Goal: Task Accomplishment & Management: Use online tool/utility

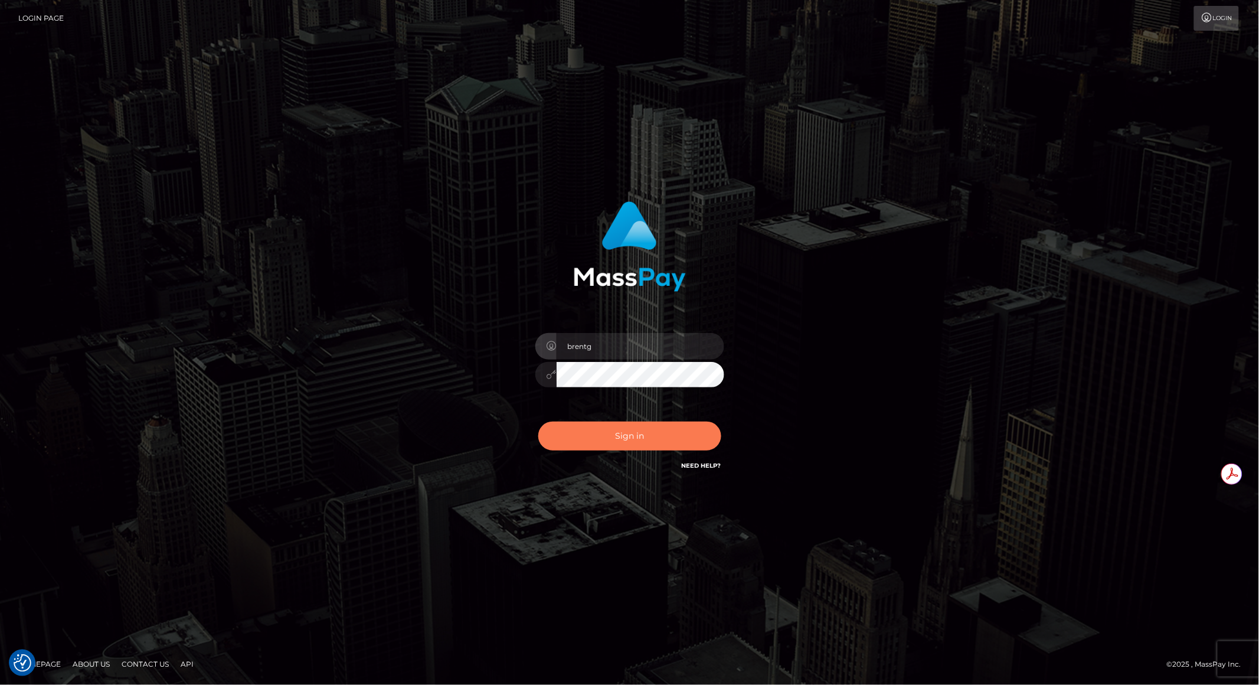
click at [614, 441] on button "Sign in" at bounding box center [629, 435] width 183 height 29
type input "brentg"
click at [606, 449] on button "Sign in" at bounding box center [629, 435] width 183 height 29
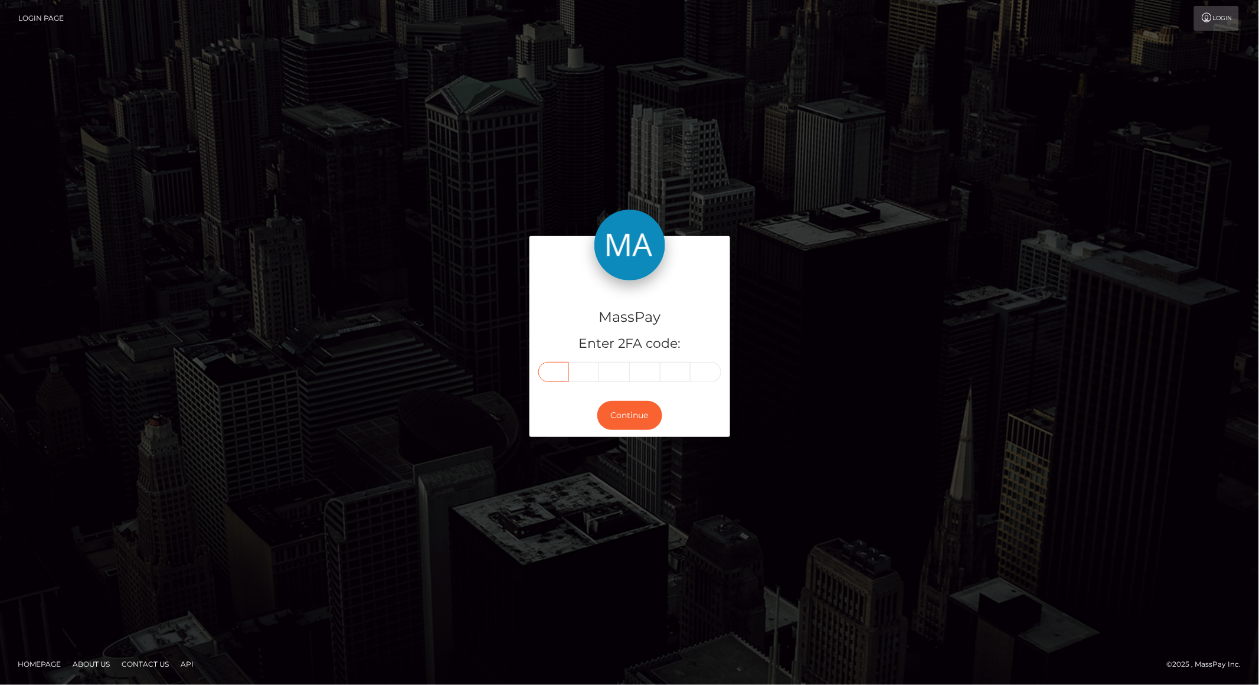
paste input "0"
type input "0"
type input "8"
type input "0"
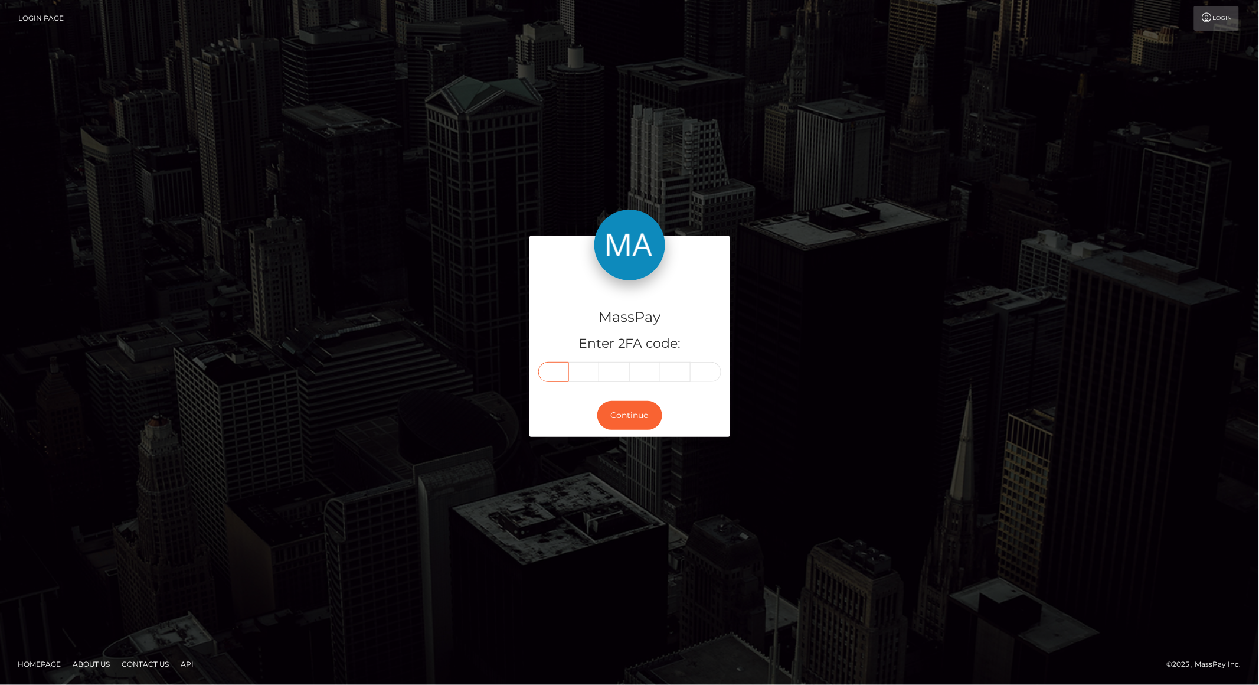
type input "9"
type input "0"
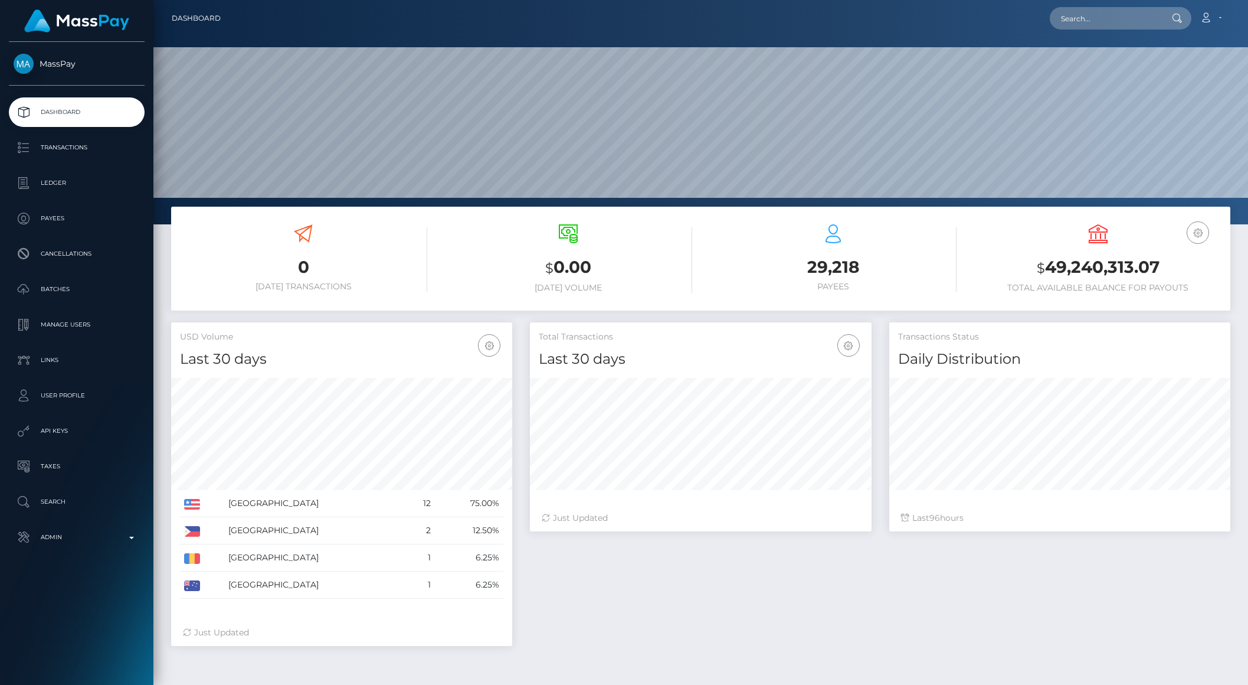
scroll to position [208, 341]
click at [1105, 24] on input "text" at bounding box center [1105, 18] width 111 height 22
paste input "391909"
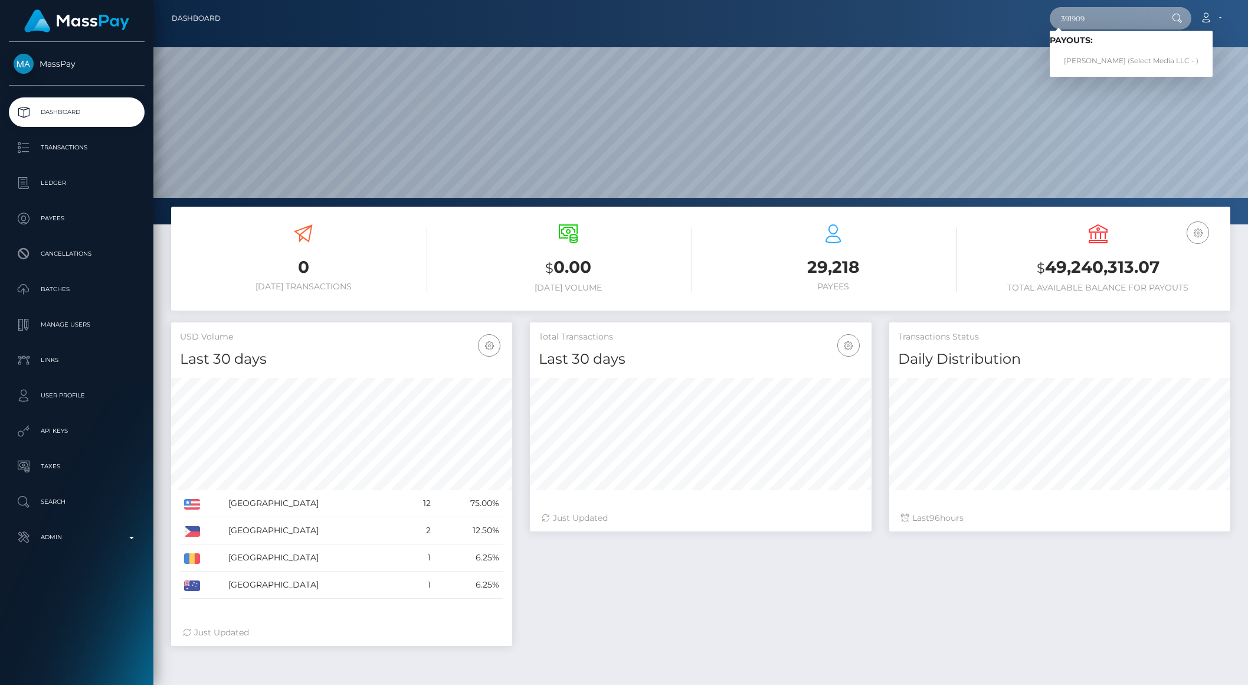
click at [1085, 18] on input "391909" at bounding box center [1105, 18] width 111 height 22
paste input "152438"
click at [1138, 8] on input "152438" at bounding box center [1105, 18] width 111 height 22
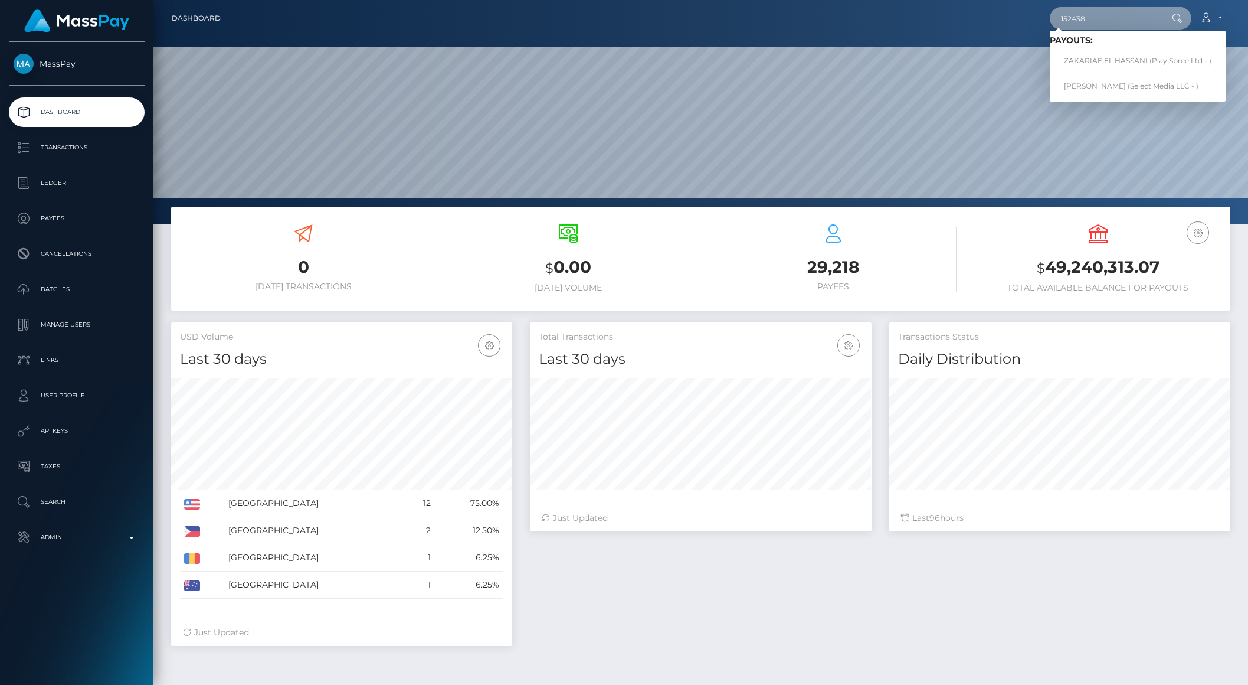
click at [1138, 8] on input "152438" at bounding box center [1105, 18] width 111 height 22
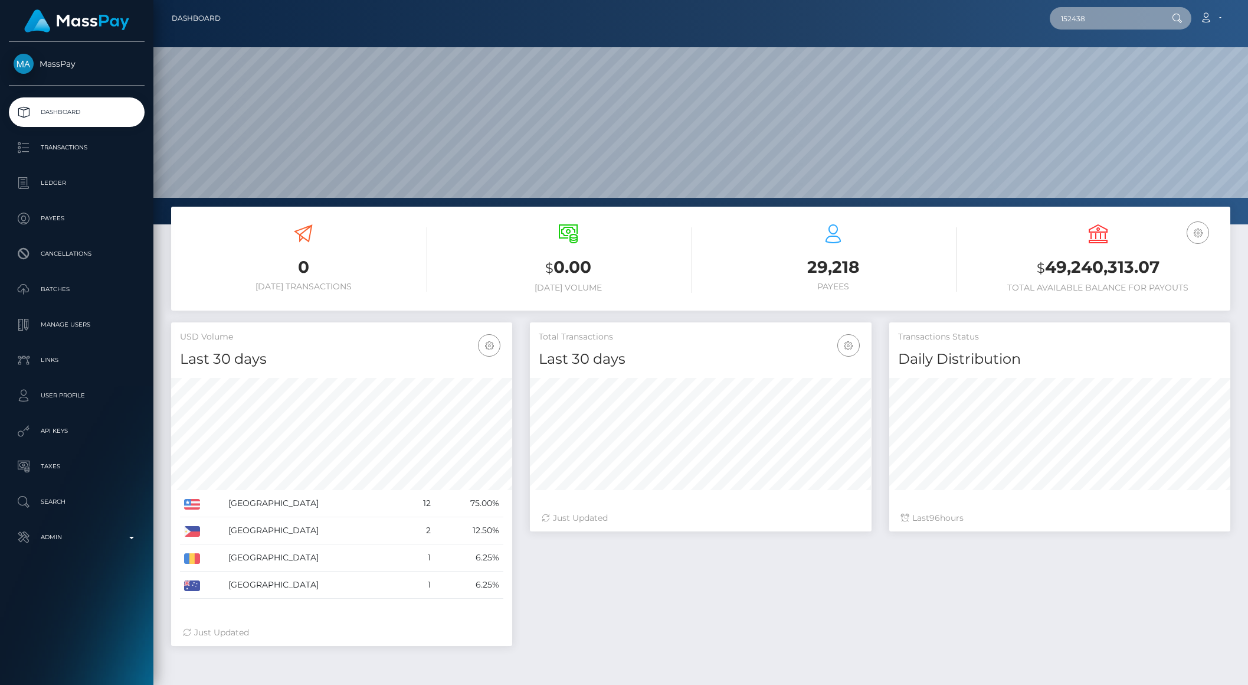
click at [1133, 10] on input "152438" at bounding box center [1105, 18] width 111 height 22
paste input "32897"
click at [1129, 14] on input "32897 152438" at bounding box center [1105, 18] width 111 height 22
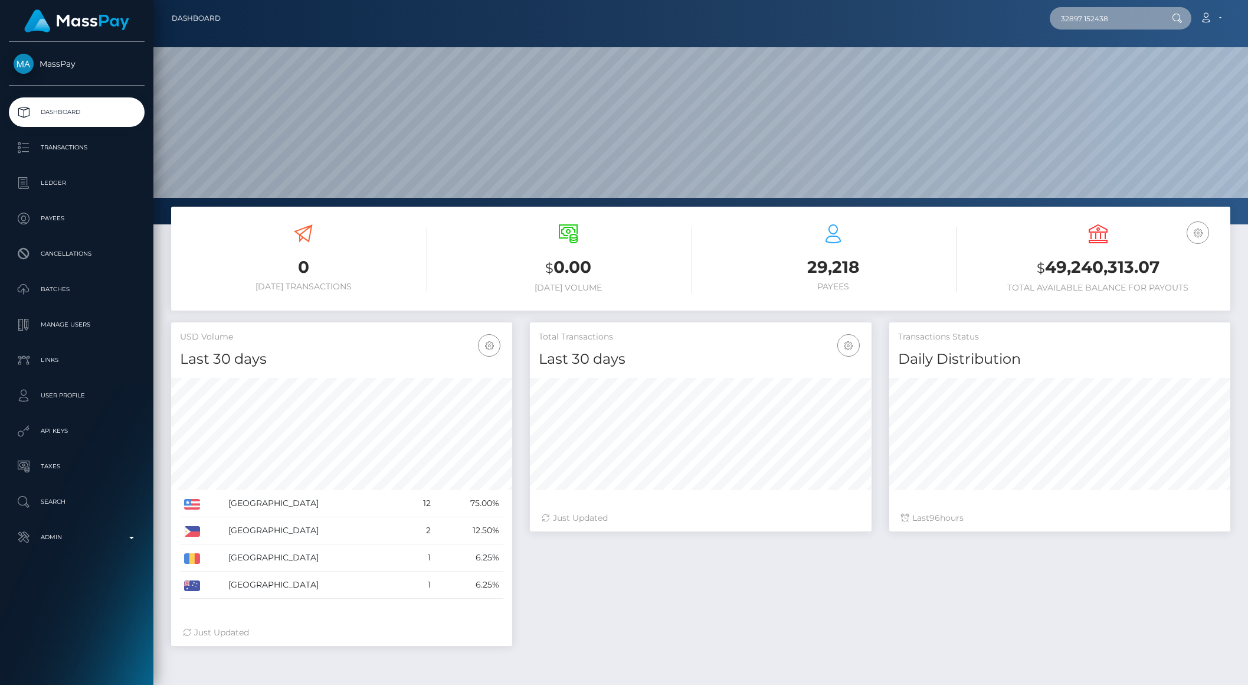
paste input "text"
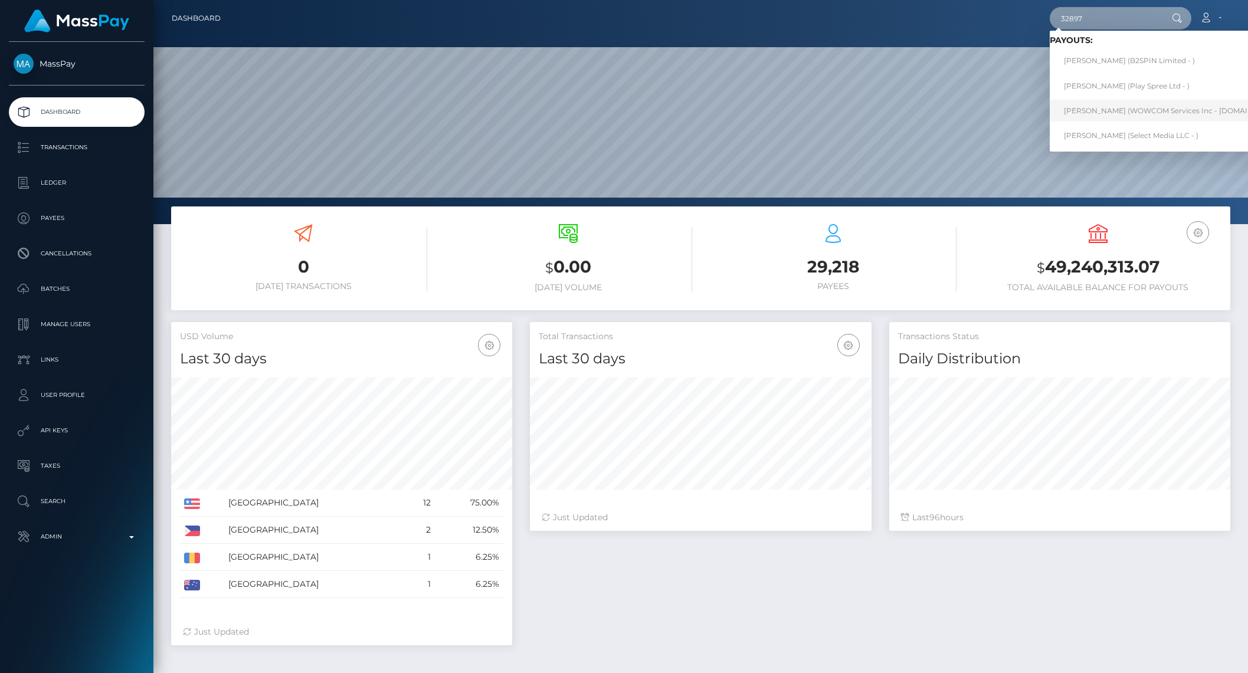
type input "32897"
click at [1118, 110] on link "David Dederer (WOWCOM Services Inc - Rolla.com CAN)" at bounding box center [1183, 111] width 267 height 22
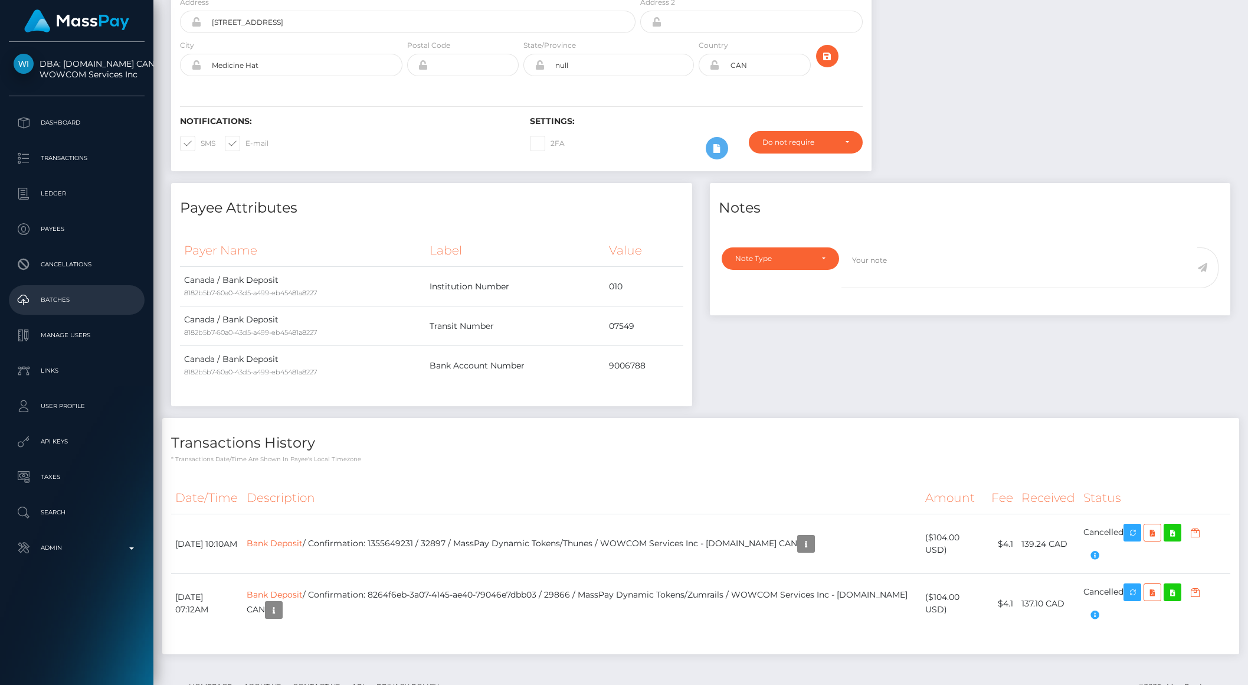
scroll to position [258, 0]
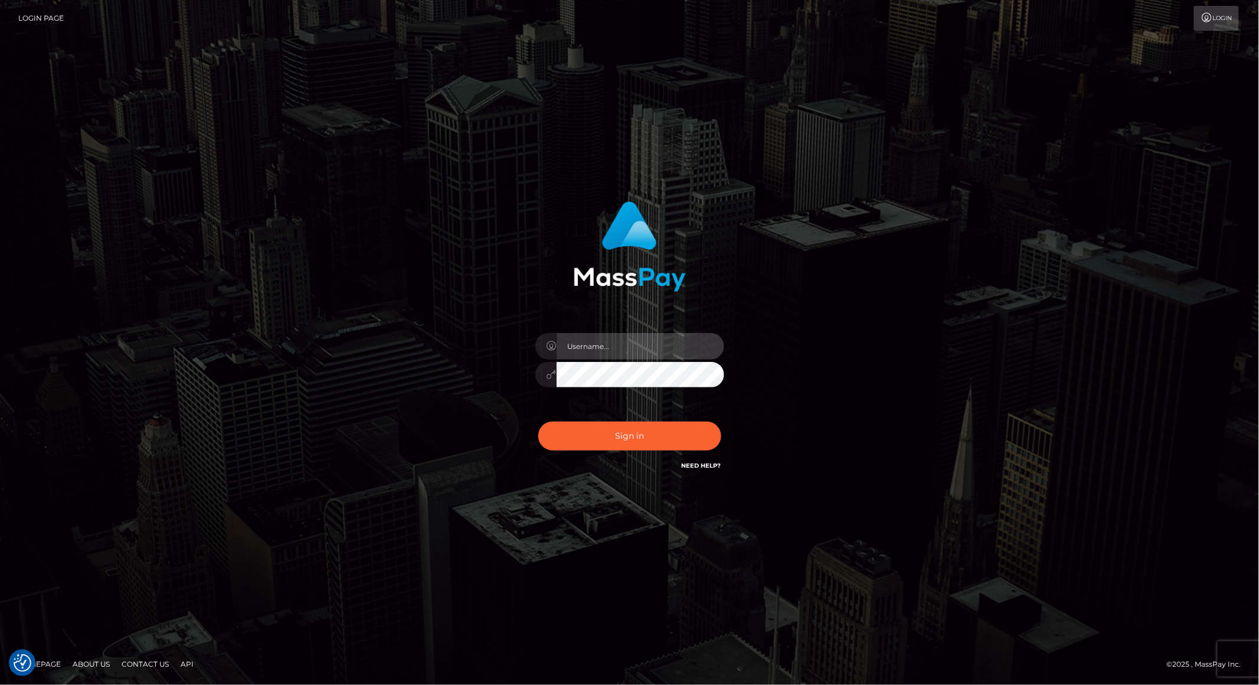
type input "brentg"
click at [622, 448] on button "Sign in" at bounding box center [629, 435] width 183 height 29
type input "brentg"
click at [631, 443] on button "Sign in" at bounding box center [629, 435] width 183 height 29
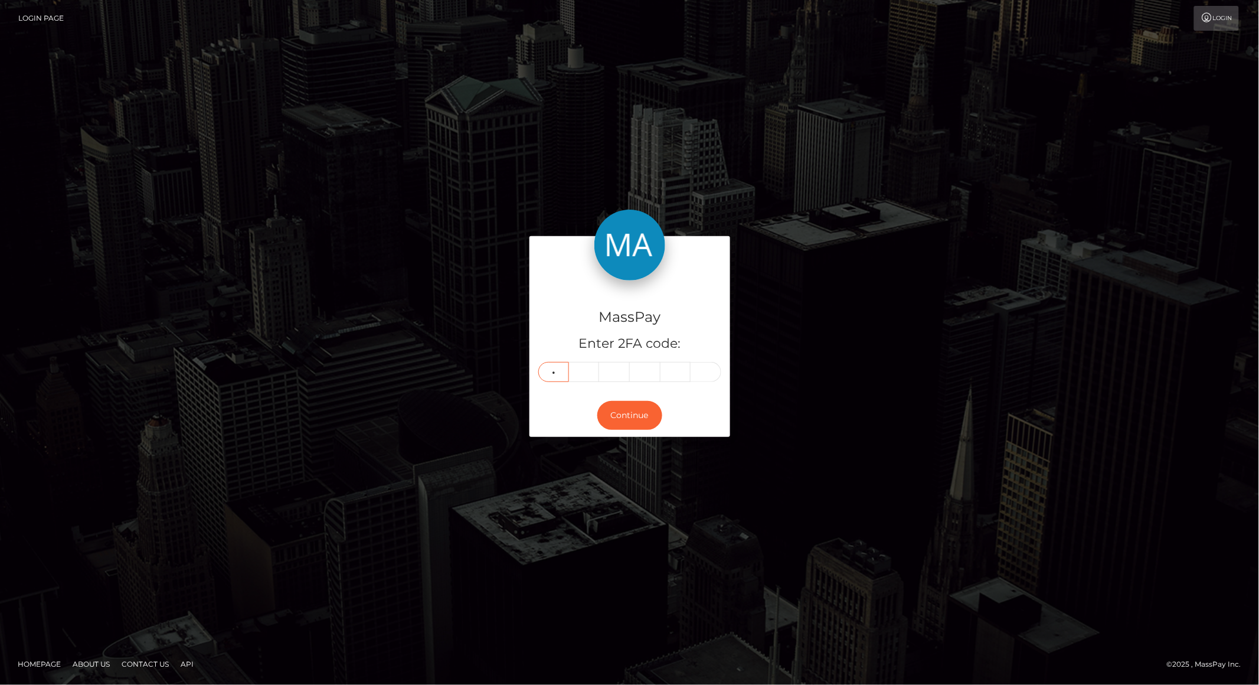
type input "9"
type input "2"
type input "9"
type input "0"
type input "5"
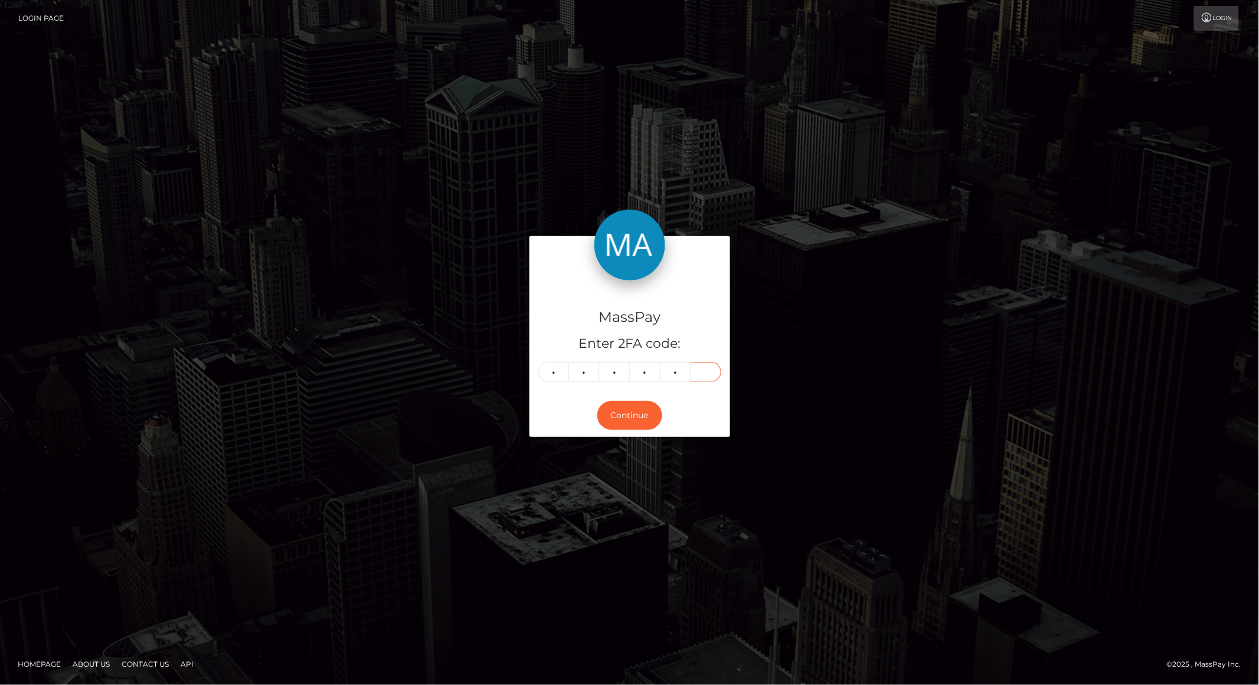
type input "7"
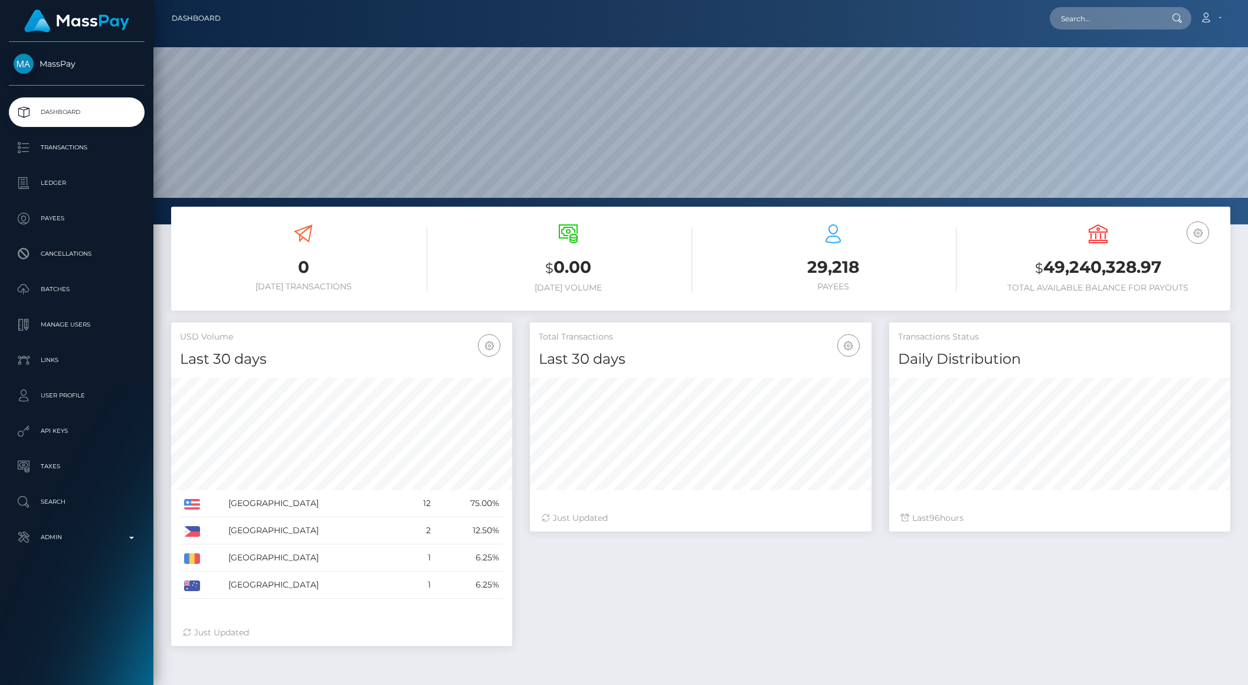
scroll to position [208, 341]
click at [1091, 28] on input "text" at bounding box center [1105, 18] width 111 height 22
paste input "fea166cb-84a8-4a76-b914-050d11f21a8b"
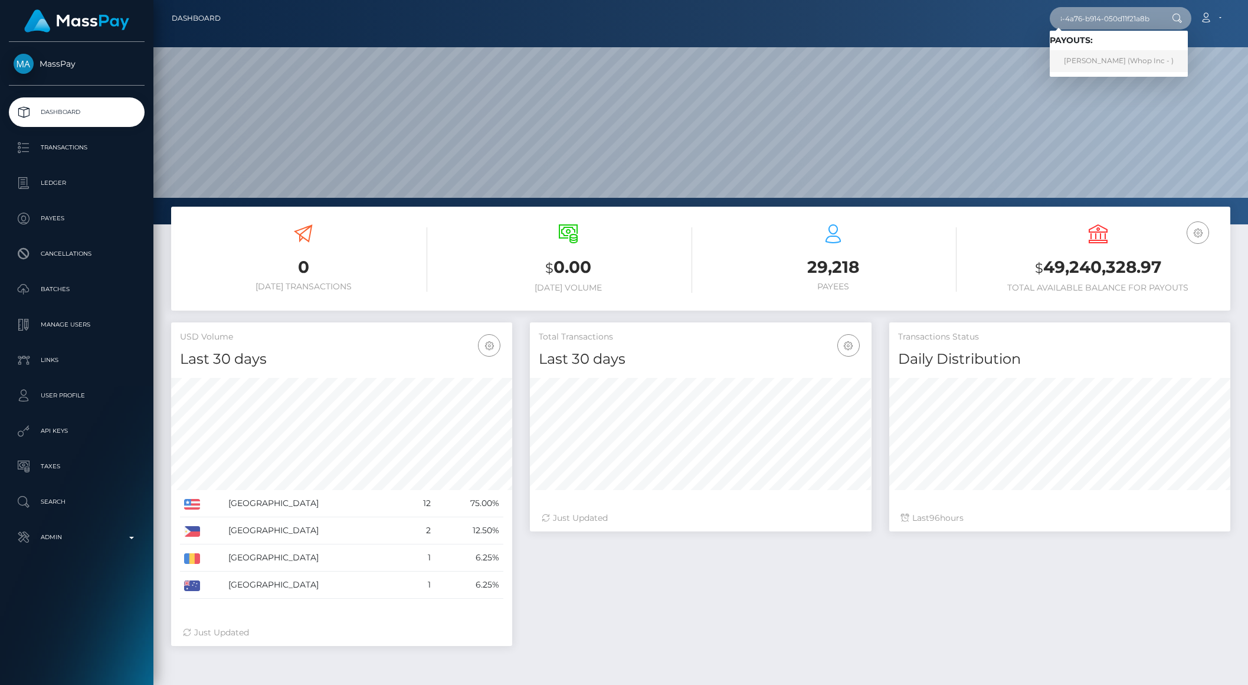
type input "fea166cb-84a8-4a76-b914-050d11f21a8b"
click at [1103, 58] on link "MUHAMMAD ARSLAN KHAN (Whop Inc - )" at bounding box center [1119, 61] width 138 height 22
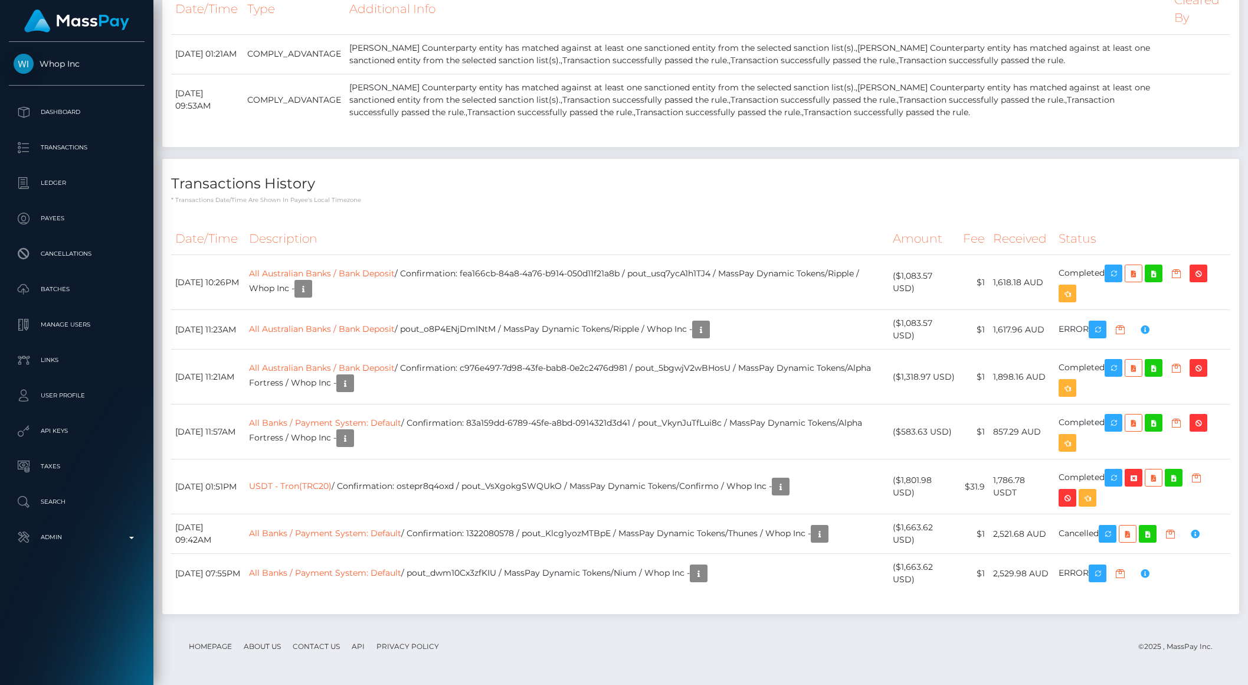
scroll to position [2848, 0]
click at [907, 180] on h4 "Transactions History" at bounding box center [700, 184] width 1059 height 21
click at [723, 274] on td "All Australian Banks / Bank Deposit / Confirmation: fea166cb-84a8-4a76-b914-050…" at bounding box center [567, 282] width 644 height 55
copy td "pout_usq7ycA1h1TJ4"
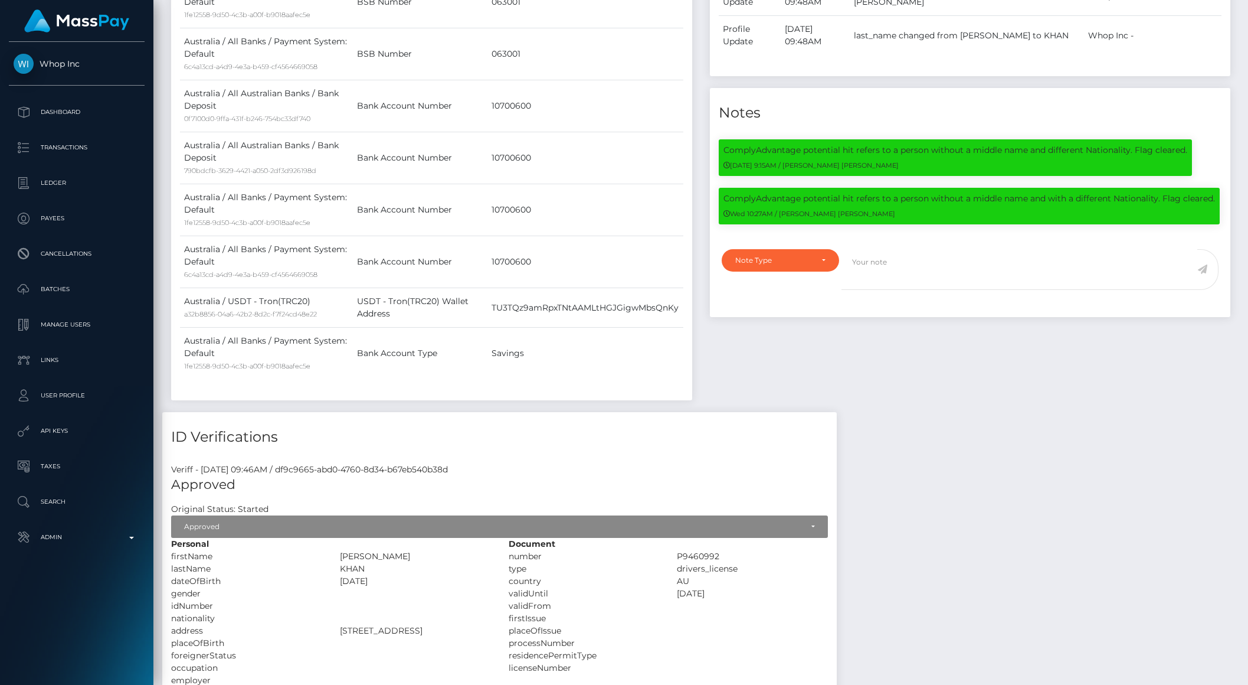
scroll to position [0, 0]
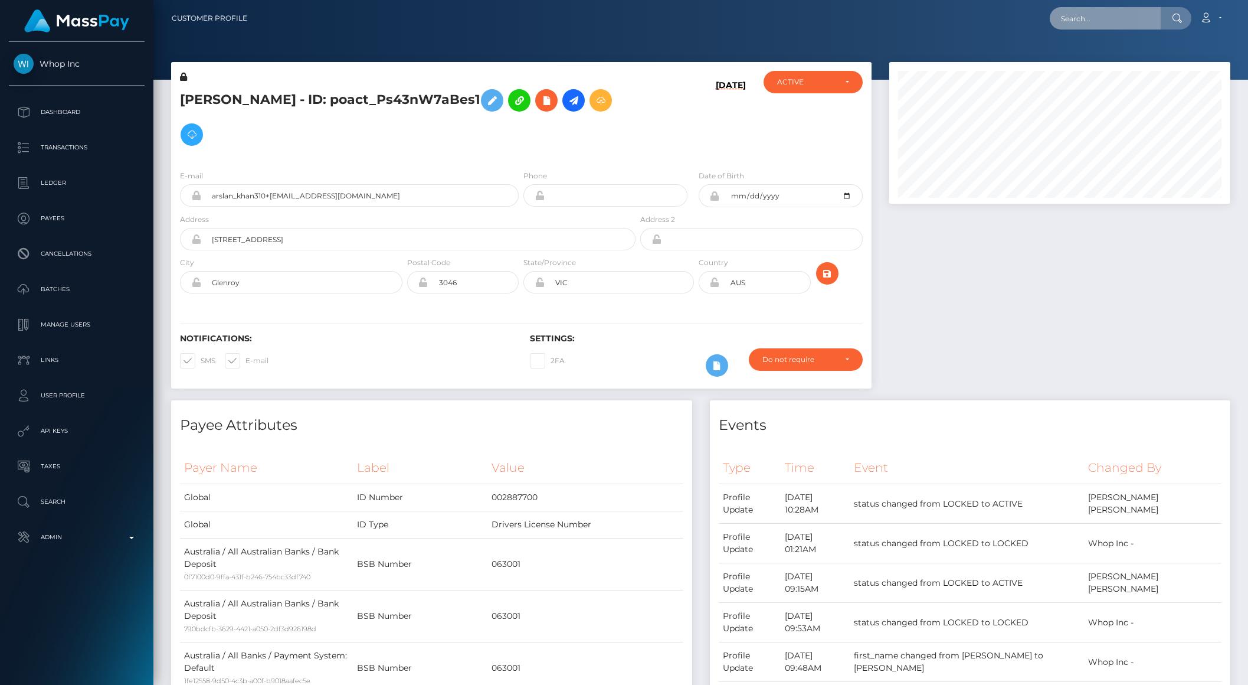
click at [1126, 7] on input "text" at bounding box center [1105, 18] width 111 height 22
click at [1120, 20] on input "text" at bounding box center [1105, 18] width 111 height 22
paste input "30351806-6b99-4207-9984-8c13556b8f90"
type input "30351806-6b99-4207-9984-8c13556b8f90"
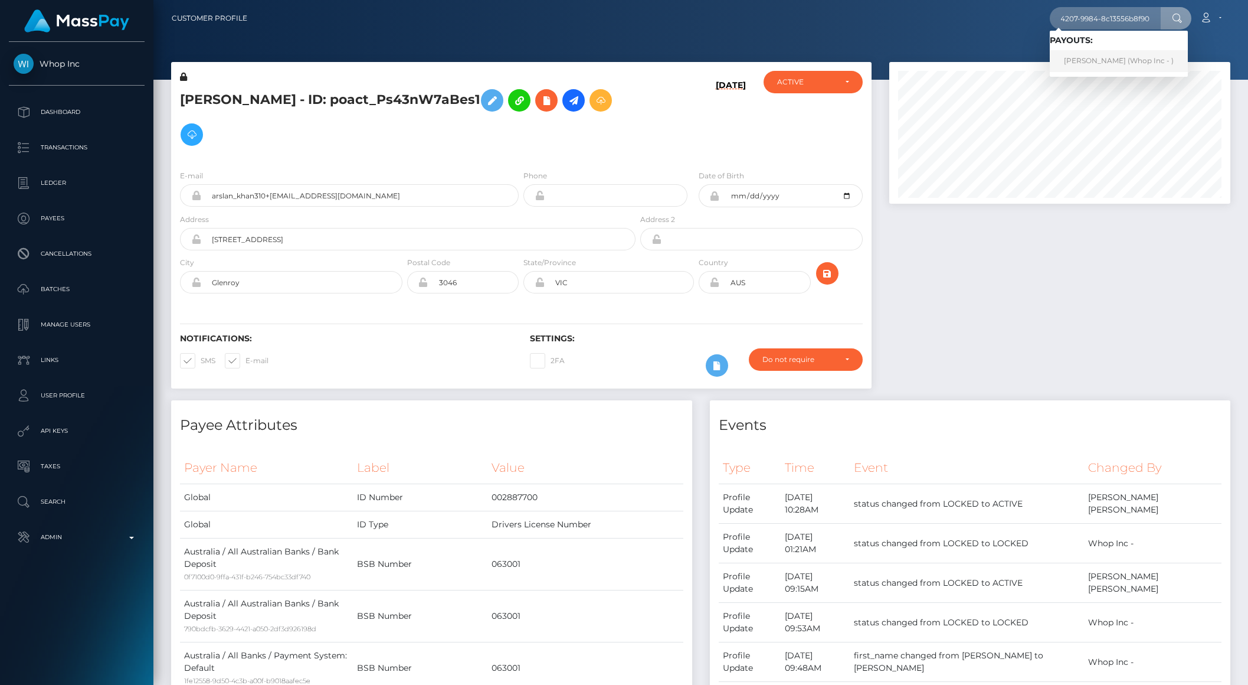
click at [1105, 55] on link "QUANG ANH ĐỖ (Whop Inc - )" at bounding box center [1119, 61] width 138 height 22
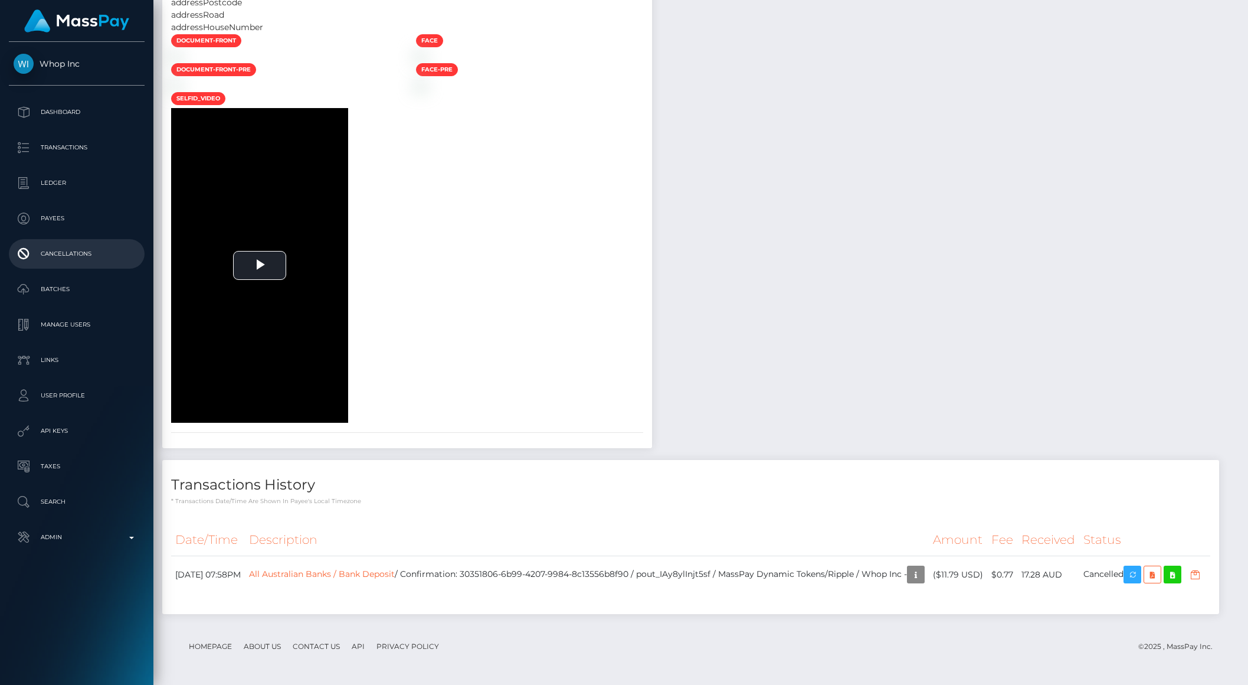
scroll to position [1678, 0]
click at [708, 556] on td "All Australian Banks / Bank Deposit / Confirmation: 30351806-6b99-4207-9984-8c1…" at bounding box center [587, 574] width 684 height 37
drag, startPoint x: 512, startPoint y: 555, endPoint x: 679, endPoint y: 557, distance: 167.0
click at [679, 557] on td "All Australian Banks / Bank Deposit / Confirmation: 30351806-6b99-4207-9984-8c1…" at bounding box center [587, 574] width 684 height 37
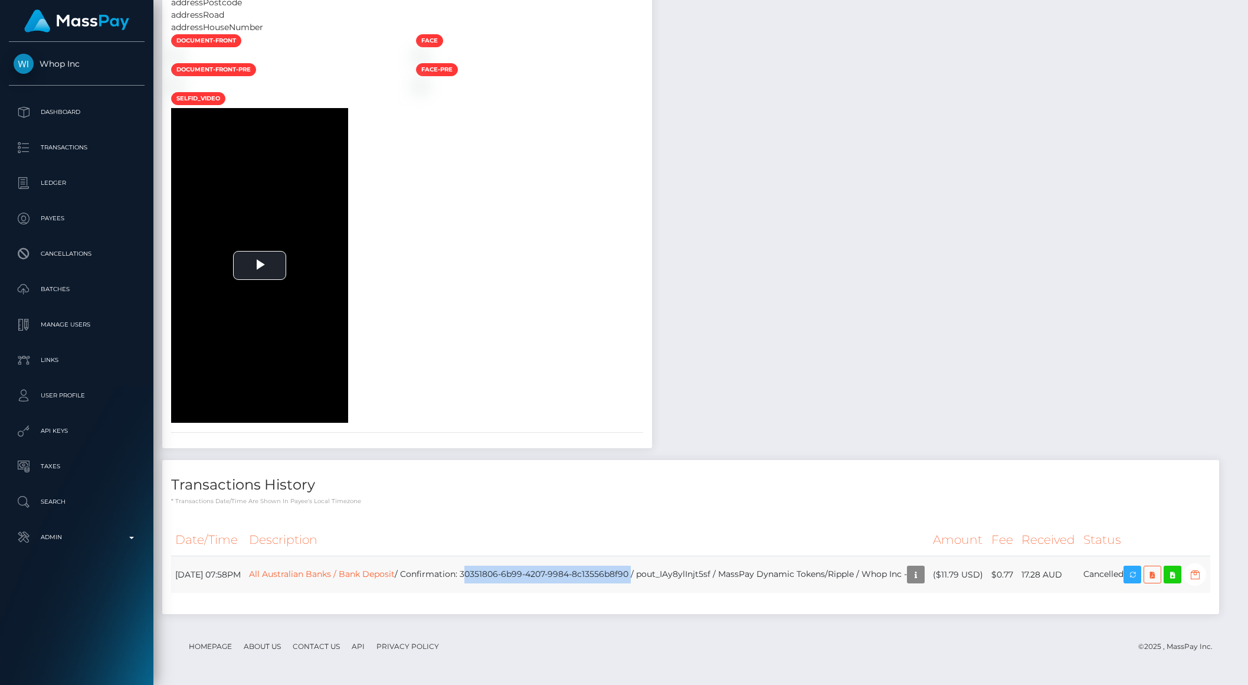
copy td "30351806-6b99-4207-9984-8c13556b8f90"
click at [114, 535] on p "Admin" at bounding box center [77, 537] width 126 height 18
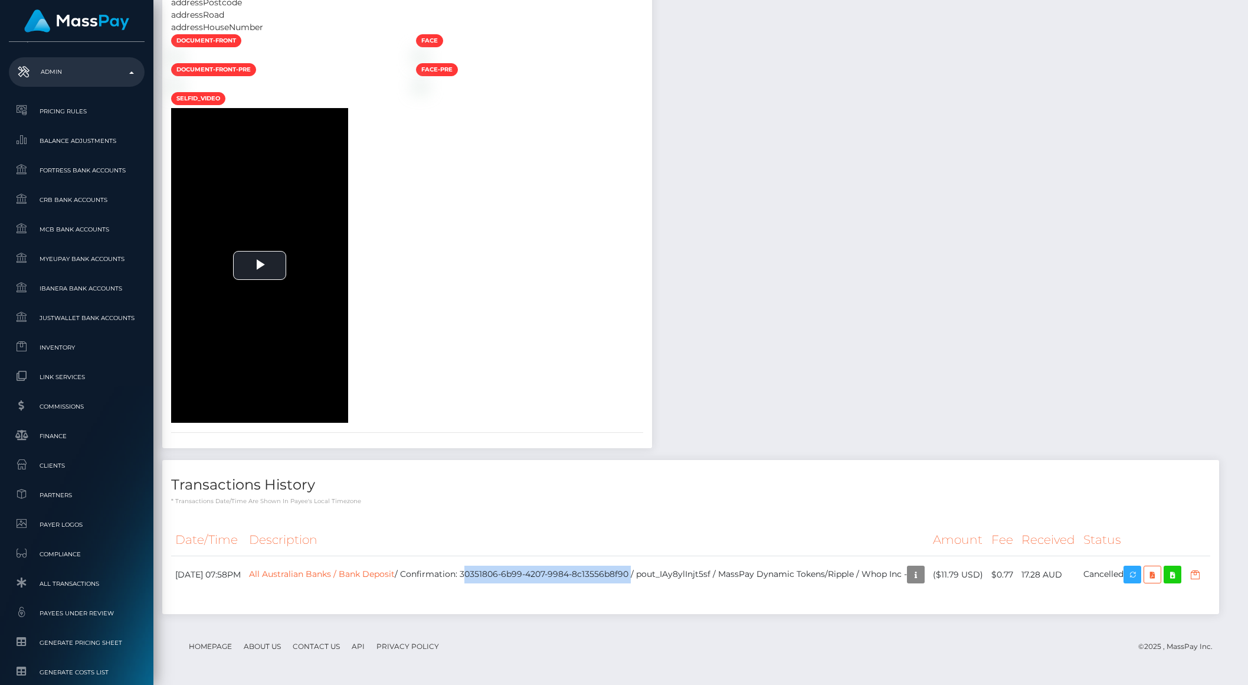
scroll to position [588, 0]
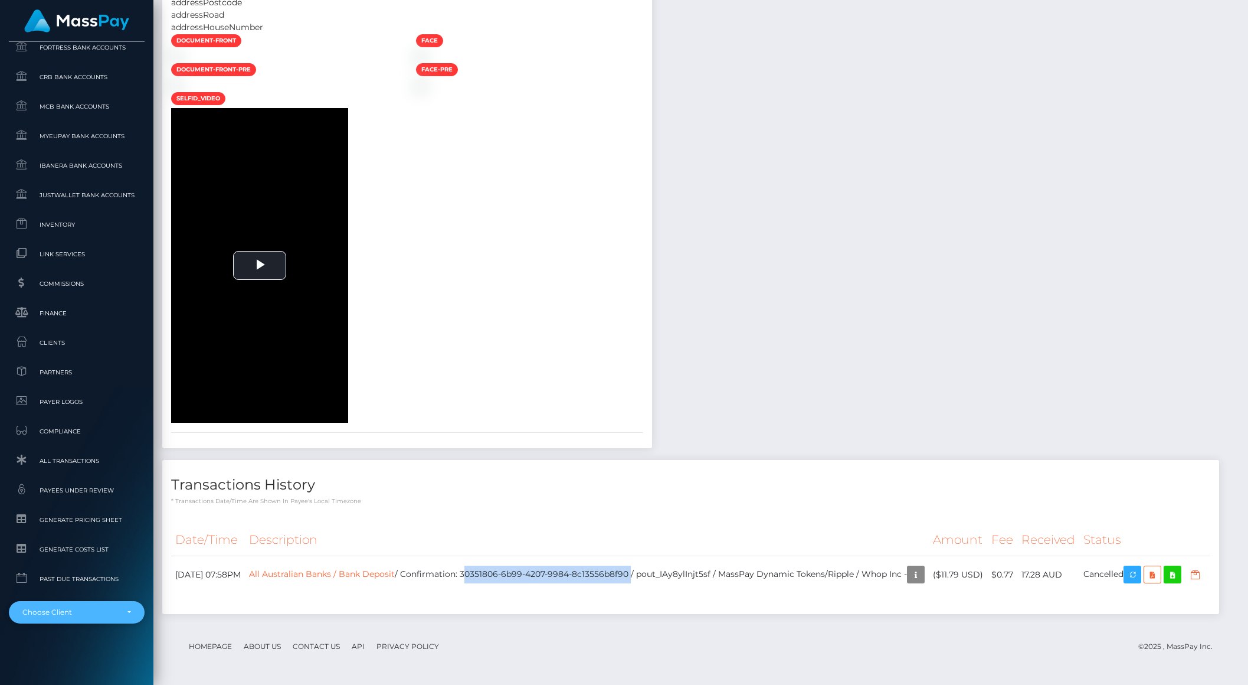
click at [63, 614] on div "Choose Client" at bounding box center [69, 611] width 95 height 9
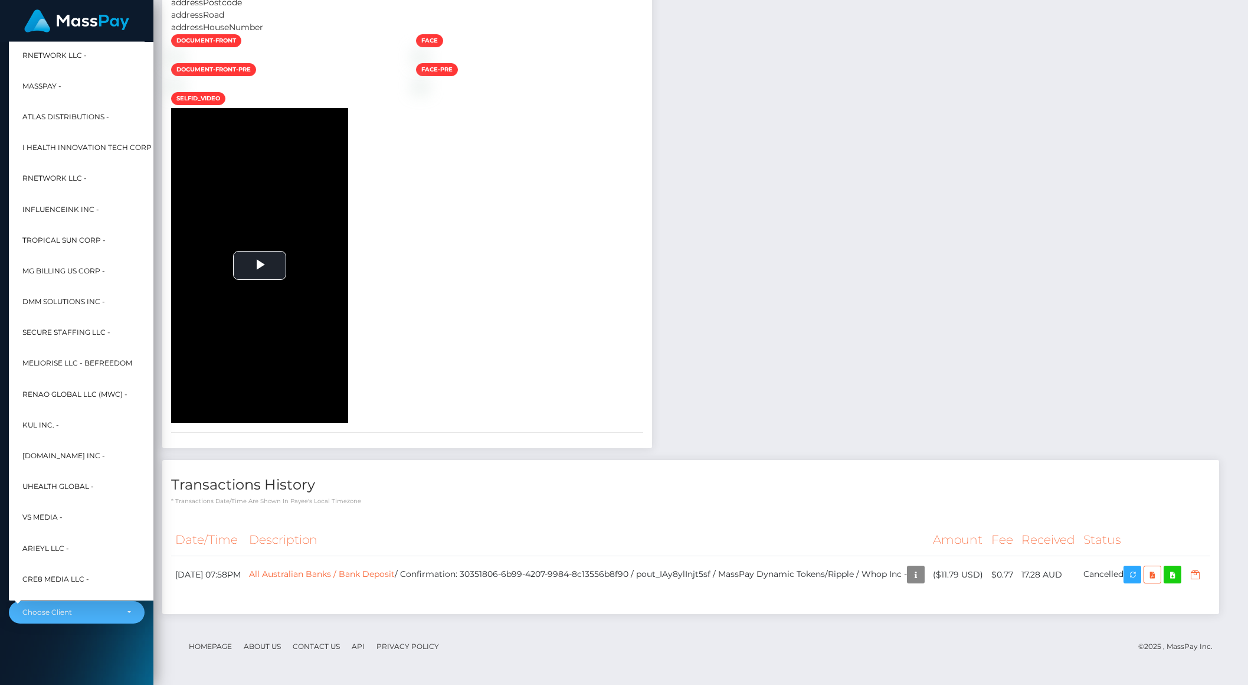
scroll to position [258, 13]
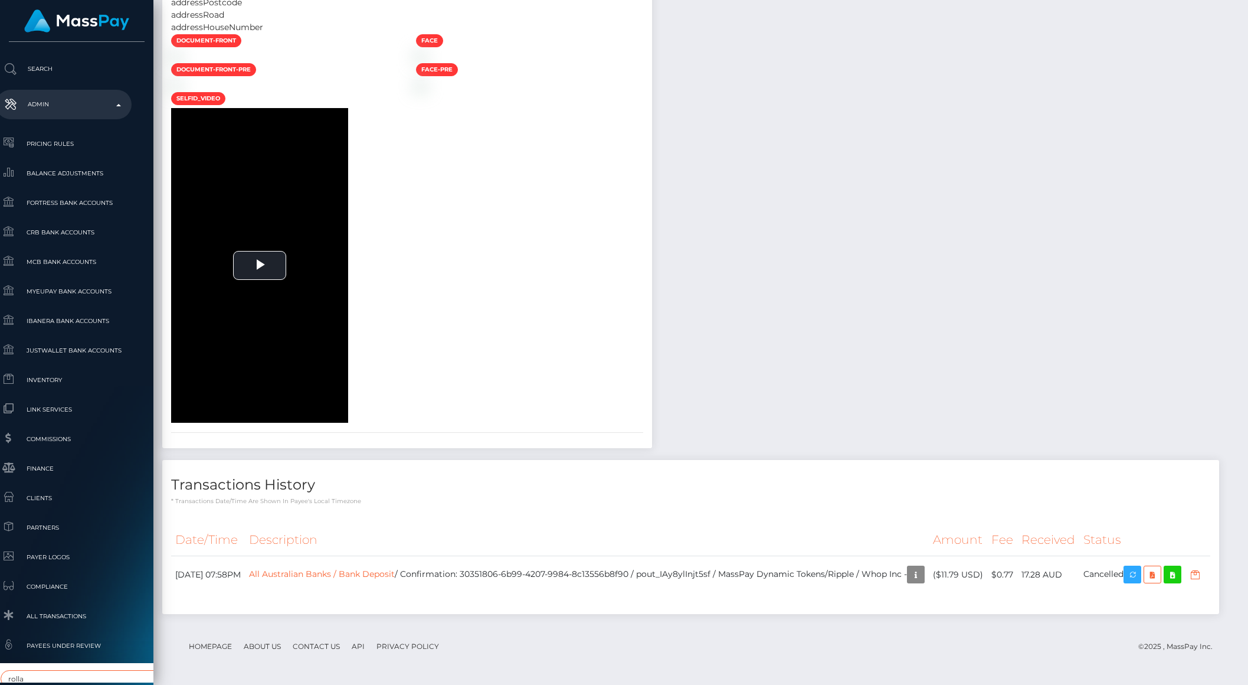
type input "rolla"
select select "343"
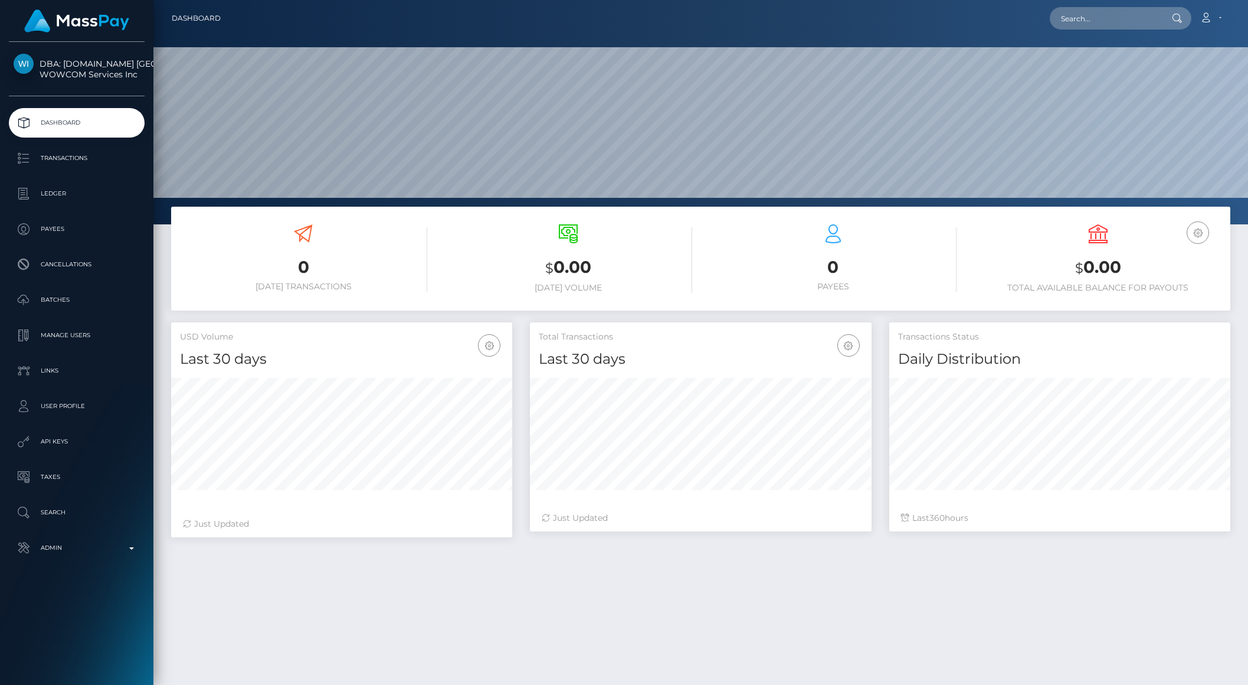
scroll to position [208, 341]
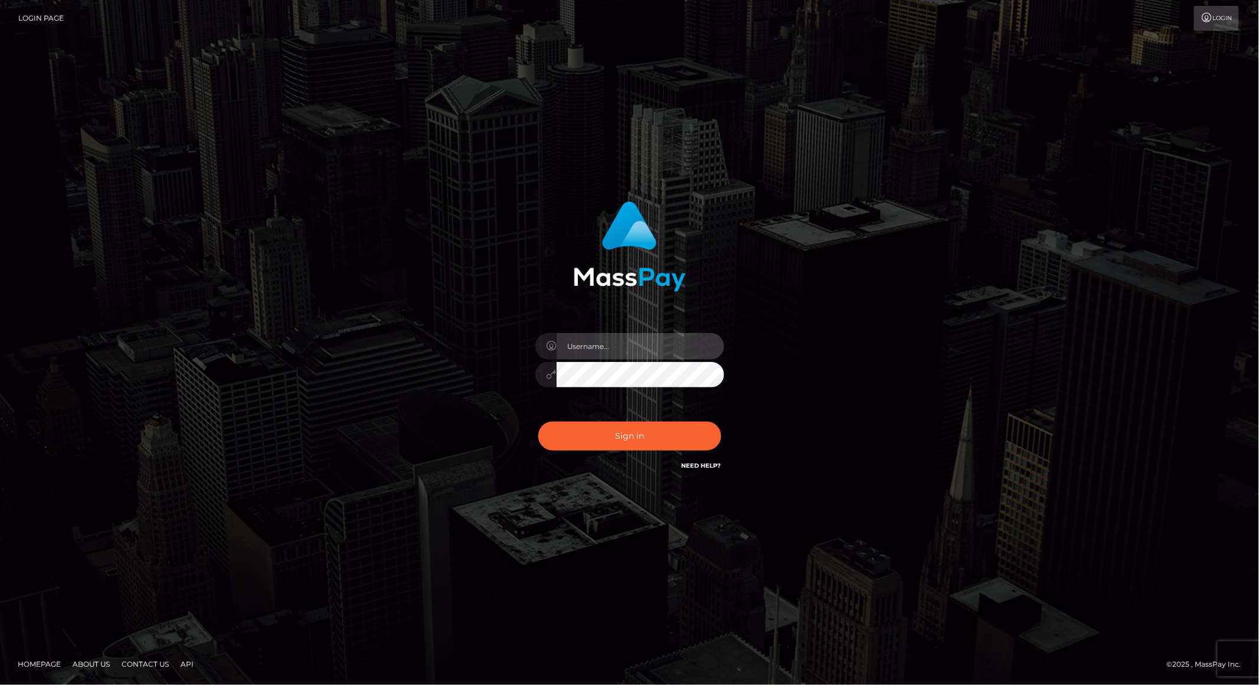
type input "brentg"
click at [649, 431] on button "Sign in" at bounding box center [629, 435] width 183 height 29
type input "brentg"
click at [622, 427] on button "Sign in" at bounding box center [629, 435] width 183 height 29
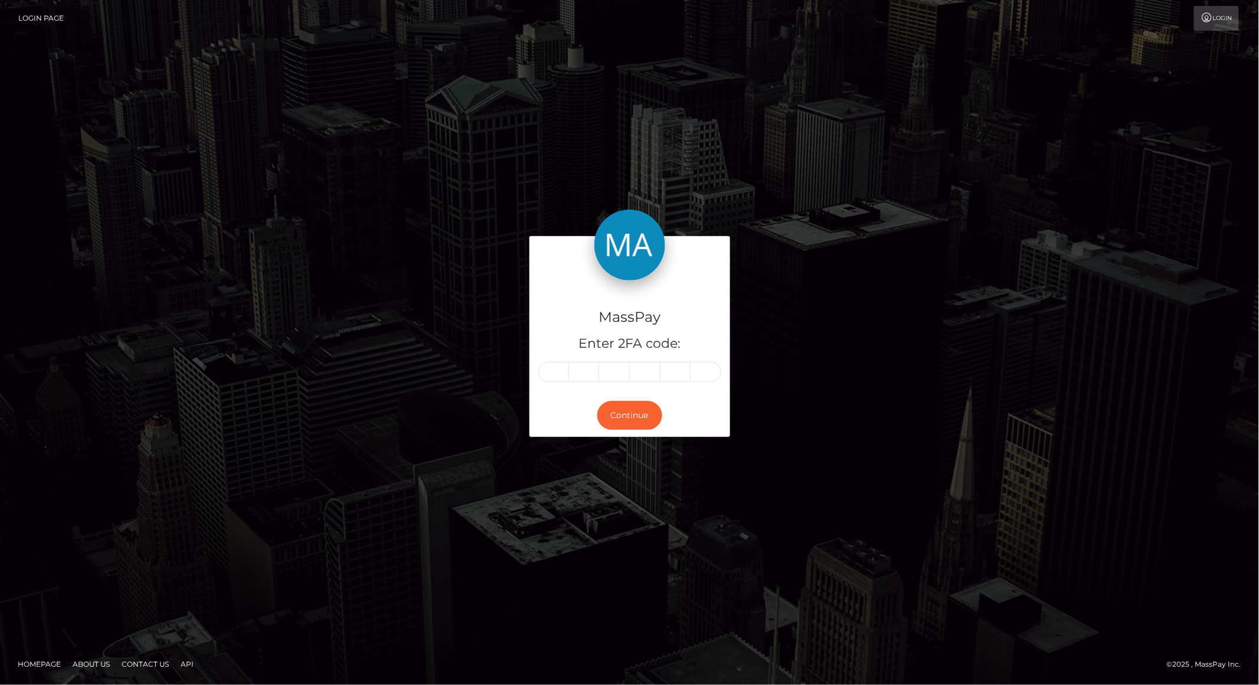
type input "8"
type input "4"
type input "7"
type input "6"
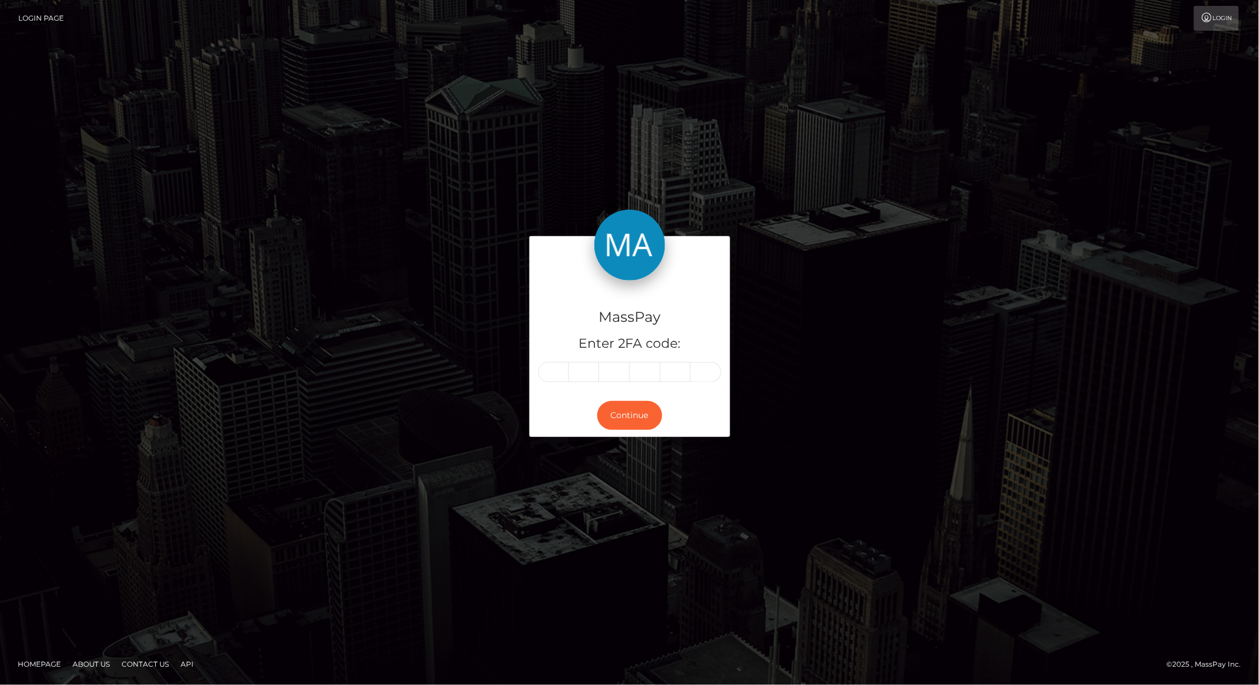
type input "8"
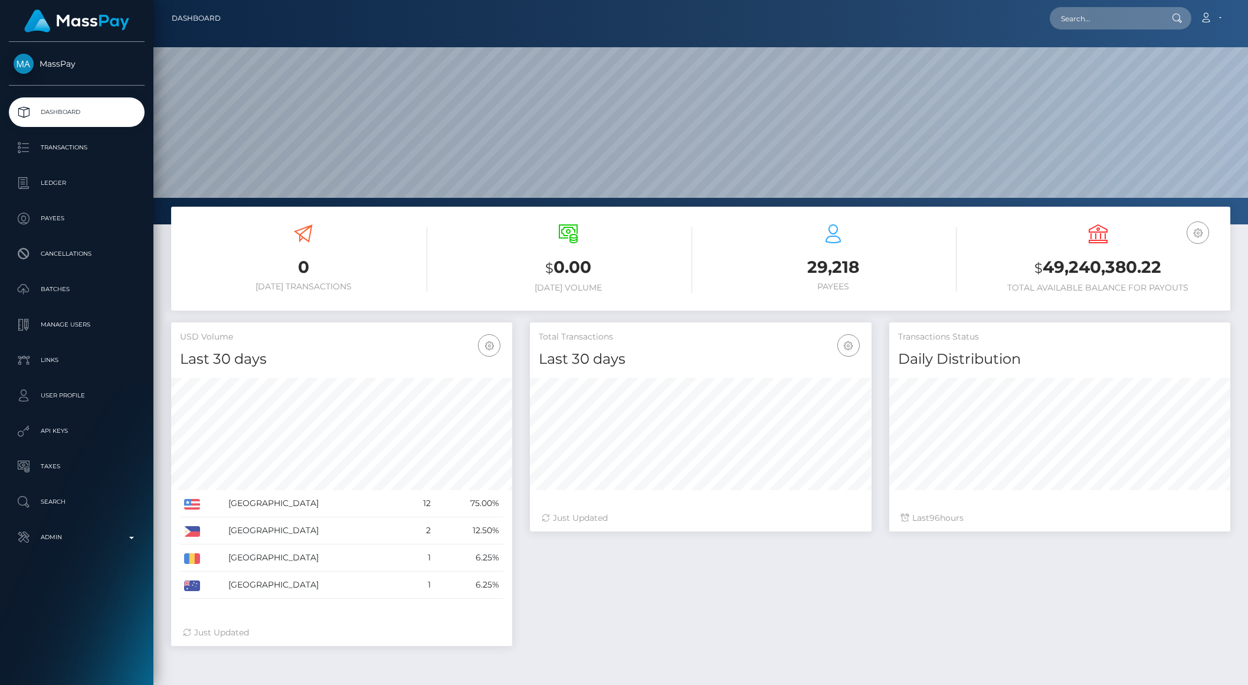
scroll to position [208, 341]
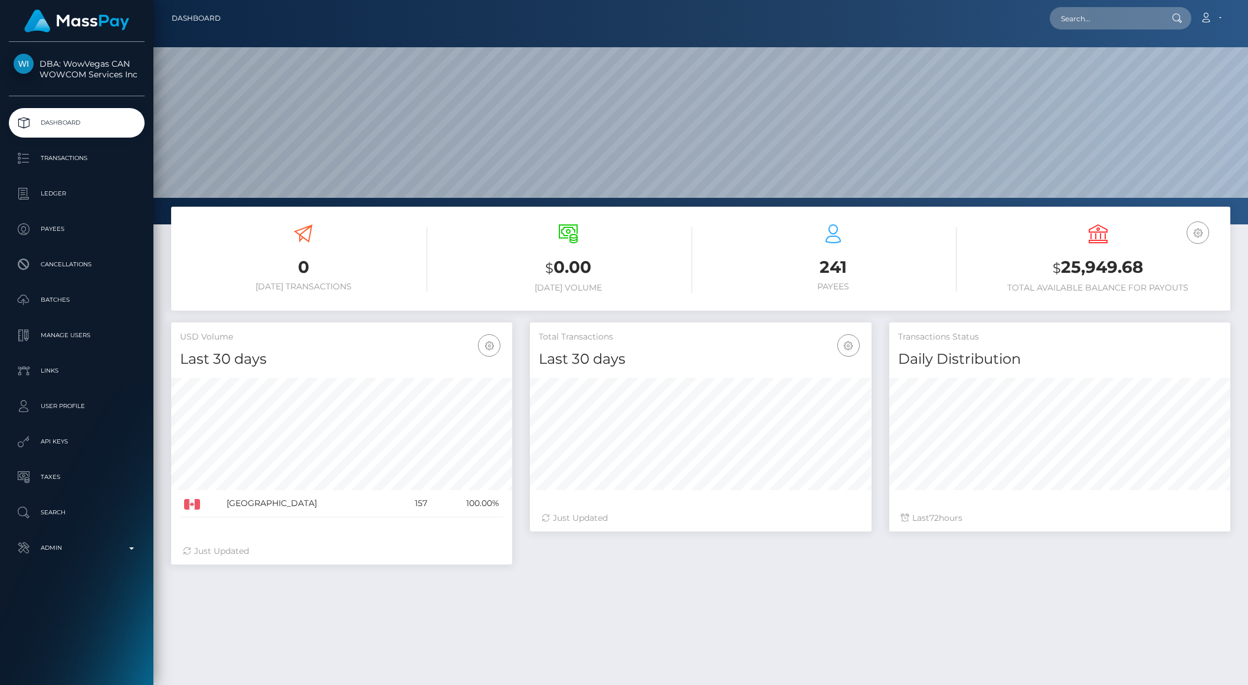
scroll to position [208, 341]
click at [106, 552] on p "Admin" at bounding box center [77, 548] width 126 height 18
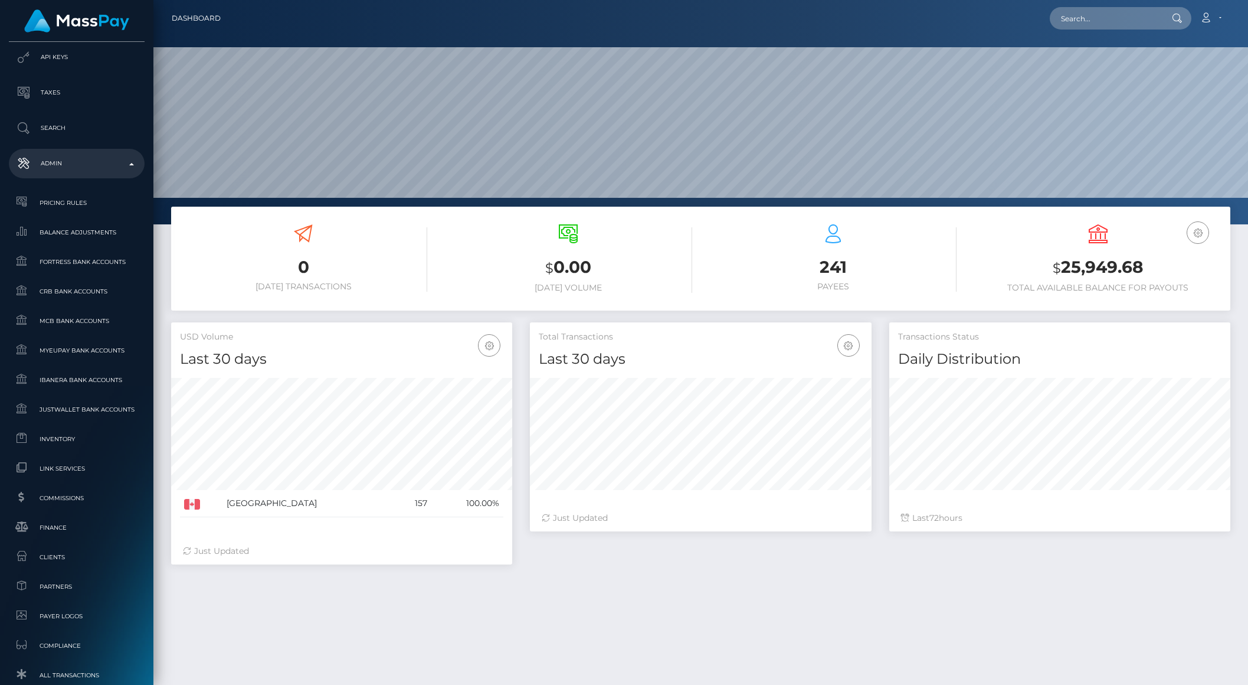
scroll to position [598, 0]
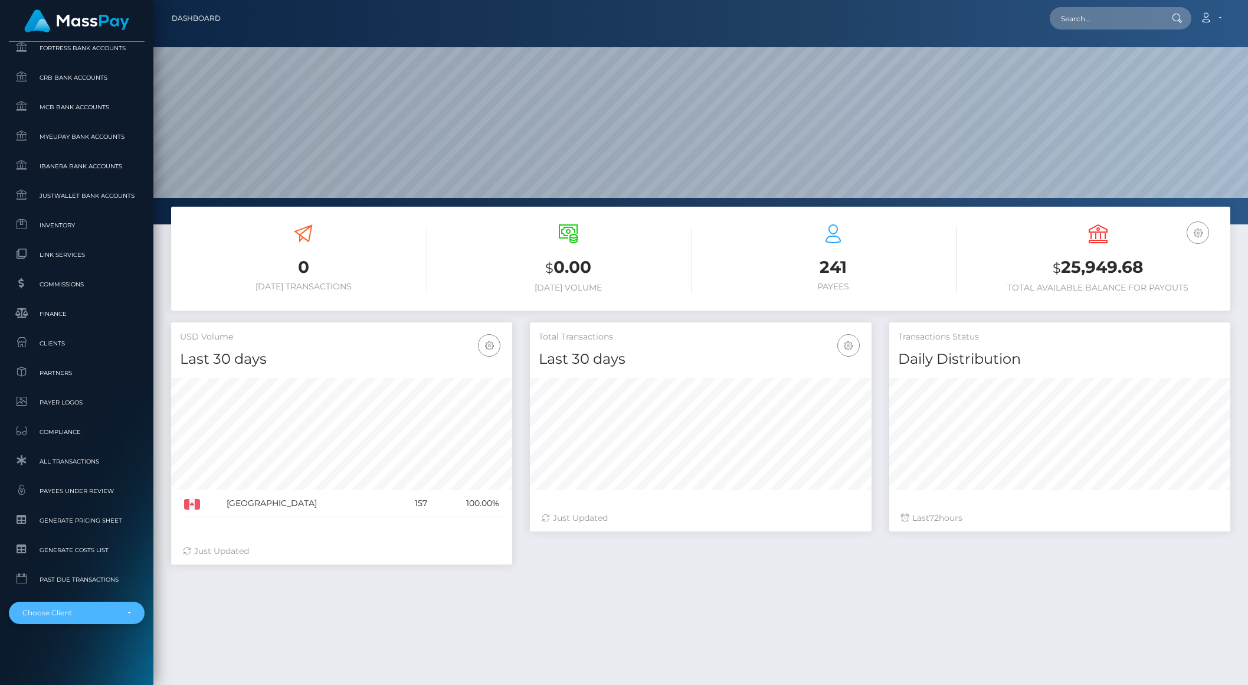
click at [88, 612] on div "Choose Client" at bounding box center [69, 612] width 95 height 9
drag, startPoint x: 21, startPoint y: 569, endPoint x: -21, endPoint y: 568, distance: 42.5
click at [0, 568] on html "DBA: WowVegas CAN WOWCOM Services Inc Dashboard Transactions Ledger" at bounding box center [624, 430] width 1248 height 860
type input "rolla"
click at [79, 623] on div "Choose Client" at bounding box center [77, 612] width 136 height 22
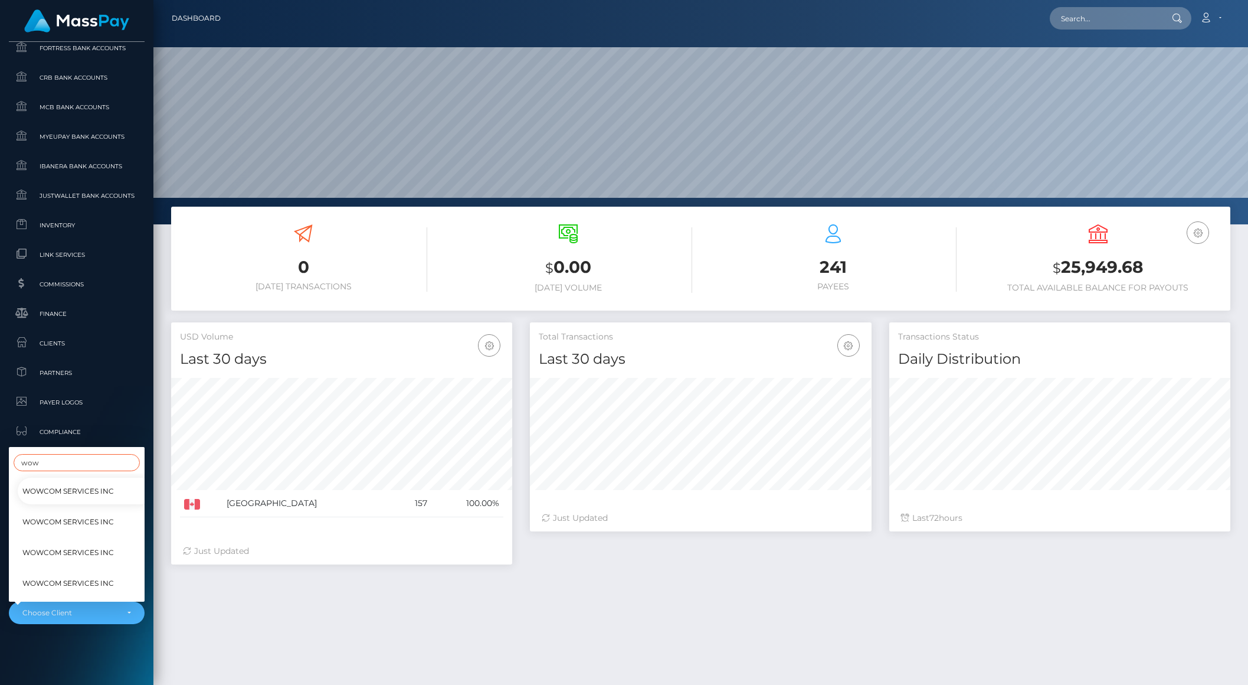
type input "wow"
click at [70, 513] on span "WOWCOM Services Inc" at bounding box center [67, 520] width 91 height 15
select select "316"
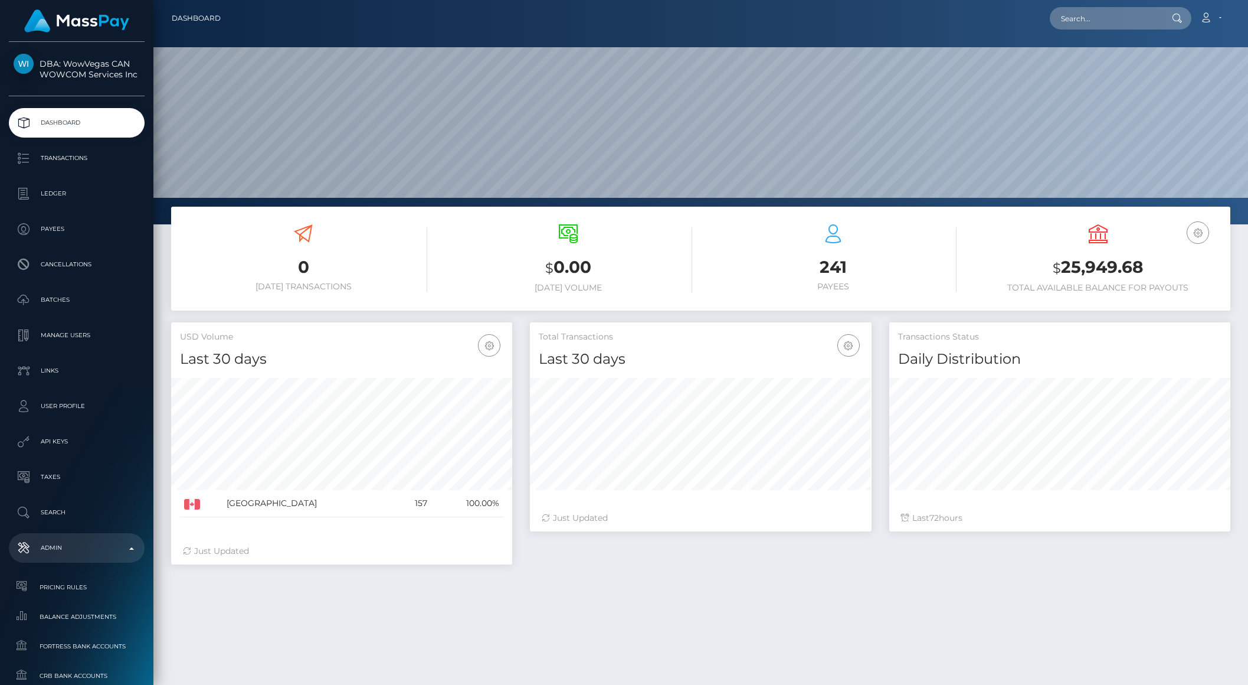
scroll to position [208, 341]
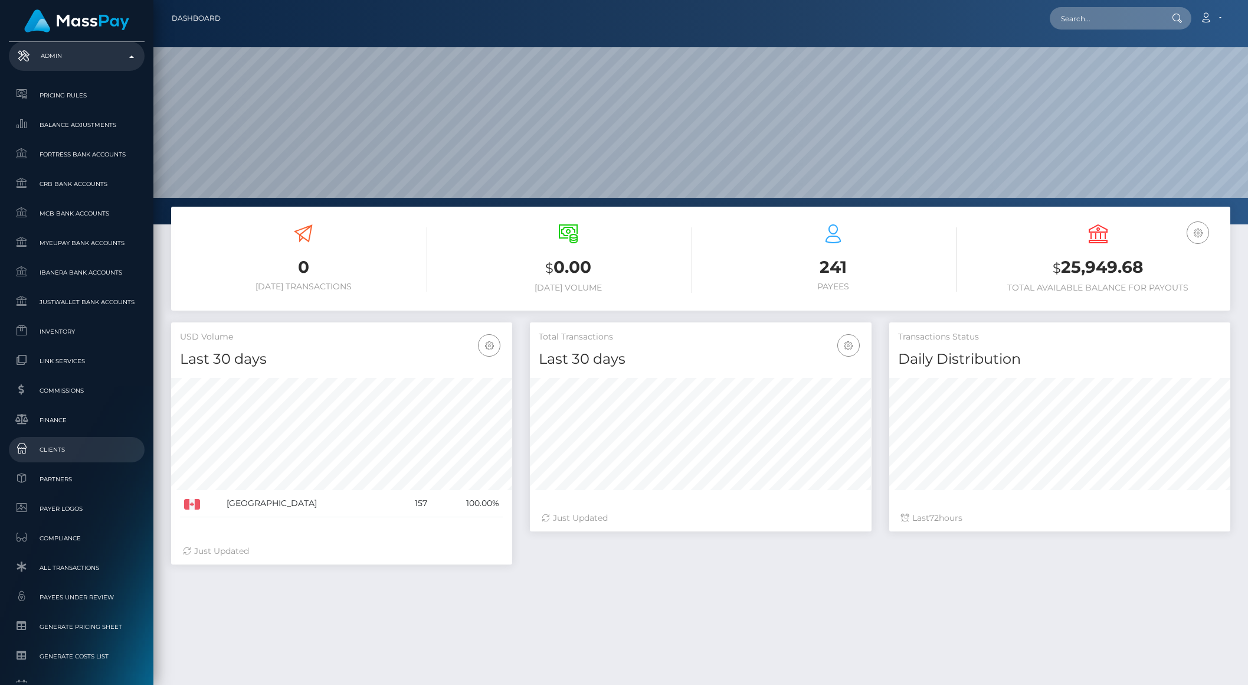
click at [60, 447] on span "Clients" at bounding box center [77, 450] width 126 height 14
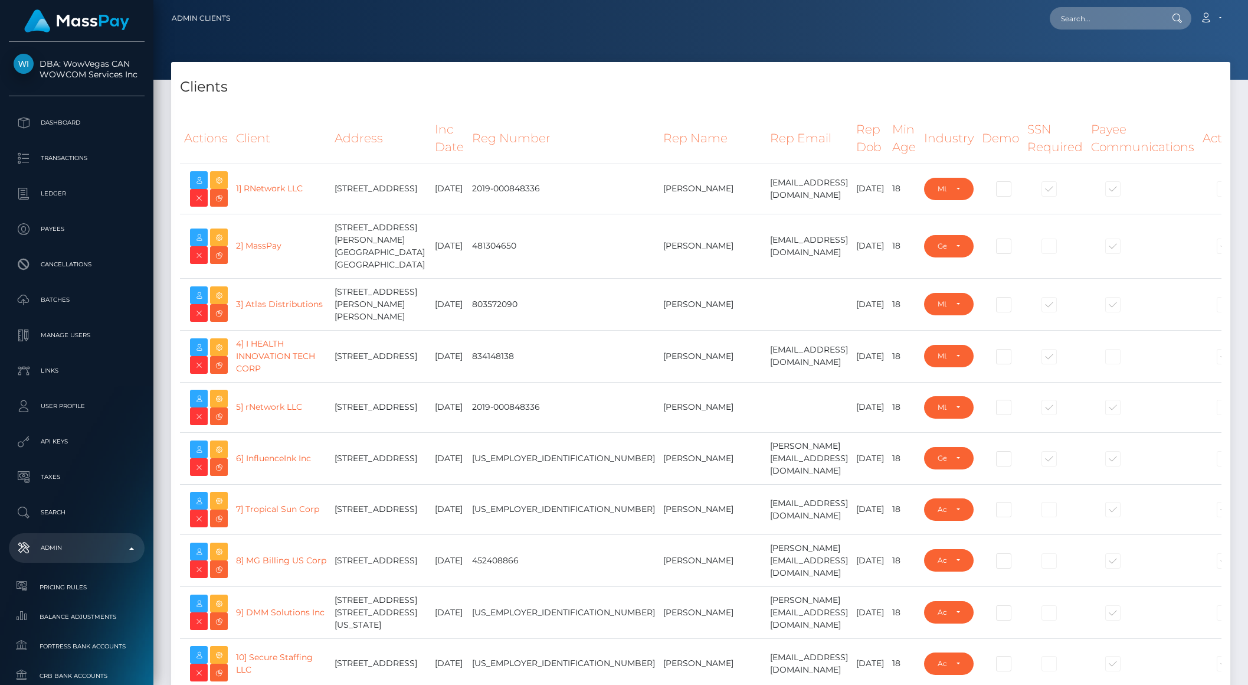
select select "223"
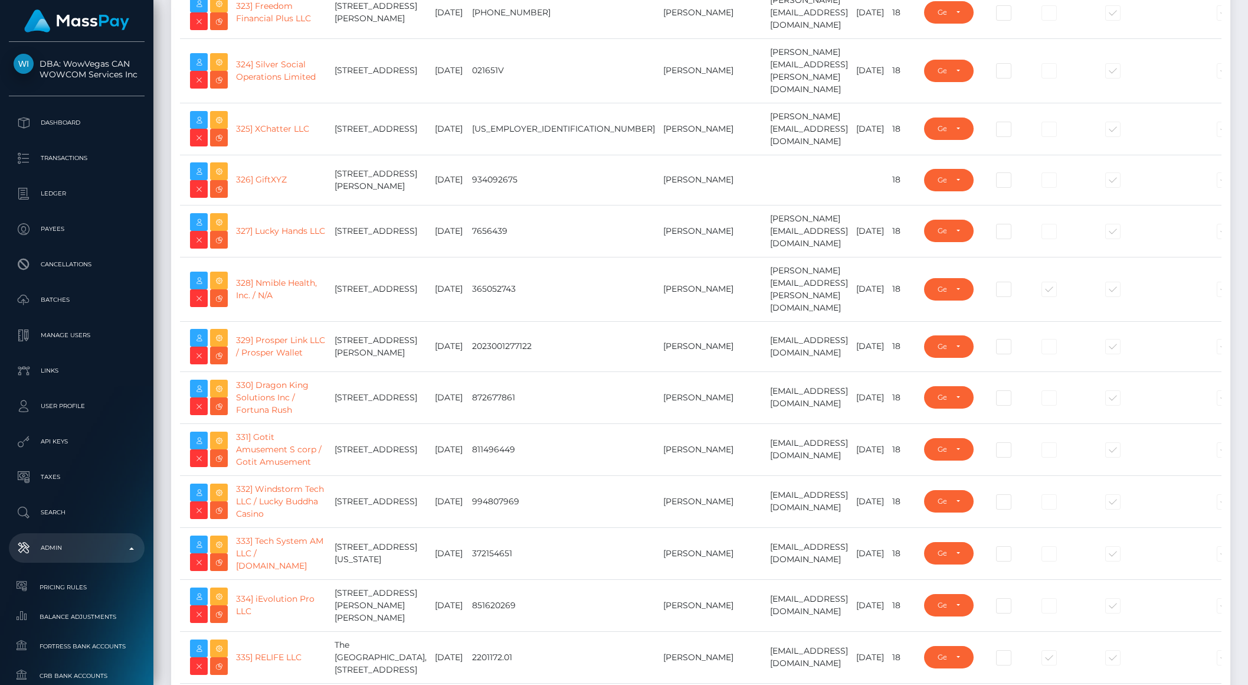
scroll to position [19356, 0]
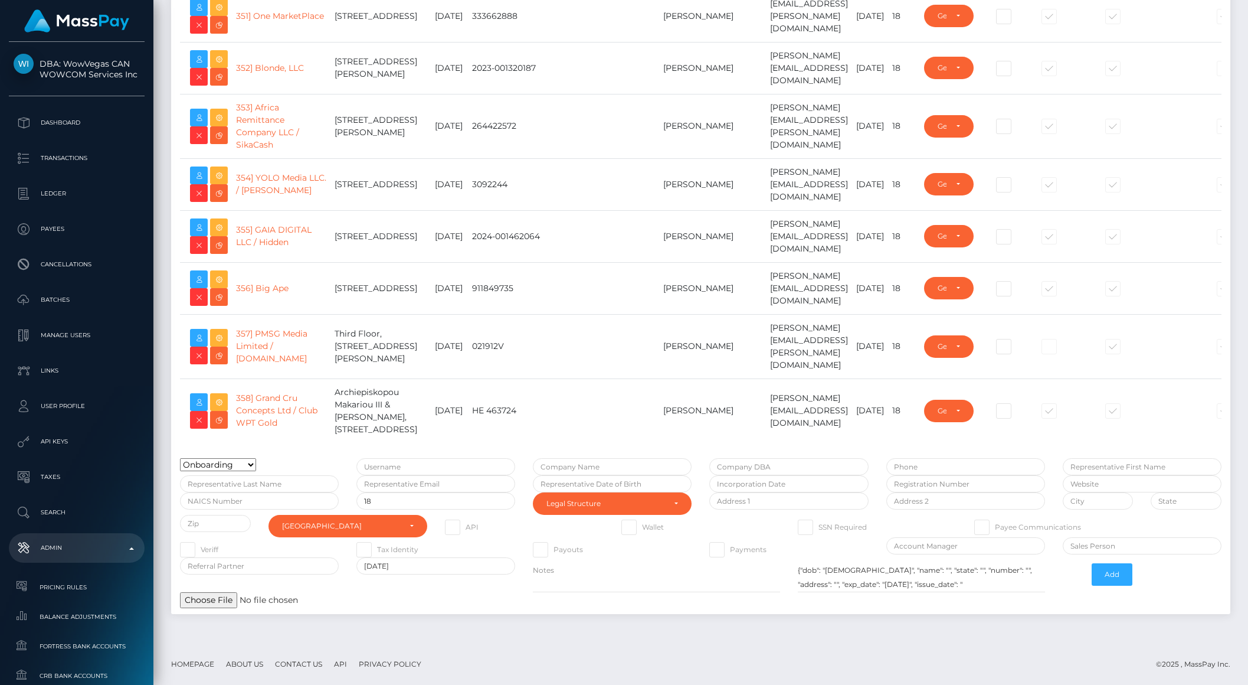
type input "brentg"
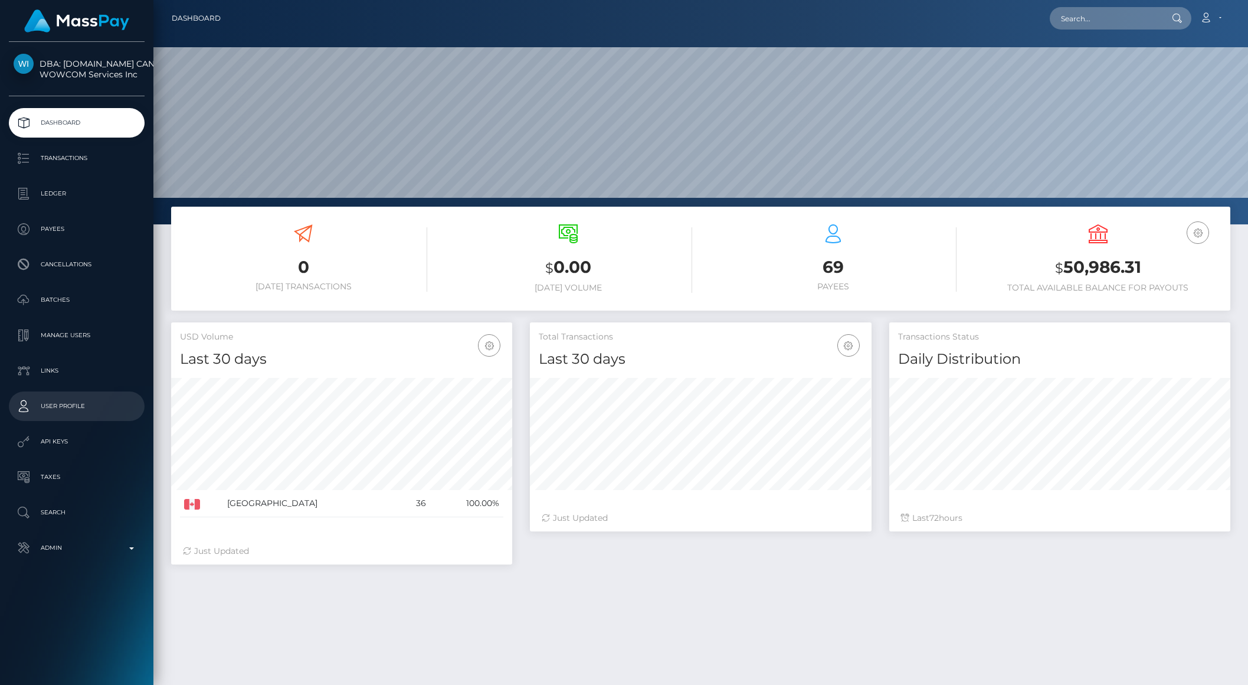
scroll to position [208, 341]
click at [58, 437] on p "API Keys" at bounding box center [77, 442] width 126 height 18
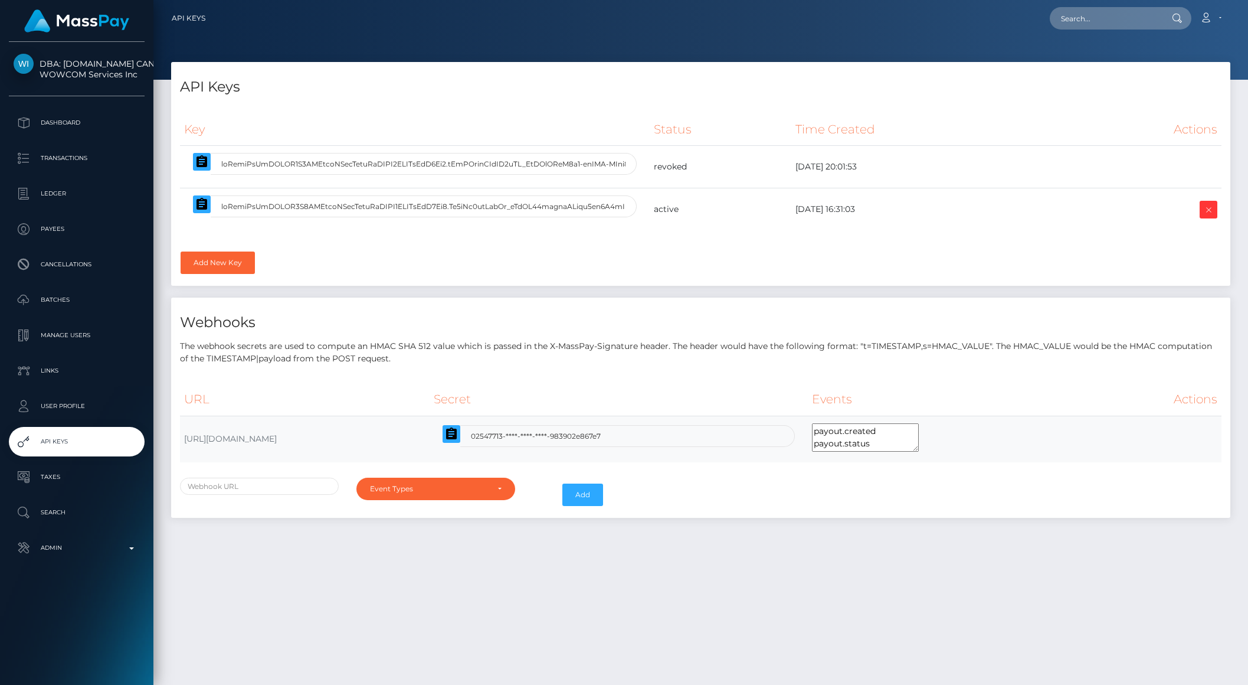
select select
click at [320, 435] on td "[URL][DOMAIN_NAME]" at bounding box center [305, 438] width 250 height 47
click at [457, 435] on icon "button" at bounding box center [451, 433] width 11 height 12
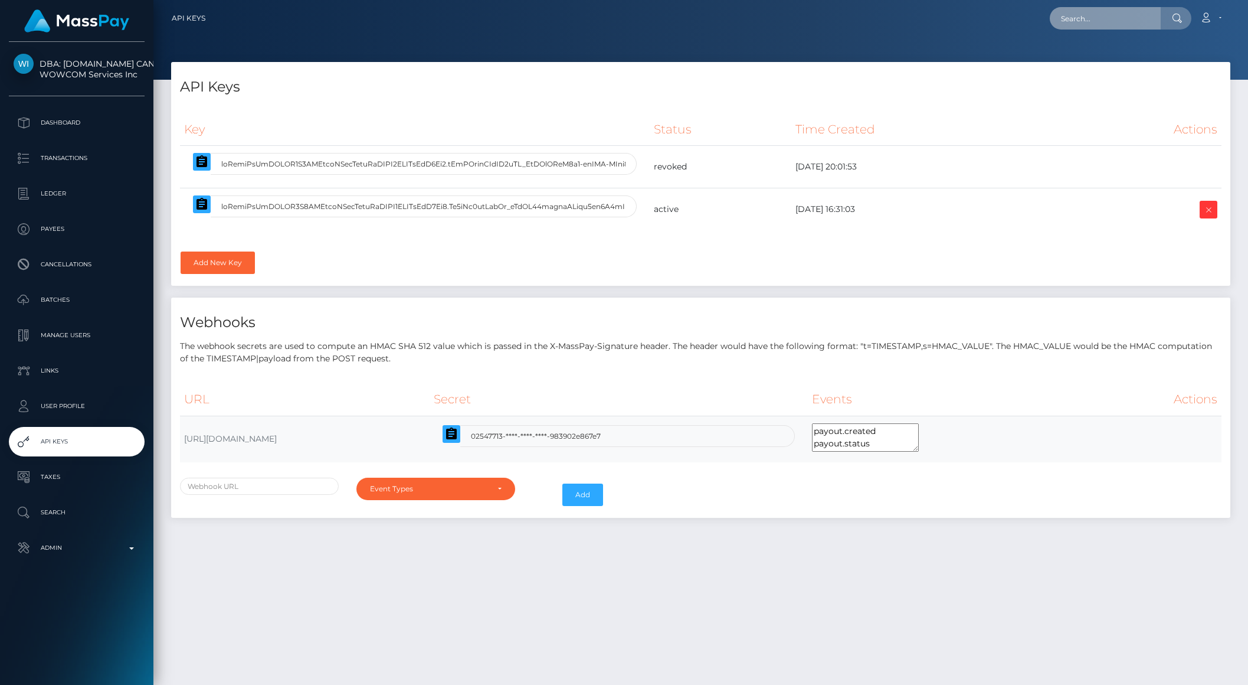
click at [1118, 19] on input "text" at bounding box center [1105, 18] width 111 height 22
paste input "2d7d1a54-2370-4e68-8757-0fed051db9bd"
click at [1150, 23] on input "2d7d1a54-2370-4e68-8757-0fed051db9bd" at bounding box center [1105, 18] width 111 height 22
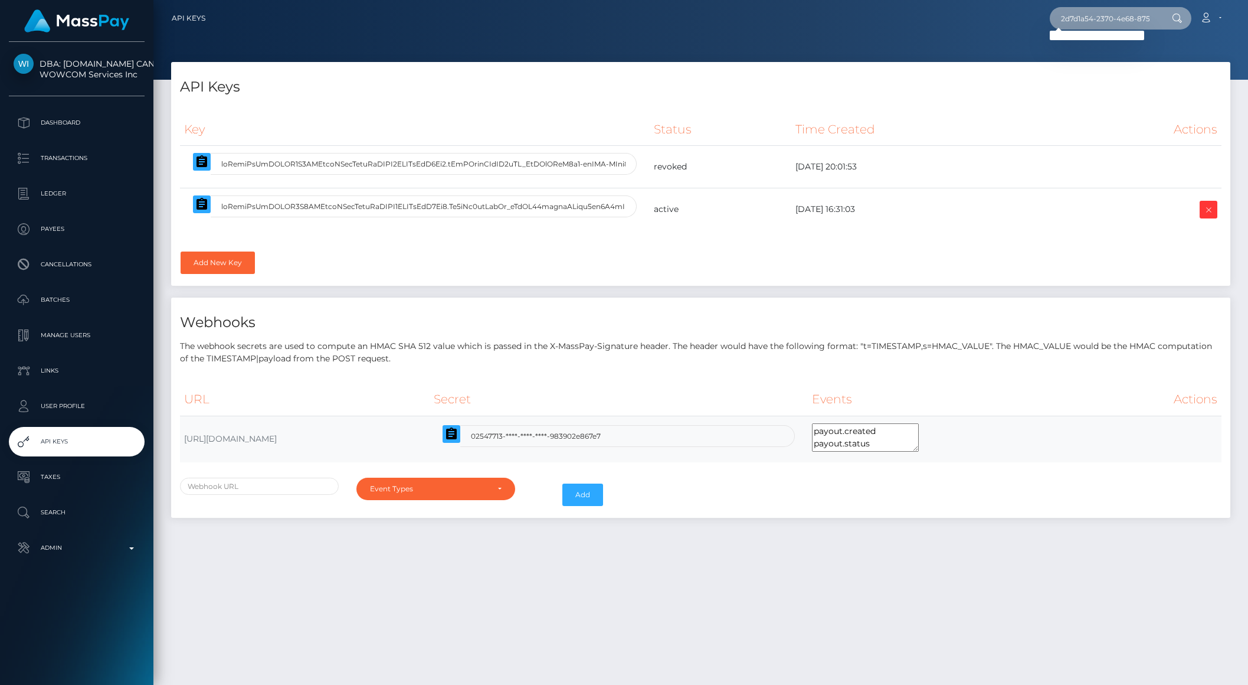
scroll to position [0, 48]
click at [1150, 23] on input "2d7d1a54-2370-4e68-8757-0fed051db9bd" at bounding box center [1105, 18] width 111 height 22
click at [1074, 17] on input "2d7d1a54-2370-4e68-8757-0fed051db9bd" at bounding box center [1105, 18] width 111 height 22
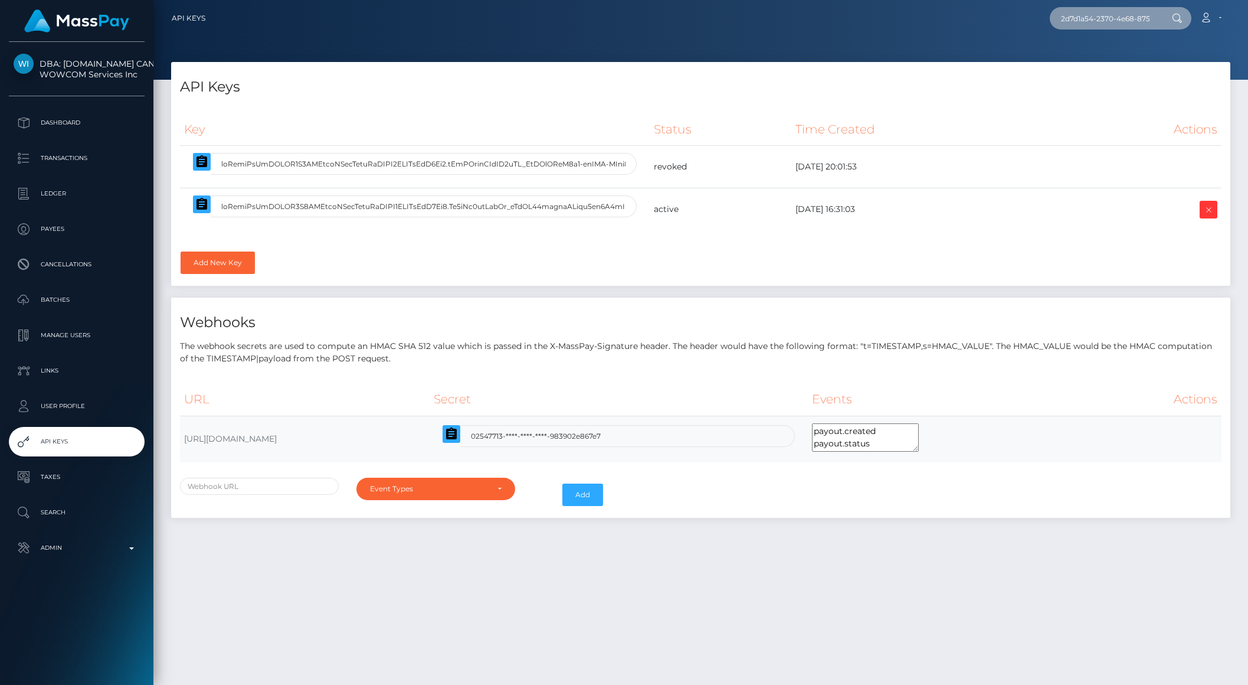
click at [1074, 17] on input "2d7d1a54-2370-4e68-8757-0fed051db9bd" at bounding box center [1105, 18] width 111 height 22
paste input "[EMAIL_ADDRESS][DOMAIN_NAME]"
type input "garryscott62890@gmail.com"
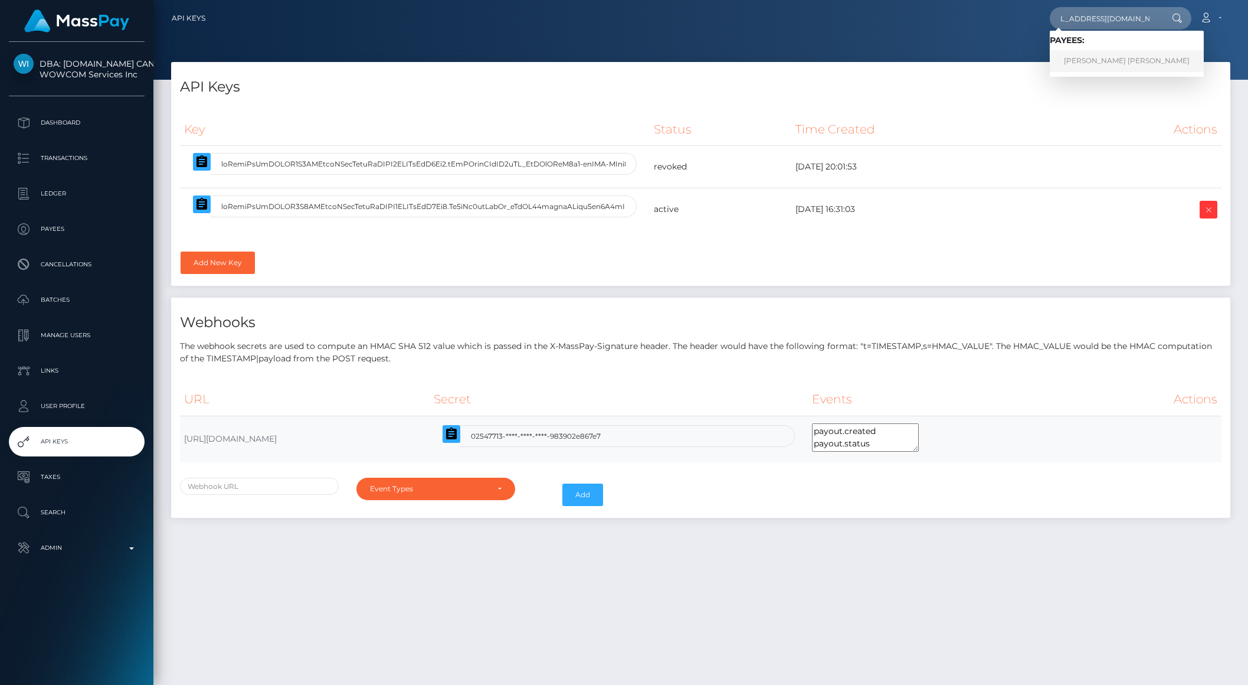
click at [1144, 59] on link "GARRY SCOTT WALTERS" at bounding box center [1127, 61] width 154 height 22
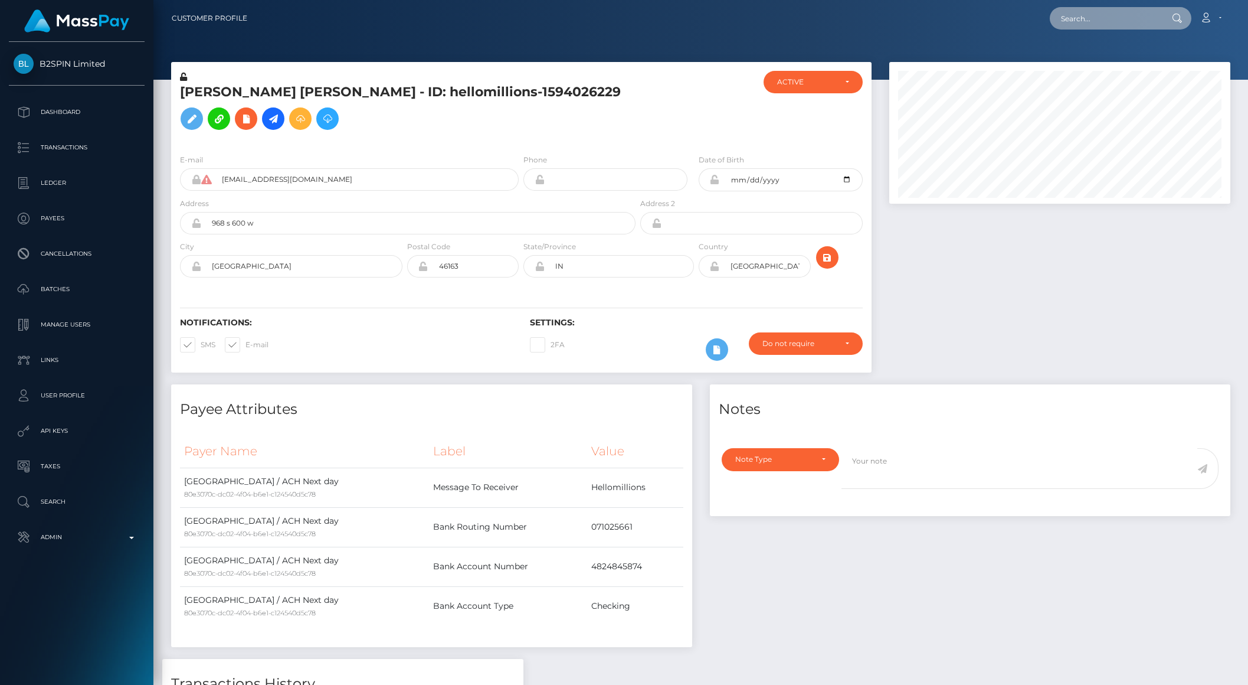
click at [1130, 19] on input "text" at bounding box center [1105, 18] width 111 height 22
paste input "[EMAIL_ADDRESS][DOMAIN_NAME]"
type input "[EMAIL_ADDRESS][DOMAIN_NAME]"
click at [1108, 61] on link "[PERSON_NAME]" at bounding box center [1097, 61] width 94 height 22
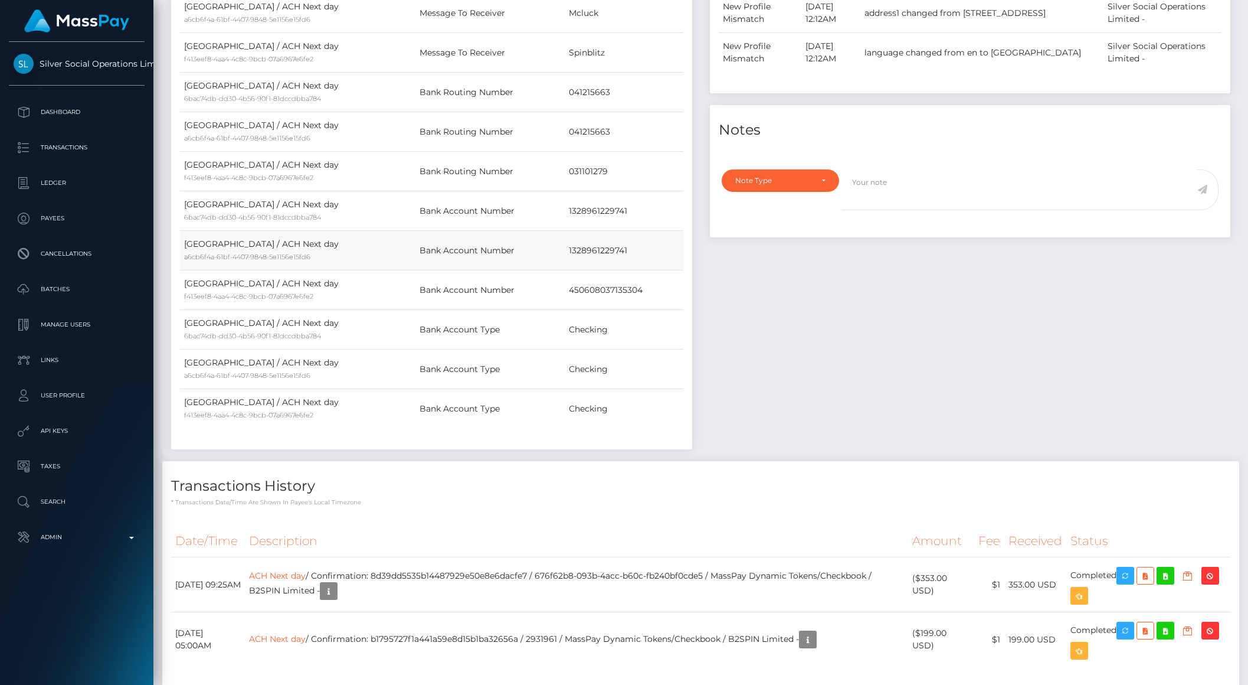
scroll to position [606, 0]
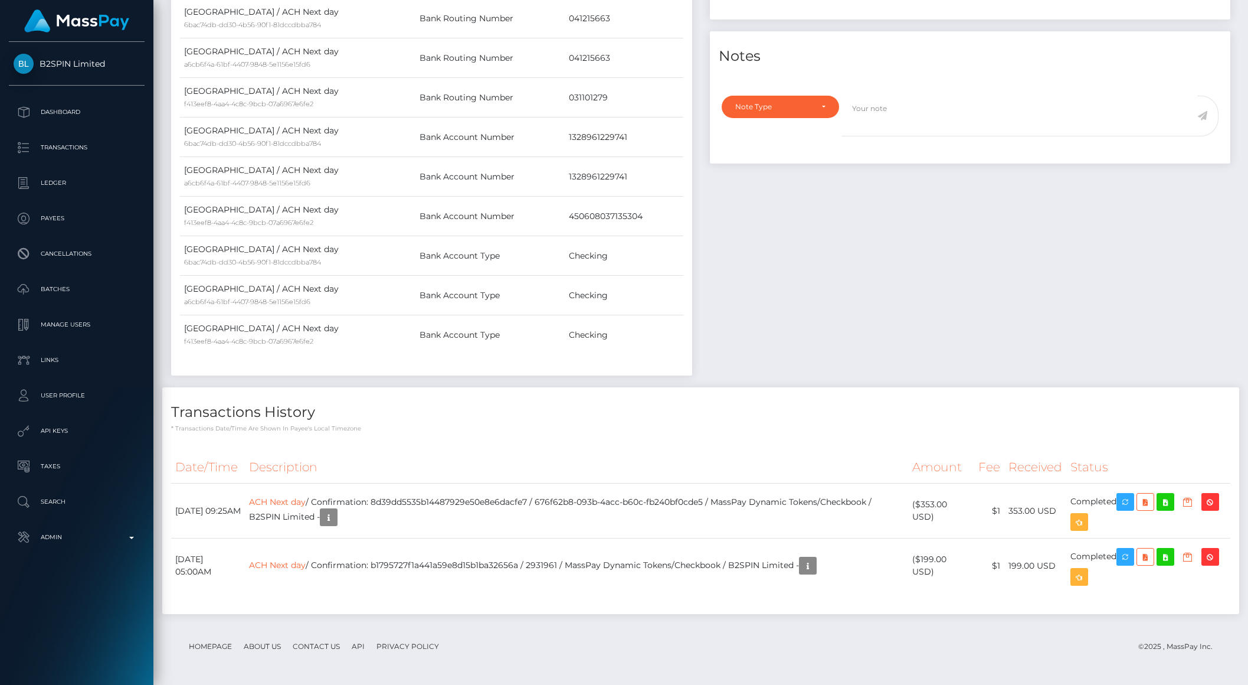
scroll to position [606, 0]
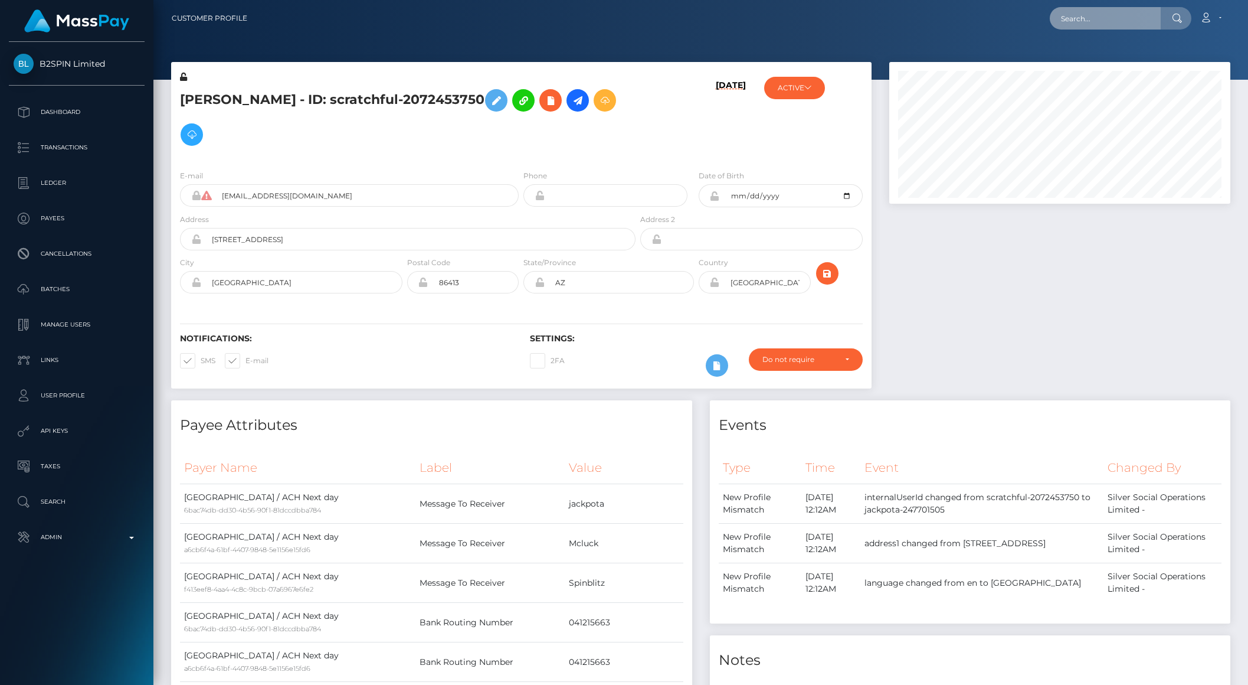
click at [1107, 18] on input "text" at bounding box center [1105, 18] width 111 height 22
paste input "7b19b3f9-a0a7-11f0-b1e8-026f69db09b1"
type input "7b19b3f9-a0a7-11f0-b1e8-026f69db09b1"
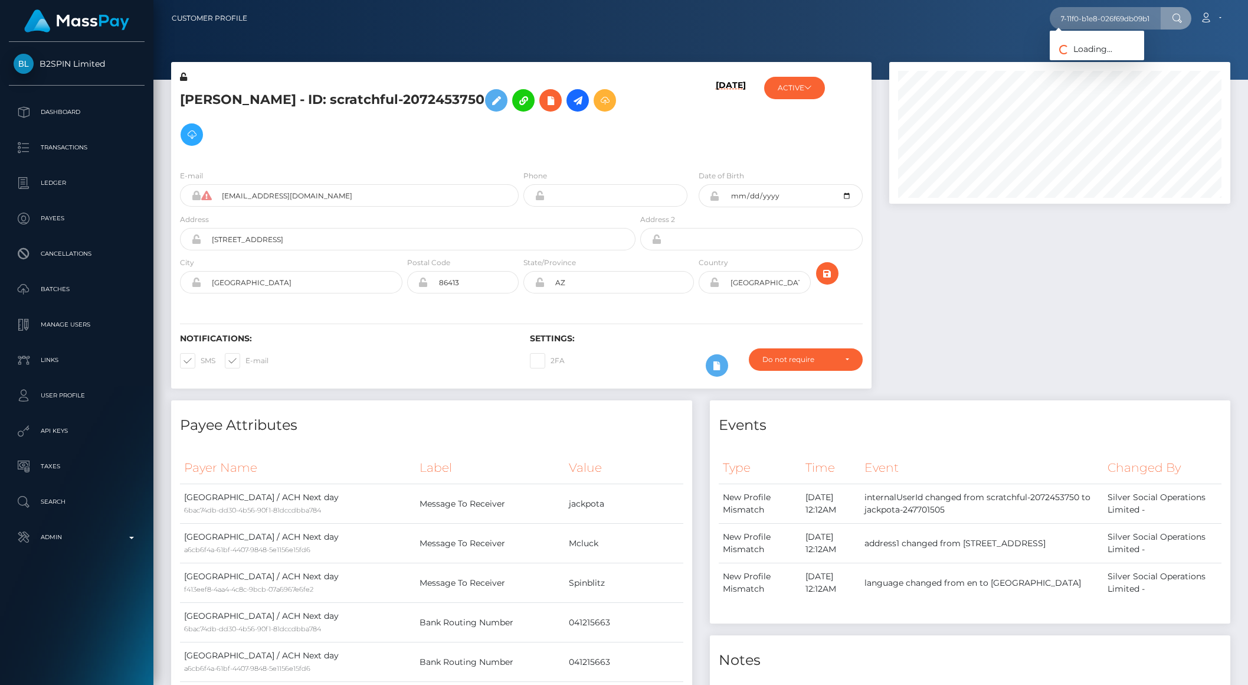
scroll to position [0, 0]
click at [1104, 58] on link "NATHANIEL RICHARD PETER MATHESON" at bounding box center [1127, 61] width 154 height 22
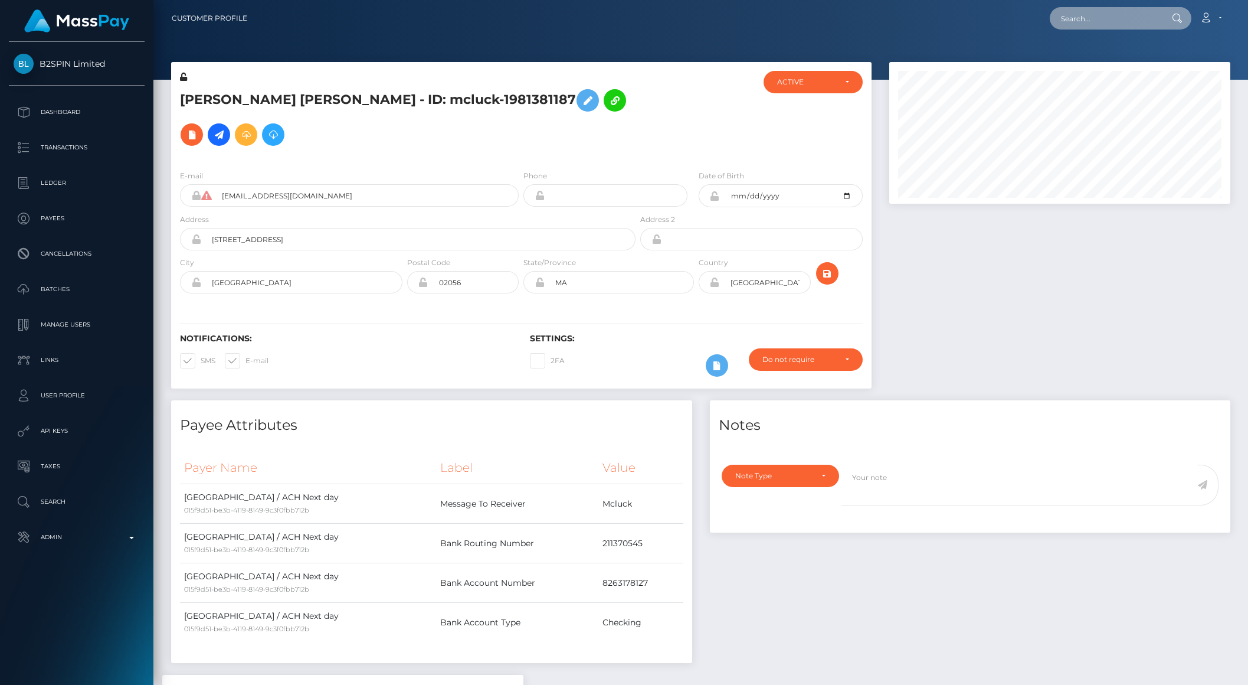
click at [1082, 24] on input "text" at bounding box center [1105, 18] width 111 height 22
paste input "poact_DCPaxdtCXcSs"
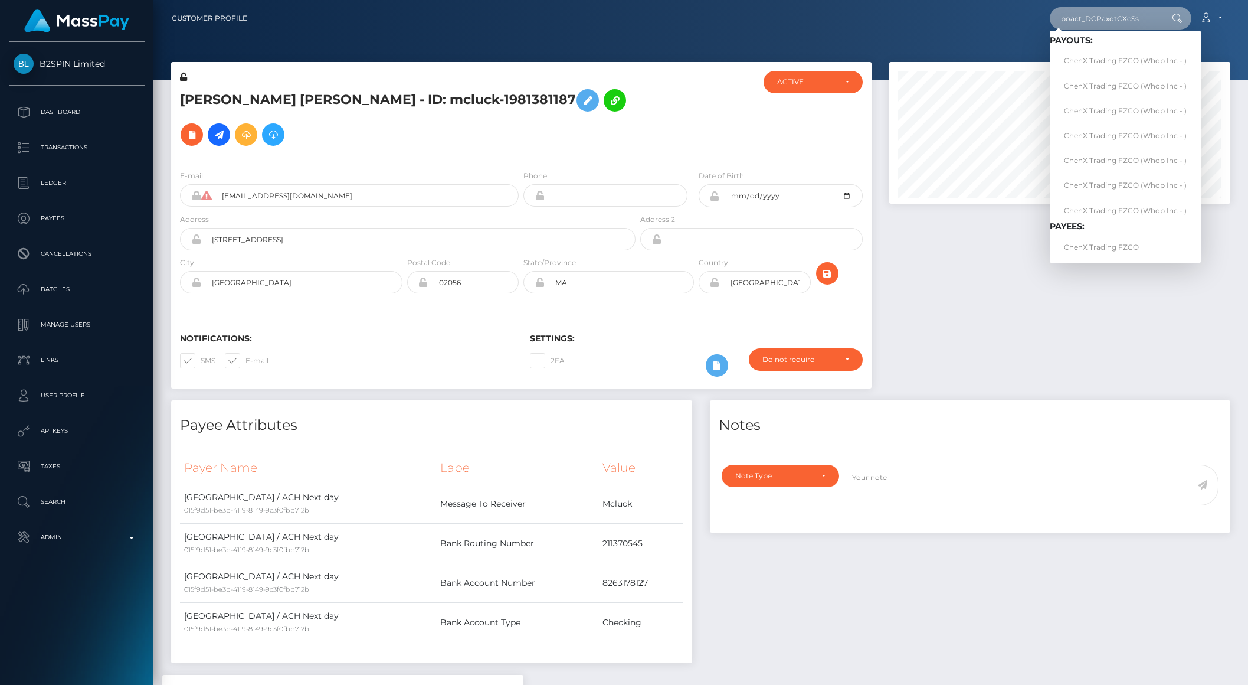
type input "poact_DCPaxdtCXcSs"
click at [1104, 54] on link "ChenX Trading FZCO (Whop Inc - )" at bounding box center [1125, 61] width 151 height 22
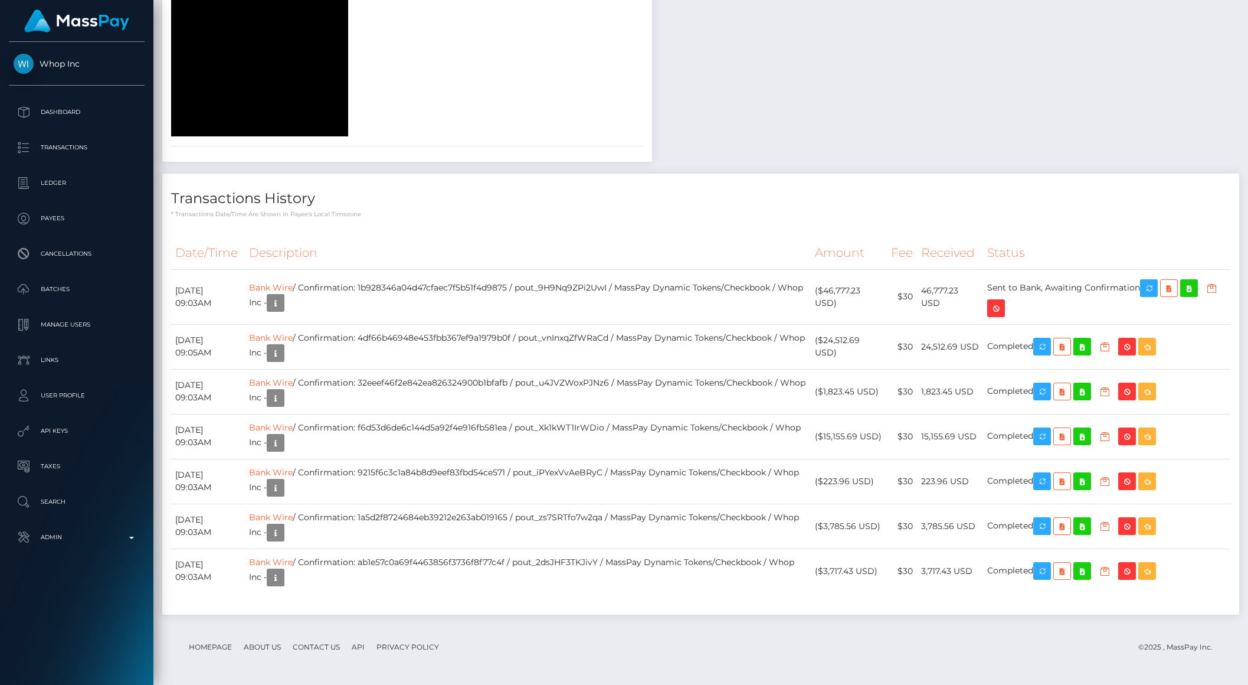
scroll to position [1550, 0]
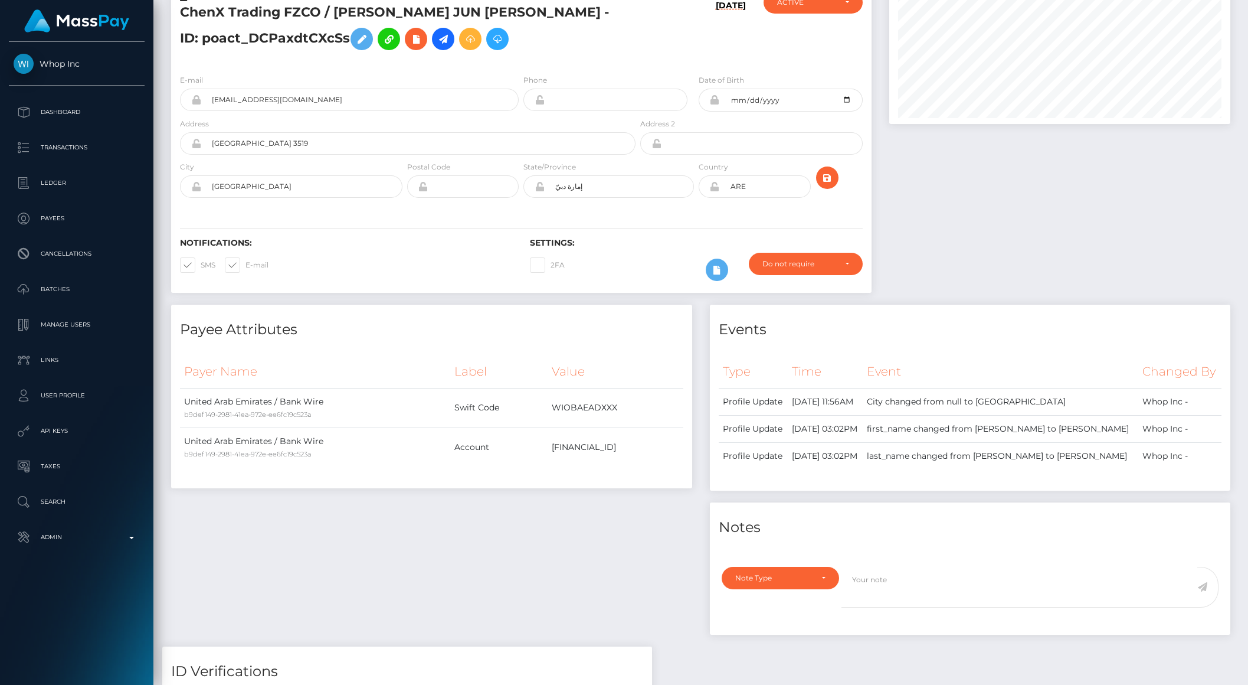
scroll to position [0, 0]
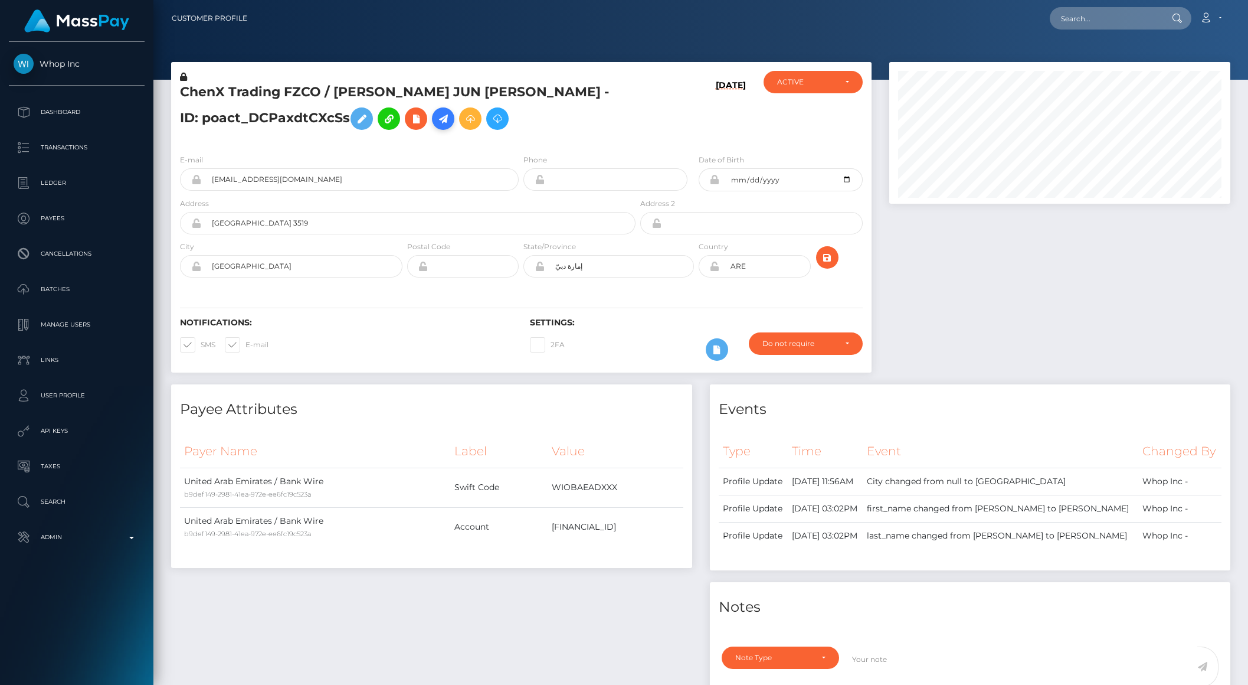
click at [436, 113] on icon at bounding box center [443, 119] width 14 height 15
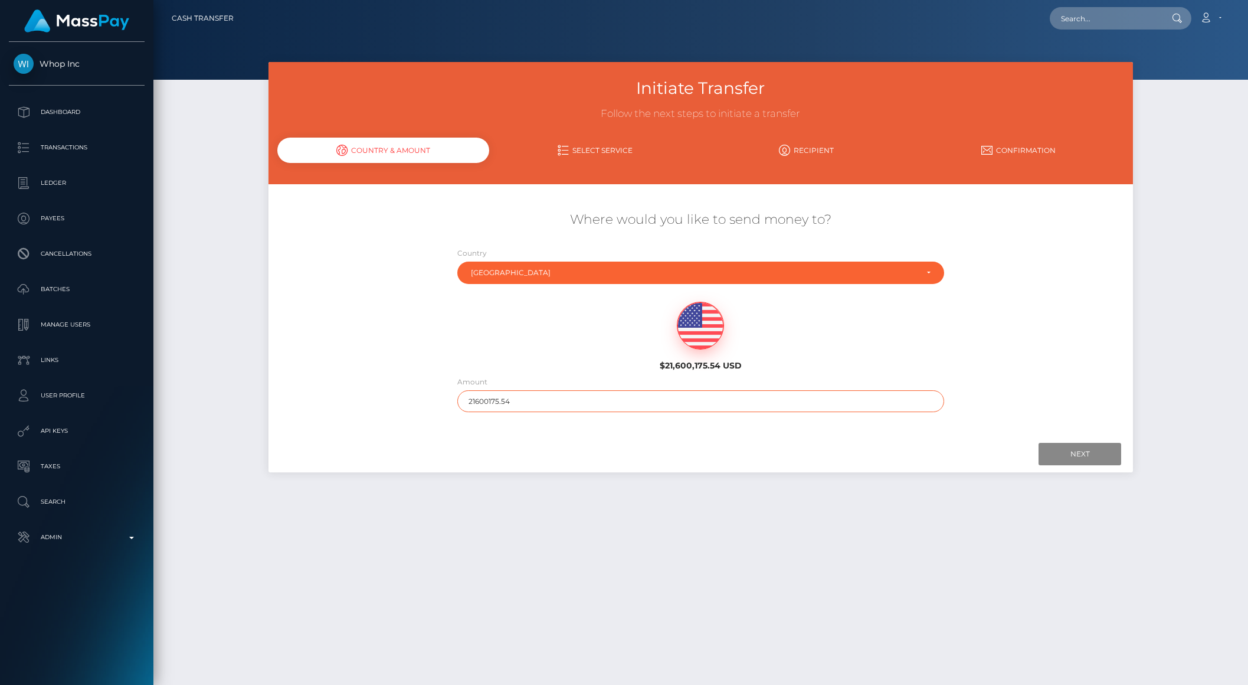
drag, startPoint x: 488, startPoint y: 400, endPoint x: 614, endPoint y: 415, distance: 126.6
click at [614, 415] on div "Amount 21600175.54" at bounding box center [701, 396] width 505 height 42
type input "21600"
click at [1075, 460] on input "Next" at bounding box center [1080, 454] width 83 height 22
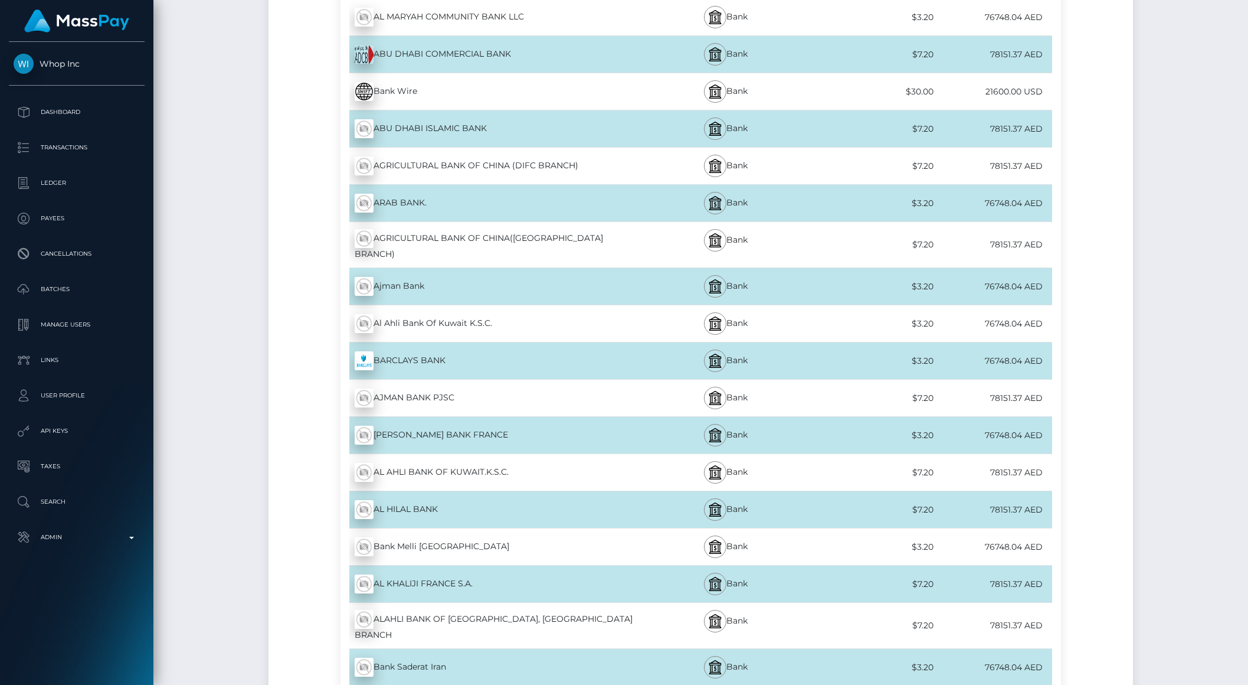
scroll to position [47, 0]
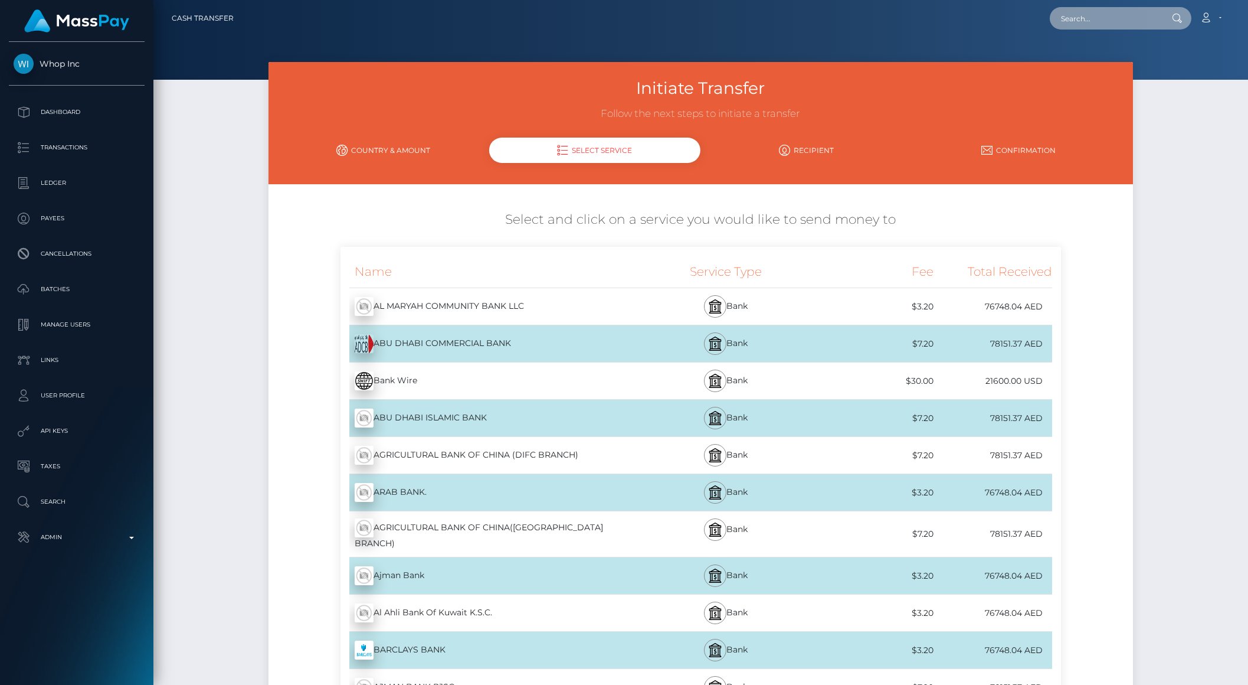
click at [1111, 24] on input "text" at bounding box center [1105, 18] width 111 height 22
paste input "[EMAIL_ADDRESS][DOMAIN_NAME]"
type input "[EMAIL_ADDRESS][DOMAIN_NAME]"
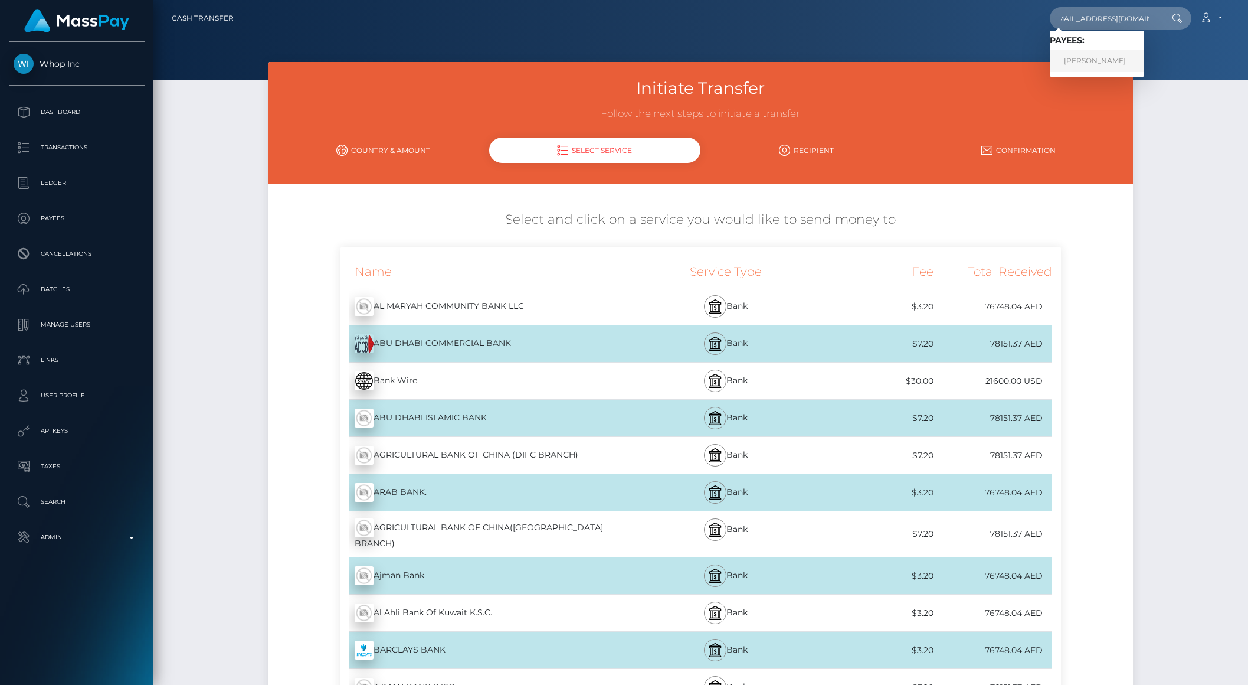
click at [1111, 54] on link "Tina Taylor-Wilson" at bounding box center [1097, 61] width 94 height 22
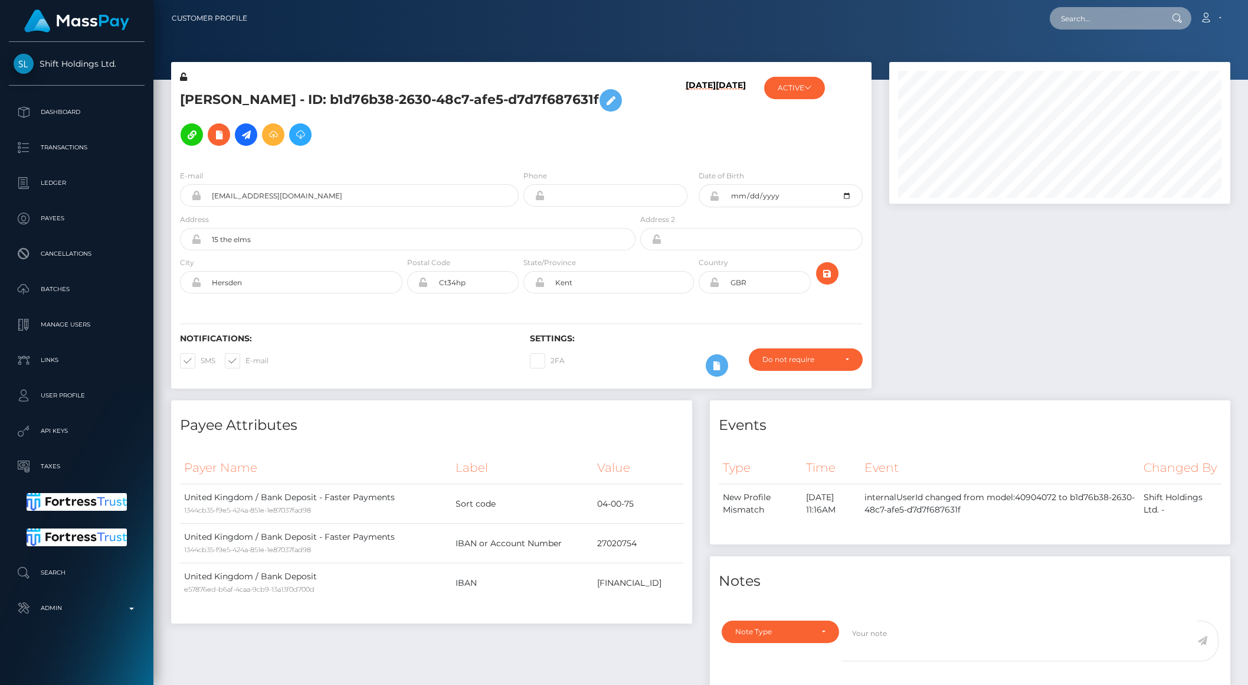
click at [1094, 18] on input "text" at bounding box center [1105, 18] width 111 height 22
paste input "vicanovaerika123@seznam.cz"
type input "vicanovaerika123@seznam.cz"
click at [1102, 64] on link "ERIKA VICANOVA" at bounding box center [1097, 61] width 94 height 22
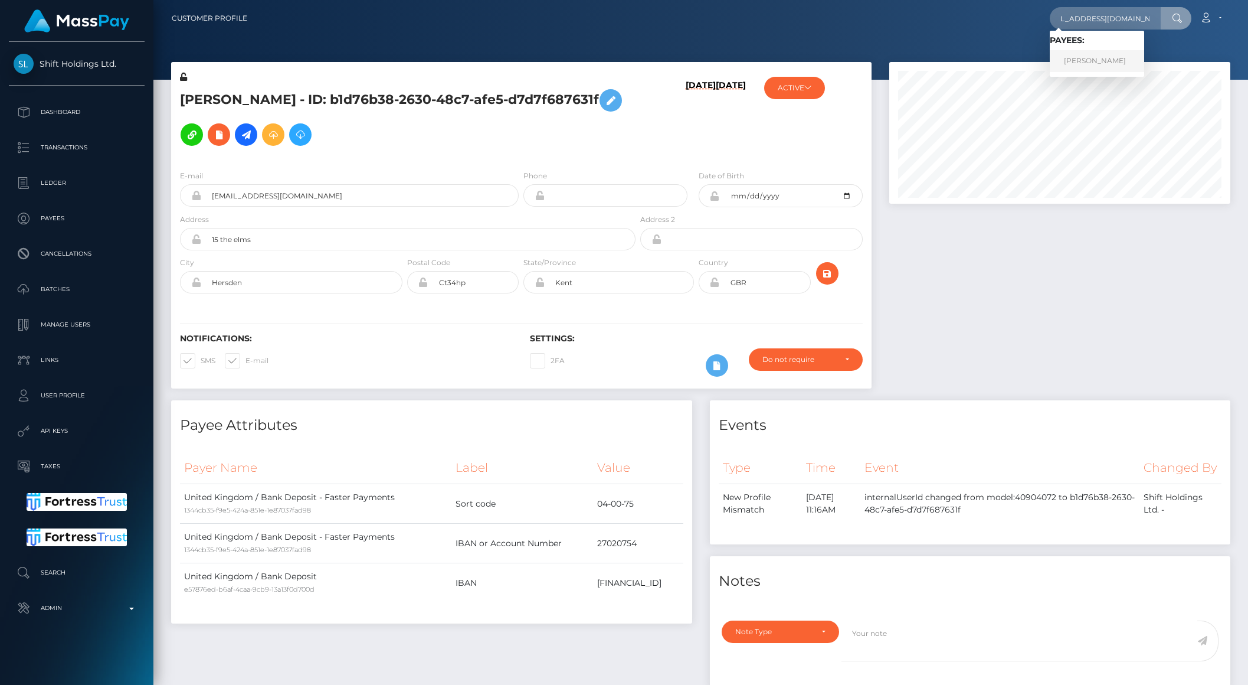
scroll to position [0, 0]
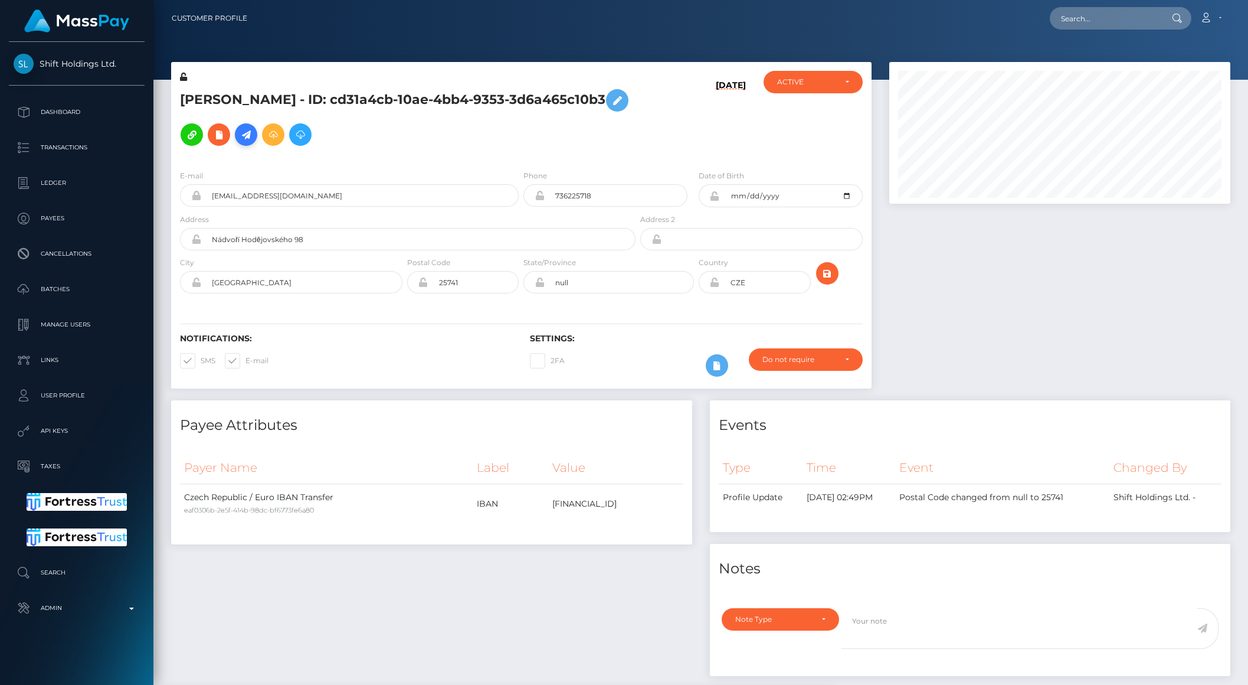
click at [257, 125] on link at bounding box center [246, 134] width 22 height 22
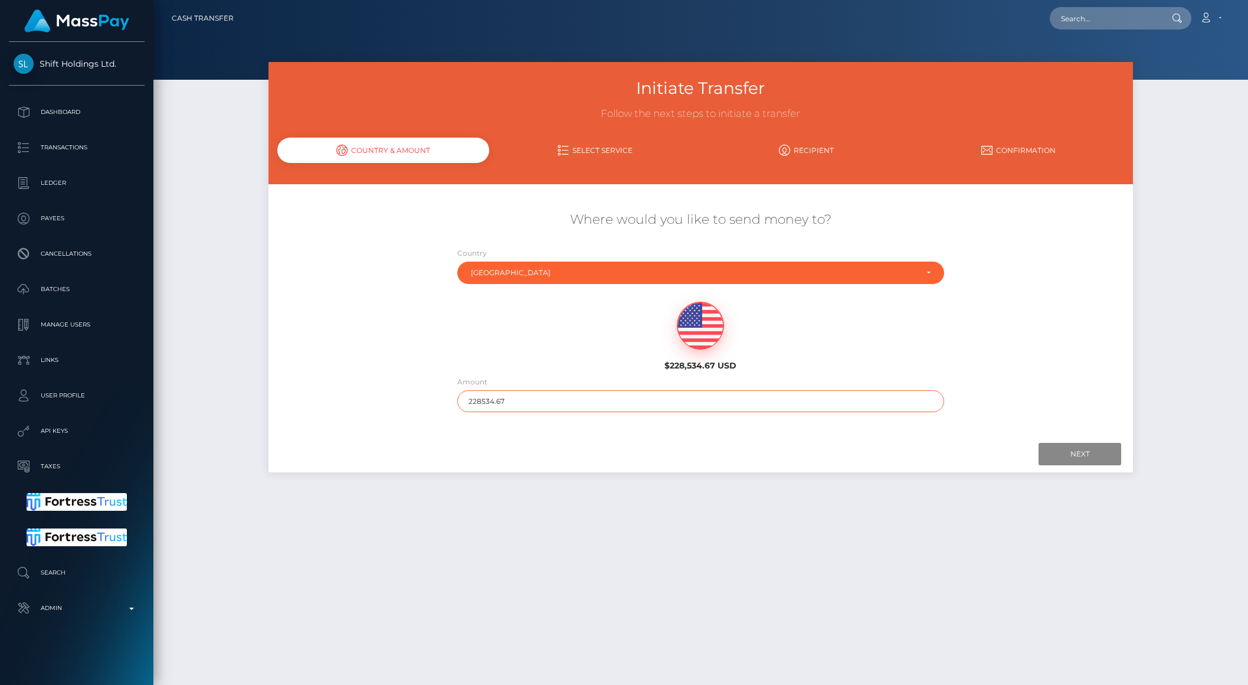
drag, startPoint x: 485, startPoint y: 399, endPoint x: 576, endPoint y: 399, distance: 90.9
click at [576, 399] on input "228534.67" at bounding box center [700, 401] width 487 height 22
type input "2285"
click at [1055, 457] on input "Next" at bounding box center [1080, 454] width 83 height 22
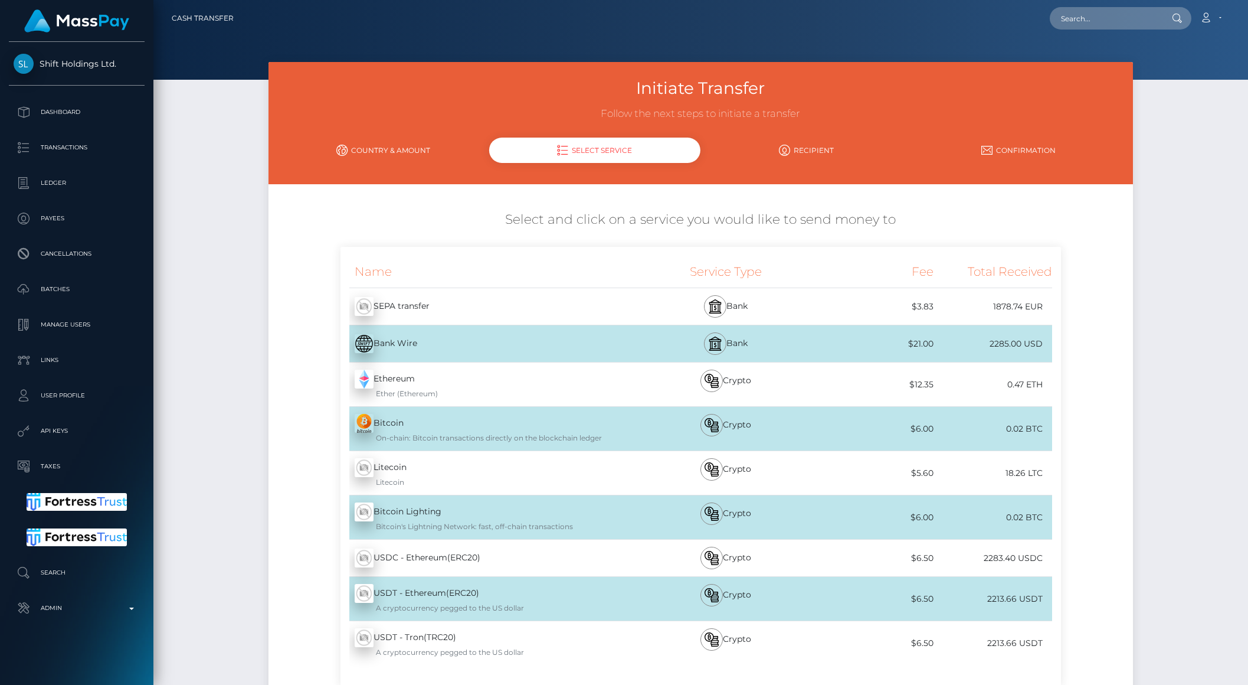
click at [590, 310] on div "SEPA transfer - EUR" at bounding box center [489, 306] width 297 height 33
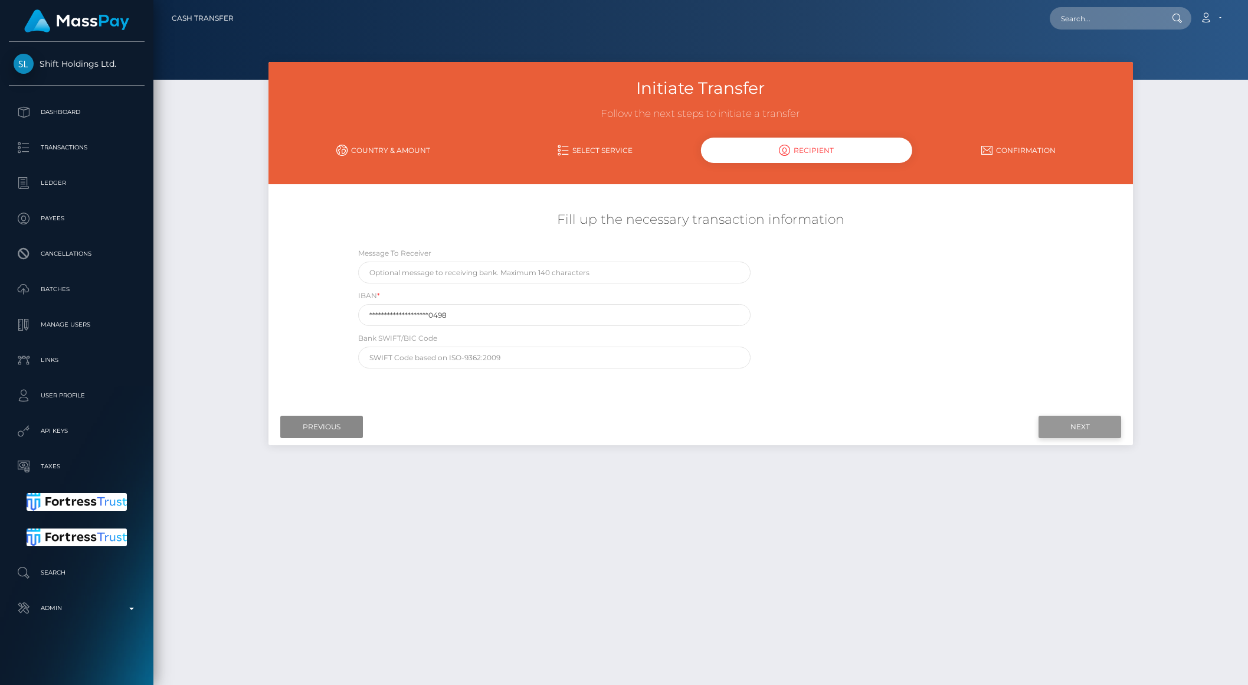
click at [1059, 428] on input "Next" at bounding box center [1080, 426] width 83 height 22
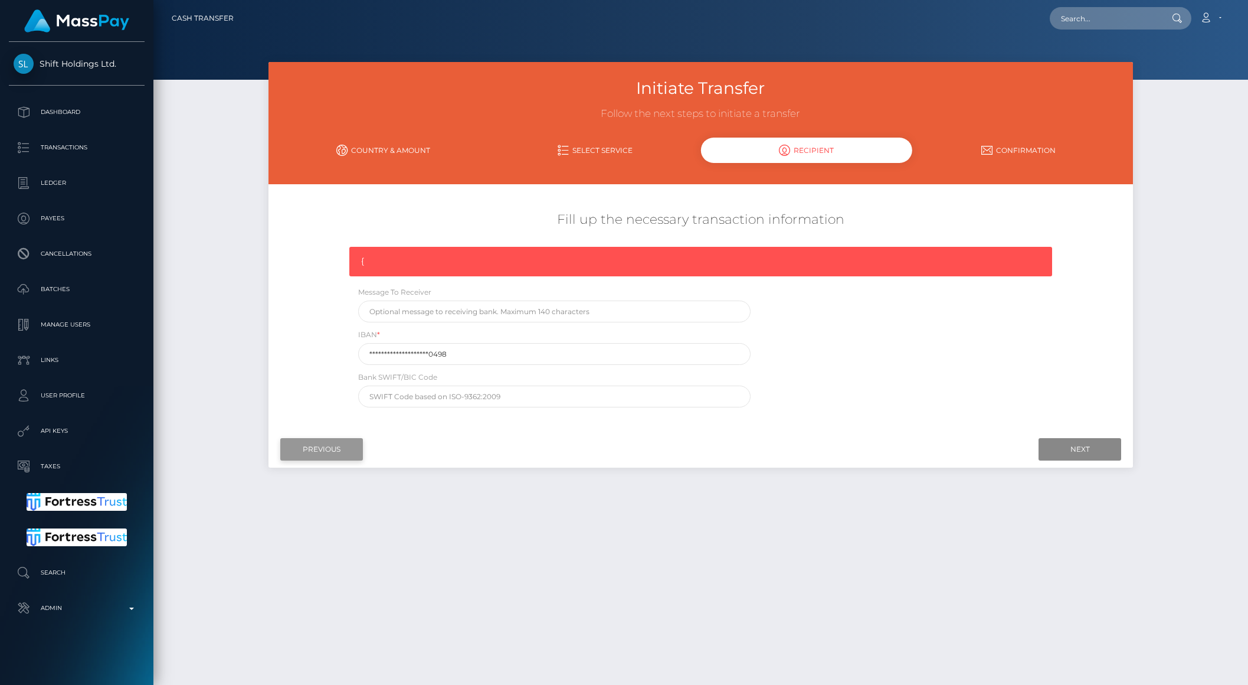
click at [323, 446] on input "Previous" at bounding box center [321, 449] width 83 height 22
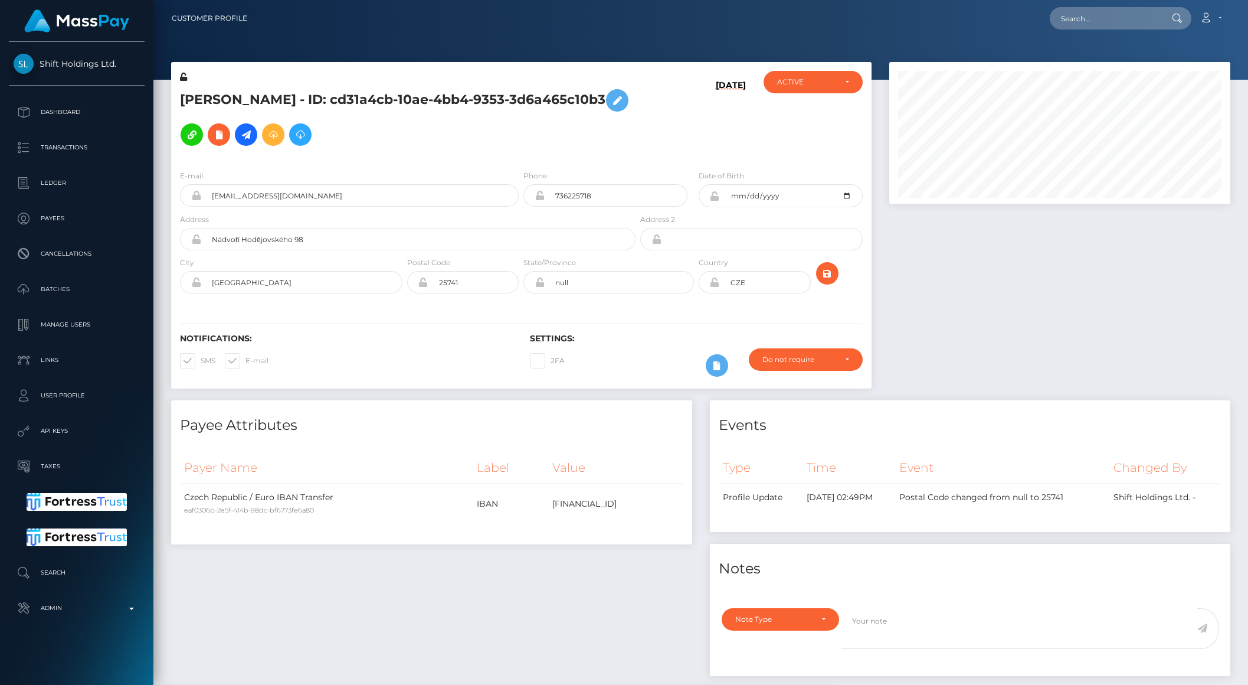
scroll to position [142, 341]
click at [253, 127] on icon at bounding box center [246, 134] width 14 height 15
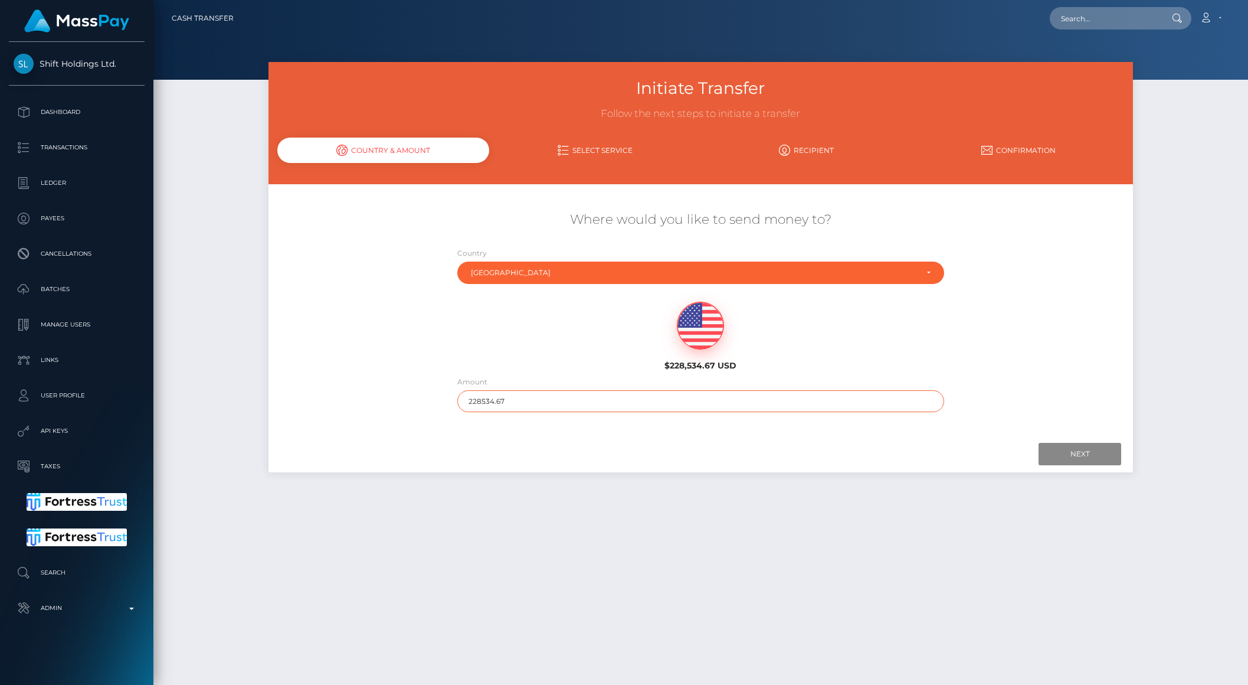
drag, startPoint x: 483, startPoint y: 398, endPoint x: 582, endPoint y: 406, distance: 100.0
click at [582, 406] on input "228534.67" at bounding box center [700, 401] width 487 height 22
type input "228"
click at [1101, 455] on input "Next" at bounding box center [1080, 454] width 83 height 22
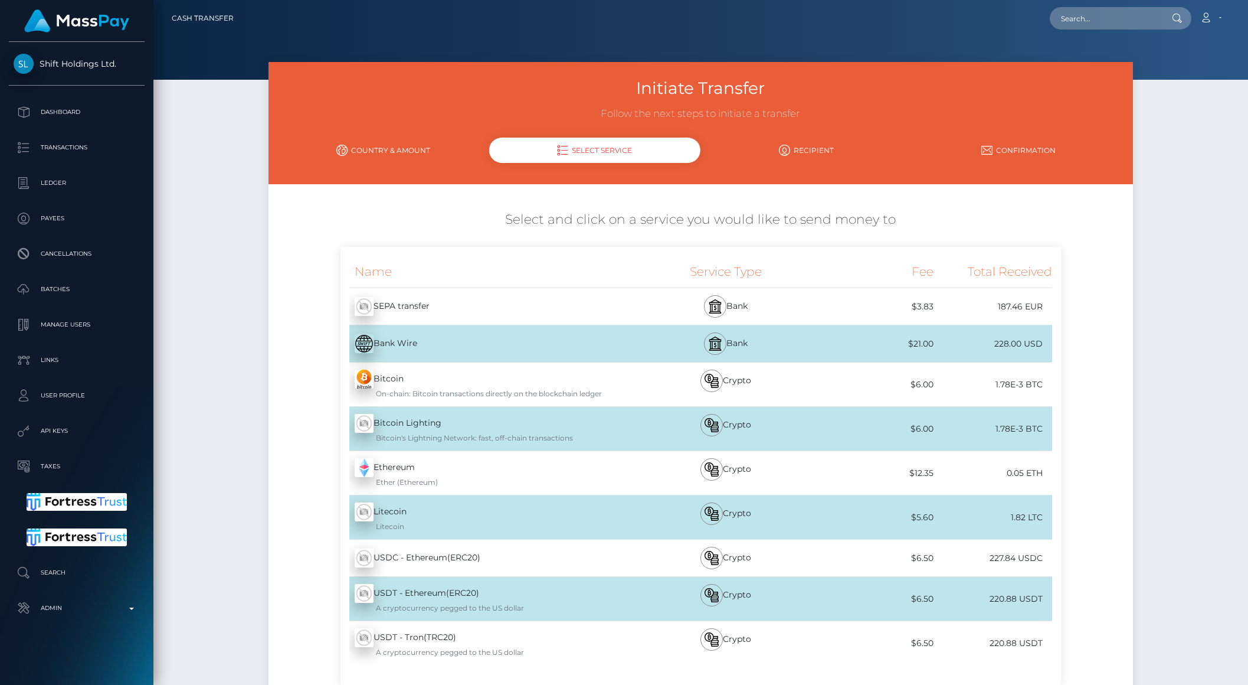
click at [397, 304] on div "SEPA transfer - EUR" at bounding box center [489, 306] width 297 height 33
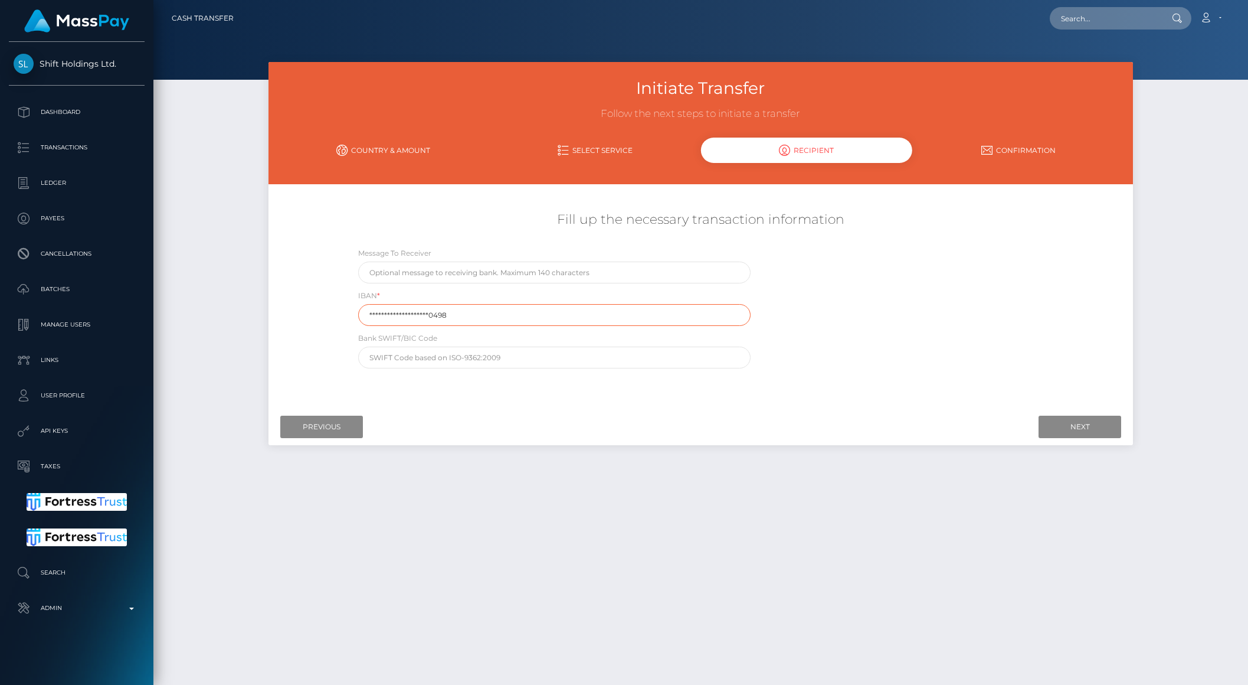
drag, startPoint x: 464, startPoint y: 312, endPoint x: 309, endPoint y: 306, distance: 155.3
click at [309, 306] on div "**********" at bounding box center [701, 289] width 865 height 169
paste input "[FINANCIAL_ID]"
type input "[FINANCIAL_ID]"
click at [1071, 431] on input "Next" at bounding box center [1080, 426] width 83 height 22
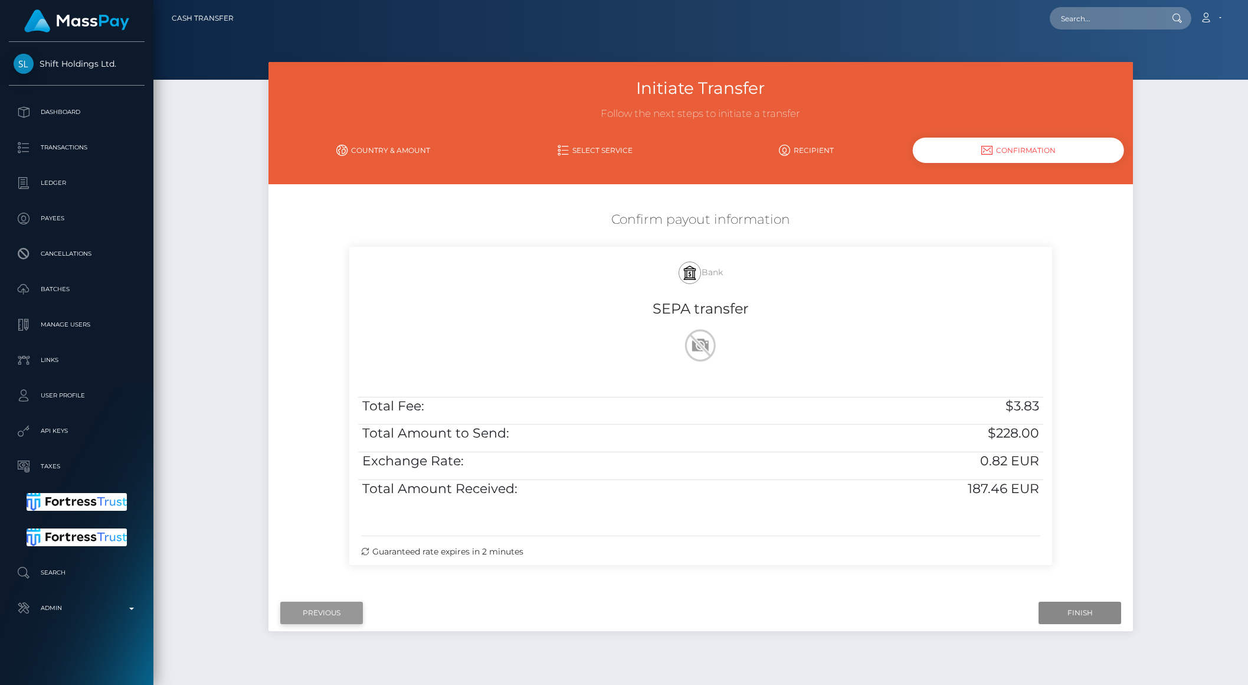
click at [333, 604] on input "Previous" at bounding box center [321, 612] width 83 height 22
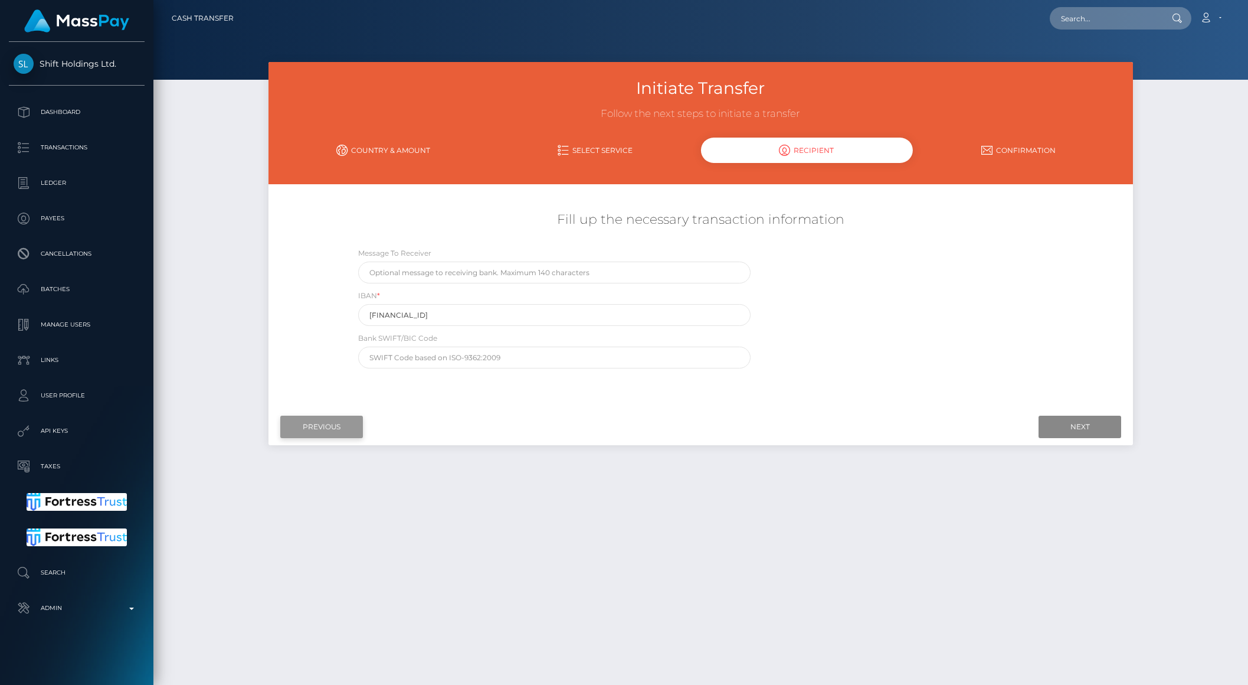
click at [291, 436] on input "Previous" at bounding box center [321, 426] width 83 height 22
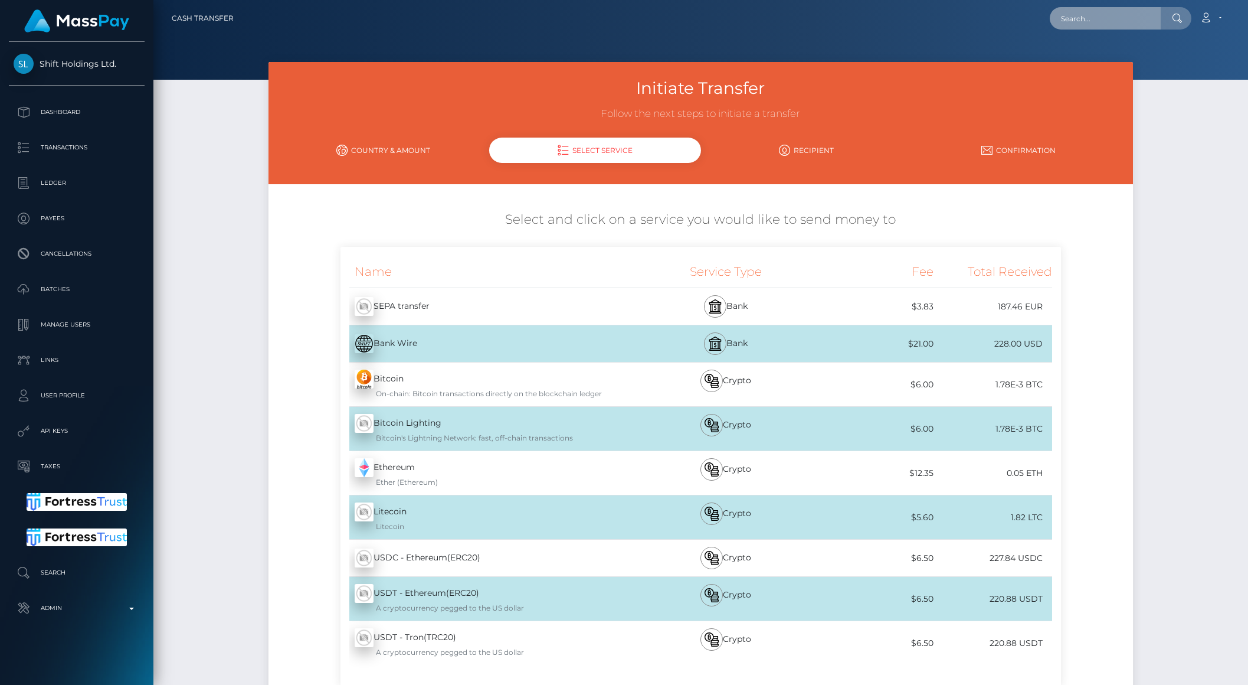
click at [1119, 7] on input "text" at bounding box center [1105, 18] width 111 height 22
click at [1110, 26] on input "text" at bounding box center [1105, 18] width 111 height 22
paste input "[EMAIL_ADDRESS][DOMAIN_NAME]"
type input "[EMAIL_ADDRESS][DOMAIN_NAME]"
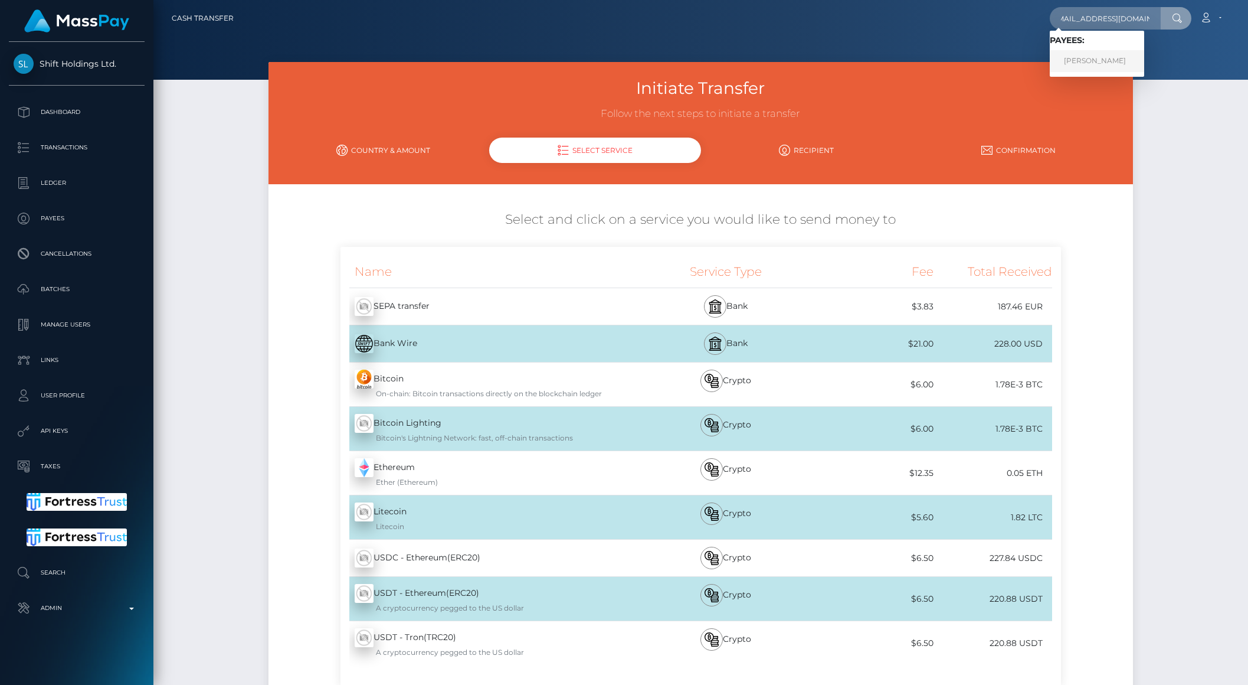
click at [1107, 56] on link "Nadia Foster" at bounding box center [1097, 61] width 94 height 22
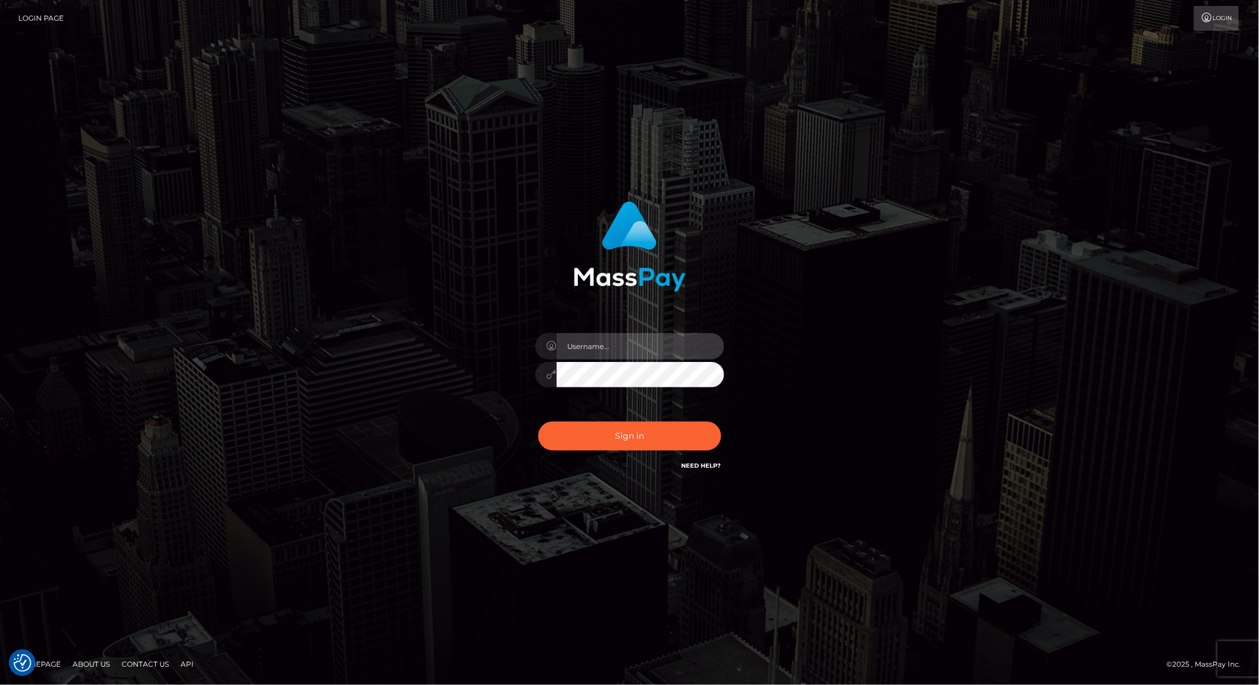
type input "brentg"
click at [642, 434] on button "Sign in" at bounding box center [629, 435] width 183 height 29
type input "brentg"
click at [623, 438] on button "Sign in" at bounding box center [629, 435] width 183 height 29
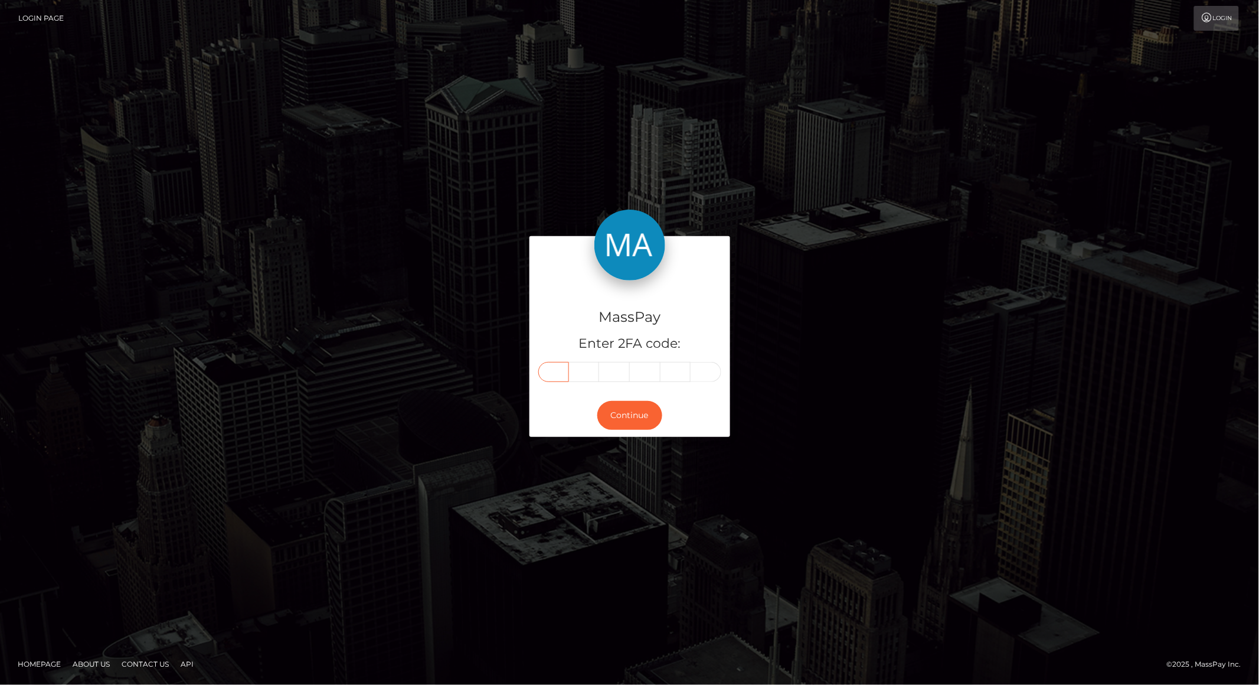
paste input "1"
type input "1"
type input "7"
type input "8"
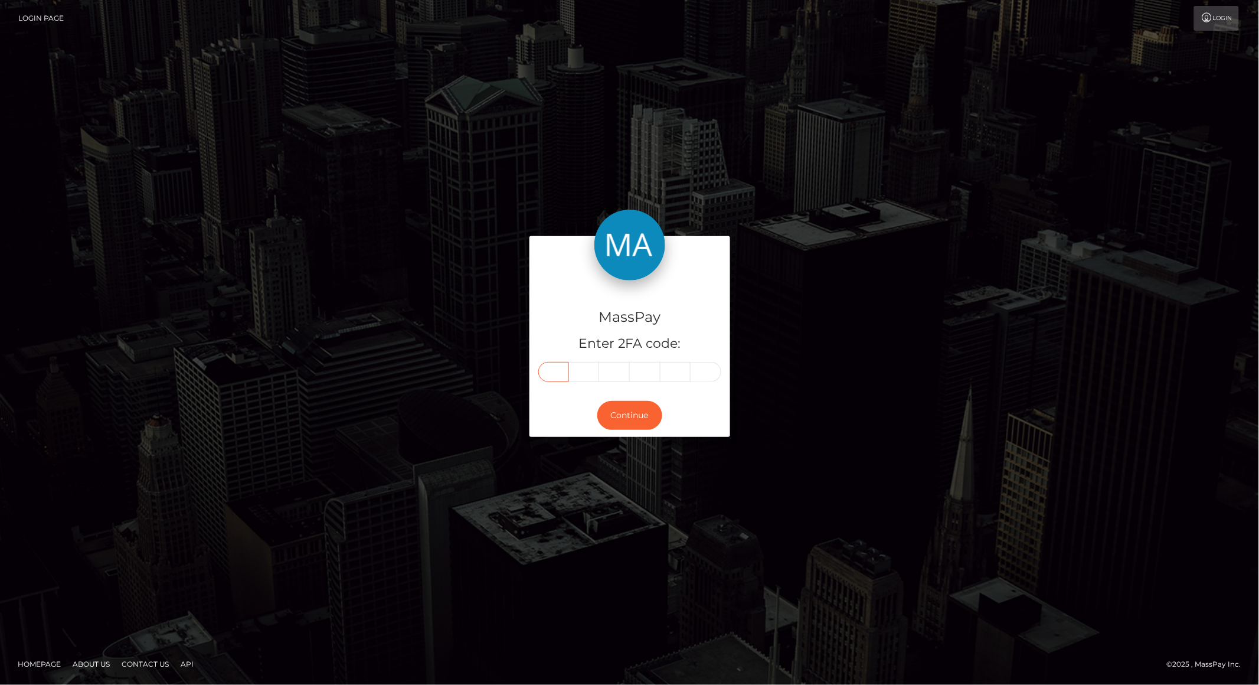
type input "1"
type input "0"
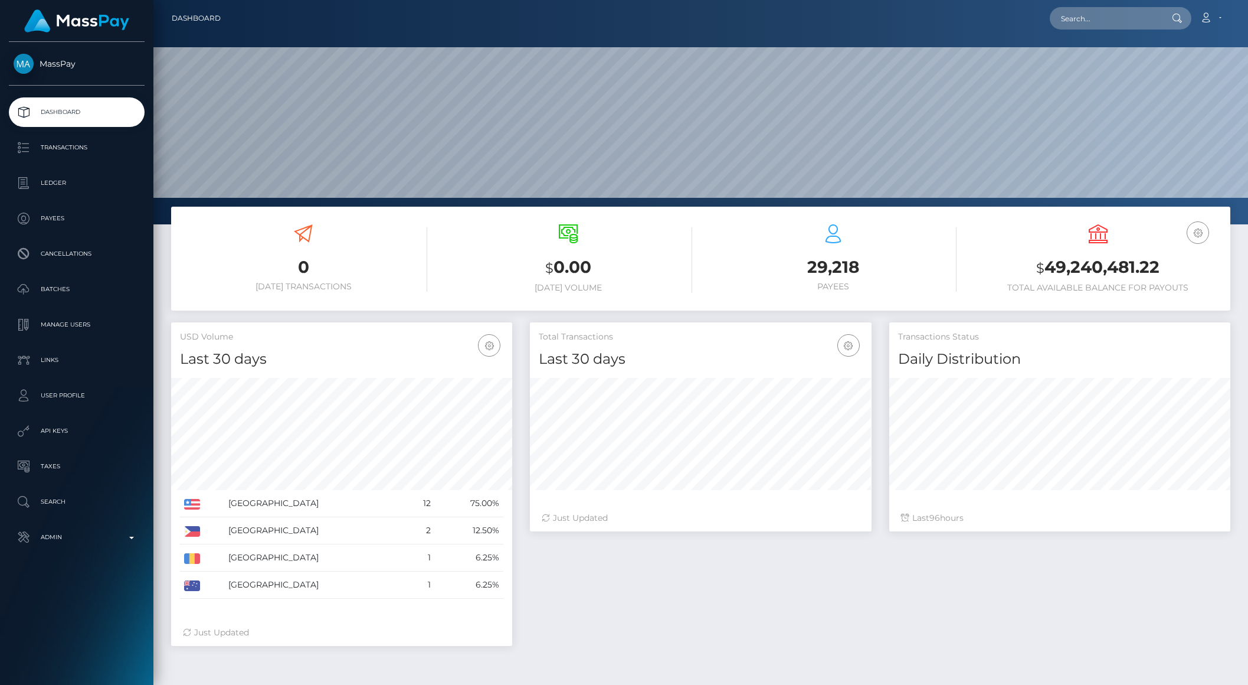
scroll to position [208, 341]
drag, startPoint x: 1105, startPoint y: 32, endPoint x: 1081, endPoint y: 28, distance: 24.7
click at [1105, 32] on nav "Dashboard Loading... Loading... Account Edit Profile" at bounding box center [700, 18] width 1095 height 37
click at [1073, 25] on input "text" at bounding box center [1105, 18] width 111 height 22
paste input "[EMAIL_ADDRESS][DOMAIN_NAME]"
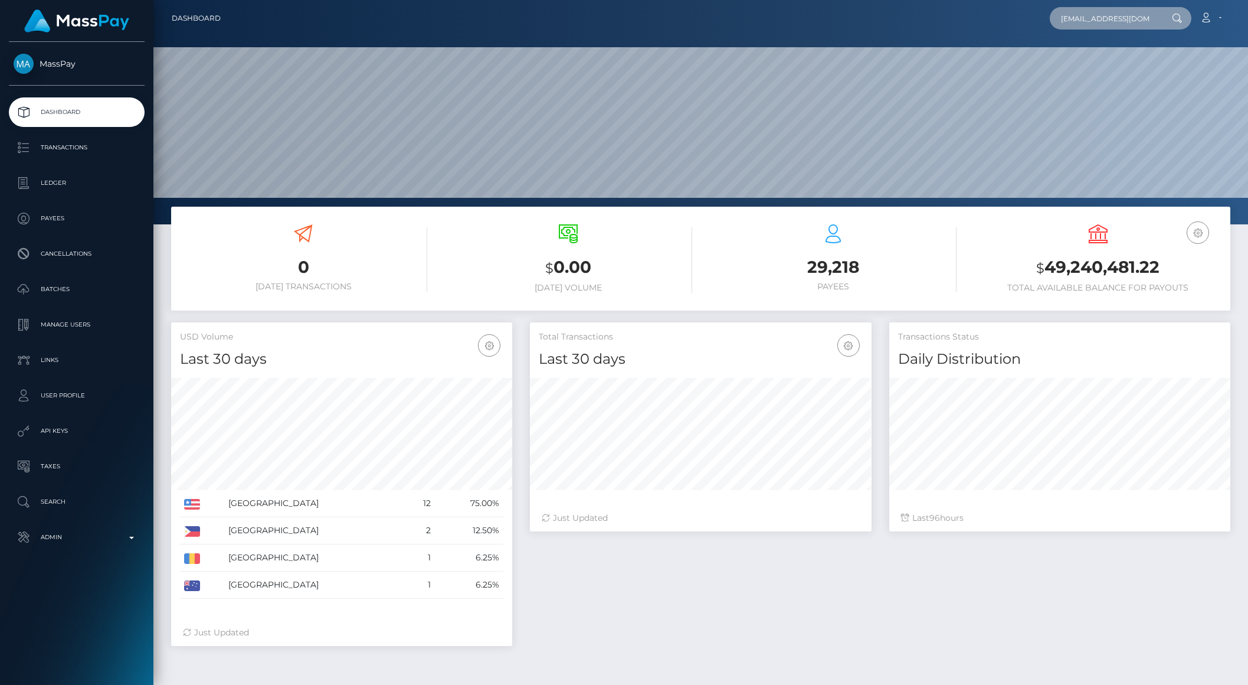
scroll to position [0, 11]
type input "[EMAIL_ADDRESS][DOMAIN_NAME]"
click at [1117, 50] on link "Nadia Foster" at bounding box center [1097, 61] width 94 height 22
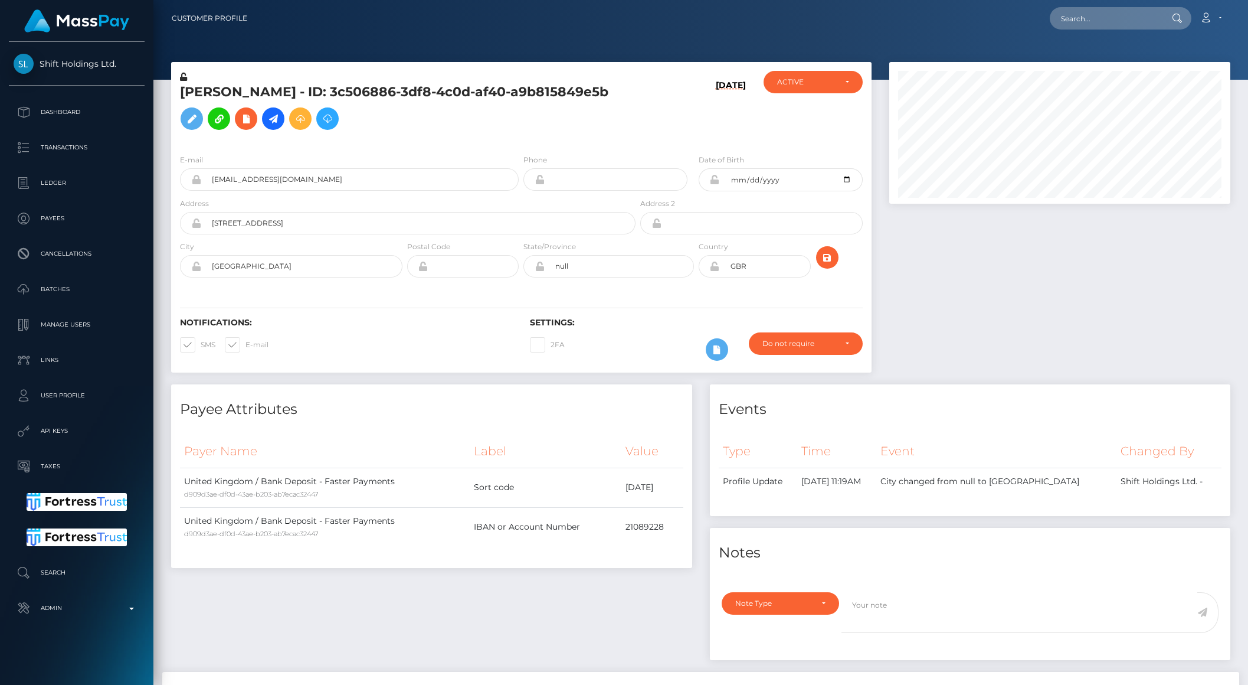
scroll to position [3, 0]
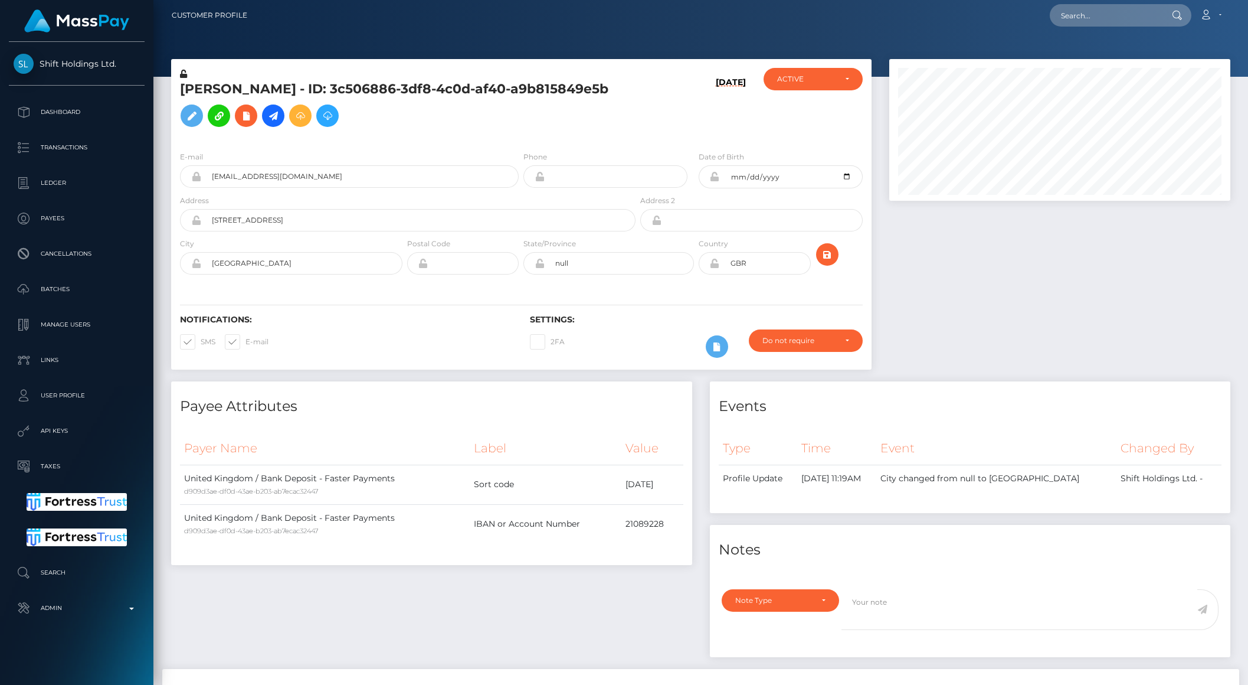
click at [493, 59] on div "Nadia Foster - ID: 3c506886-3df8-4c0d-af40-a9b815849e5b 10/02/25 CLOSED ACTIVE" at bounding box center [521, 100] width 701 height 83
click at [948, 251] on div at bounding box center [1060, 220] width 359 height 322
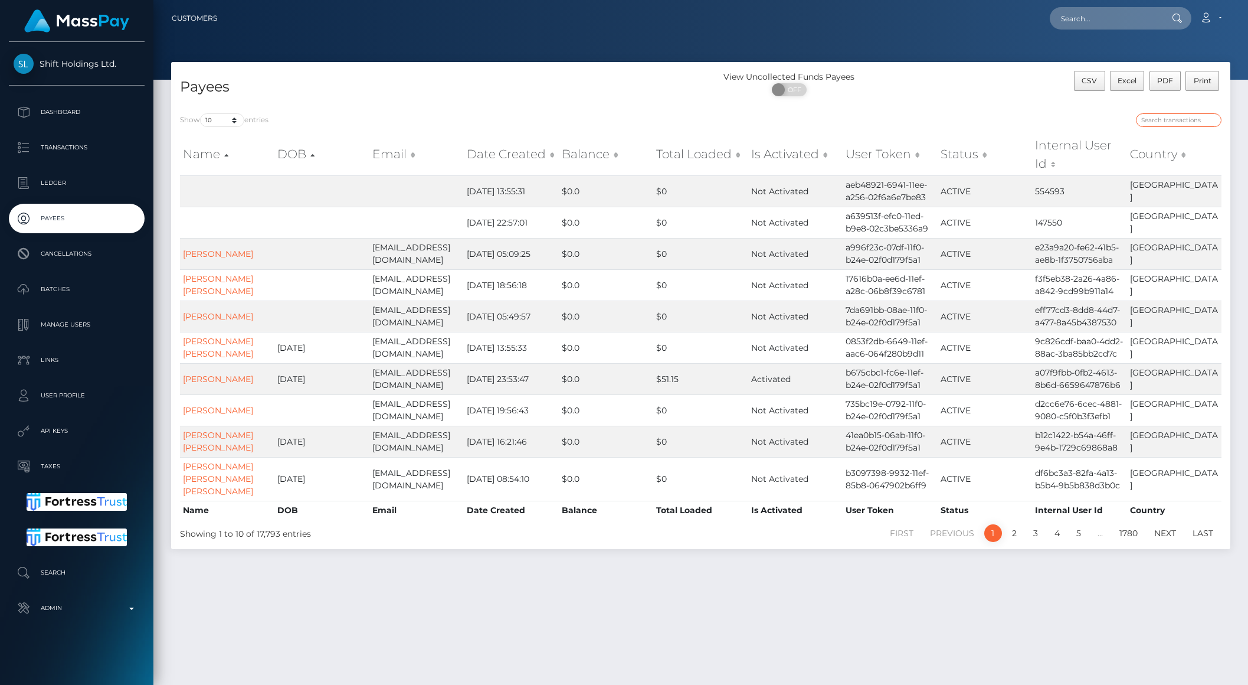
click at [1169, 120] on input "search" at bounding box center [1179, 120] width 86 height 14
paste input "[EMAIL_ADDRESS][DOMAIN_NAME]"
type input "[EMAIL_ADDRESS][DOMAIN_NAME]"
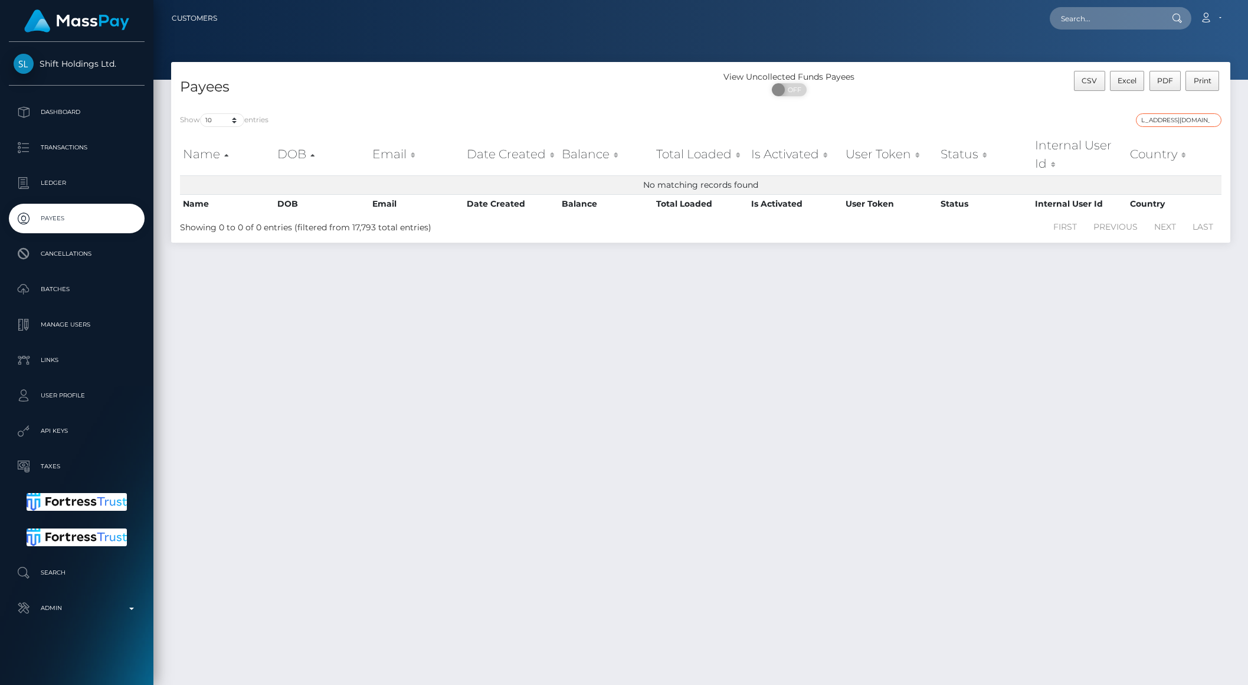
click at [1212, 120] on input "[EMAIL_ADDRESS][DOMAIN_NAME]" at bounding box center [1179, 120] width 86 height 14
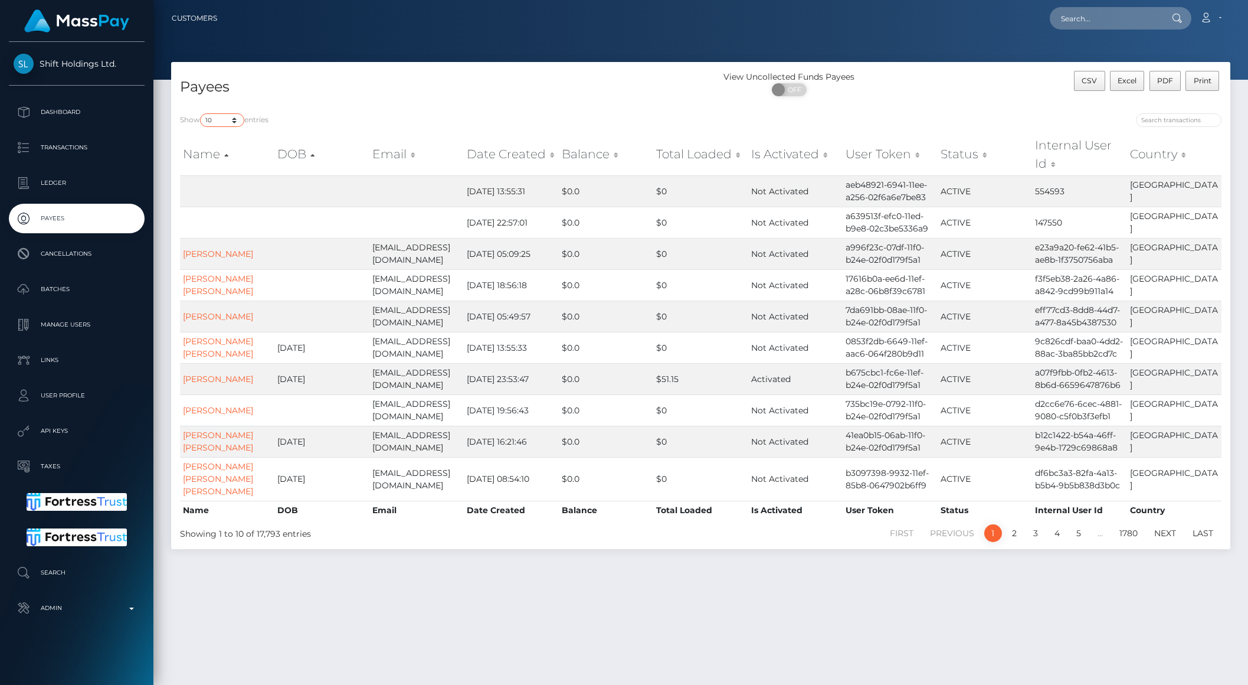
click at [235, 120] on select "10 25 50 100 250 1,000 All" at bounding box center [222, 120] width 44 height 14
click at [201, 113] on select "10 25 50 100 250 1,000 All" at bounding box center [222, 120] width 44 height 14
click at [231, 126] on select "10 25 50 100 250 1,000 All" at bounding box center [222, 120] width 44 height 14
click at [234, 117] on select "10 25 50 100 250 1,000 All" at bounding box center [222, 120] width 44 height 14
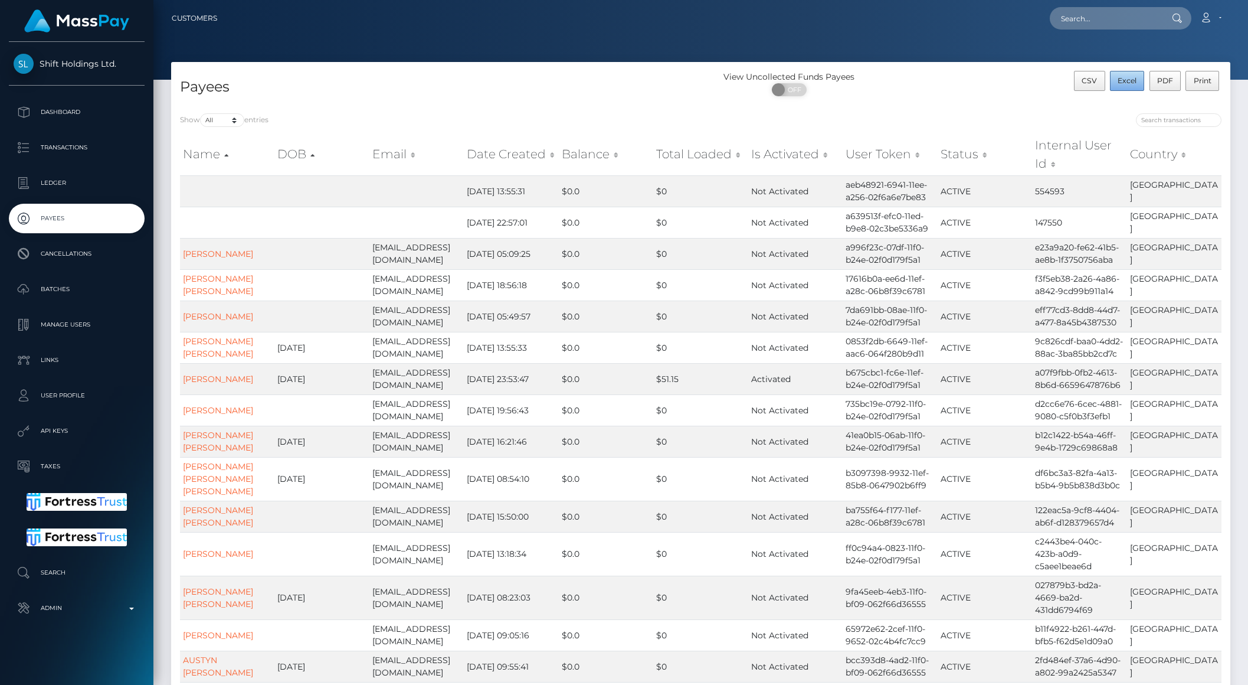
click at [1121, 76] on span "Excel" at bounding box center [1127, 80] width 19 height 9
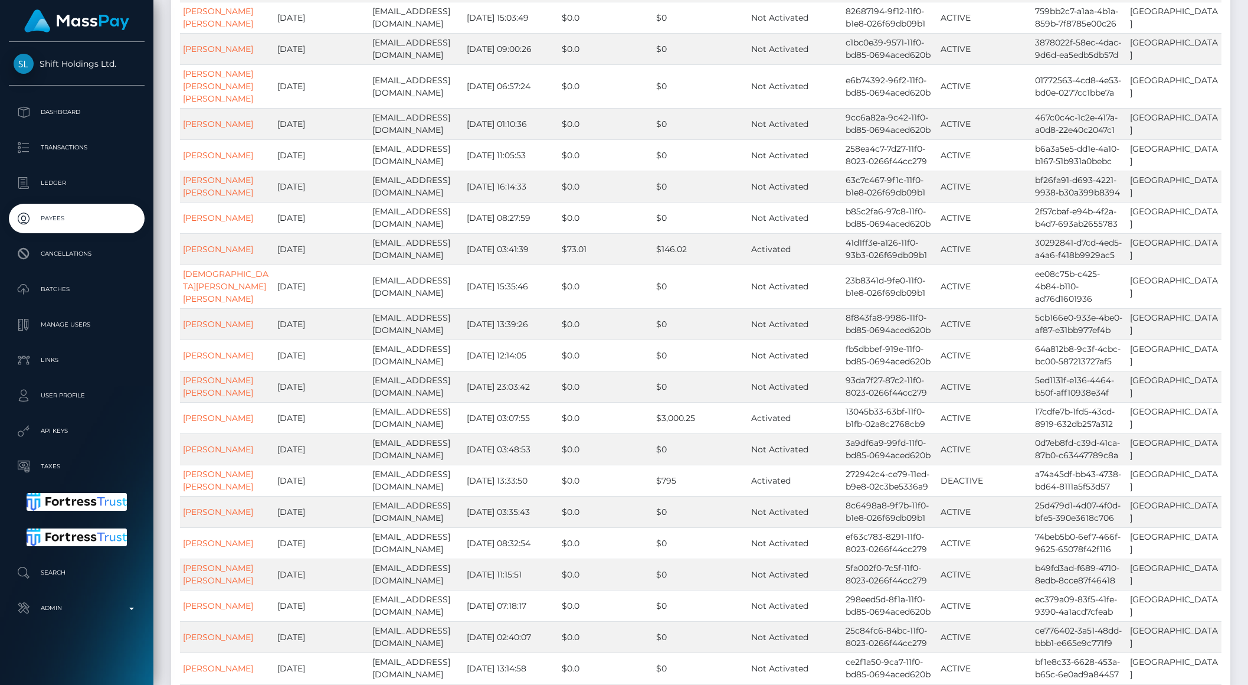
drag, startPoint x: 1035, startPoint y: 330, endPoint x: 1101, endPoint y: 352, distance: 69.1
drag, startPoint x: 466, startPoint y: 341, endPoint x: 546, endPoint y: 343, distance: 80.9
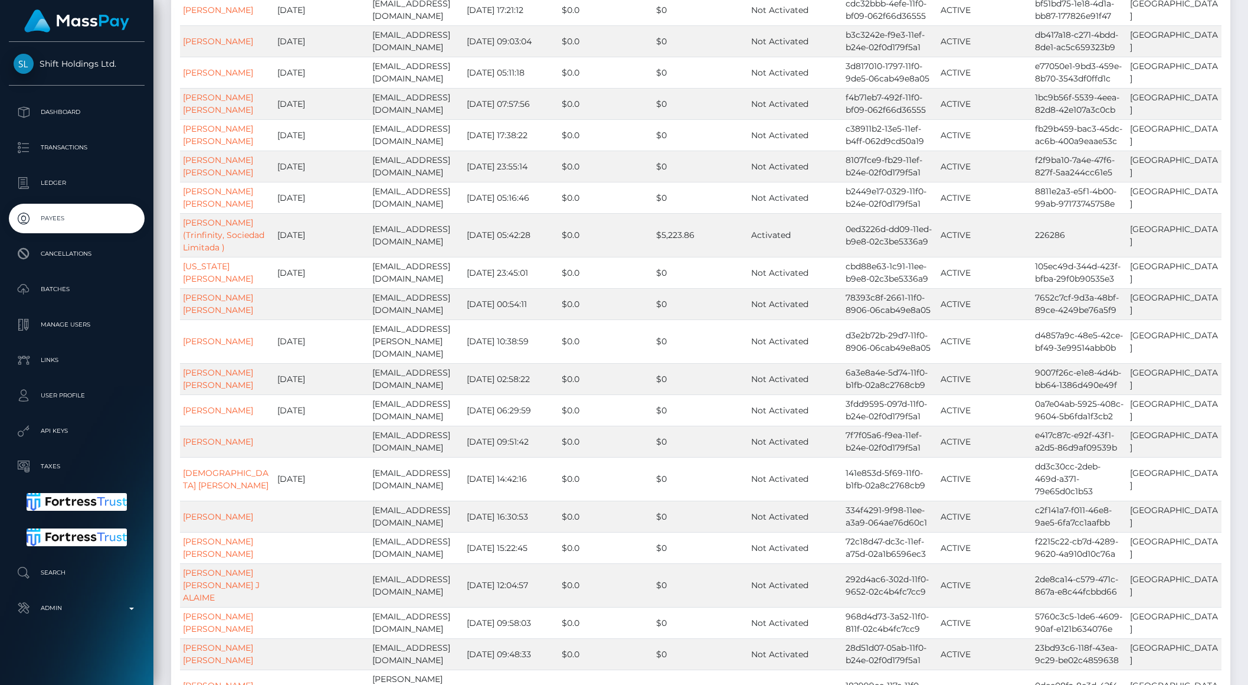
scroll to position [0, 0]
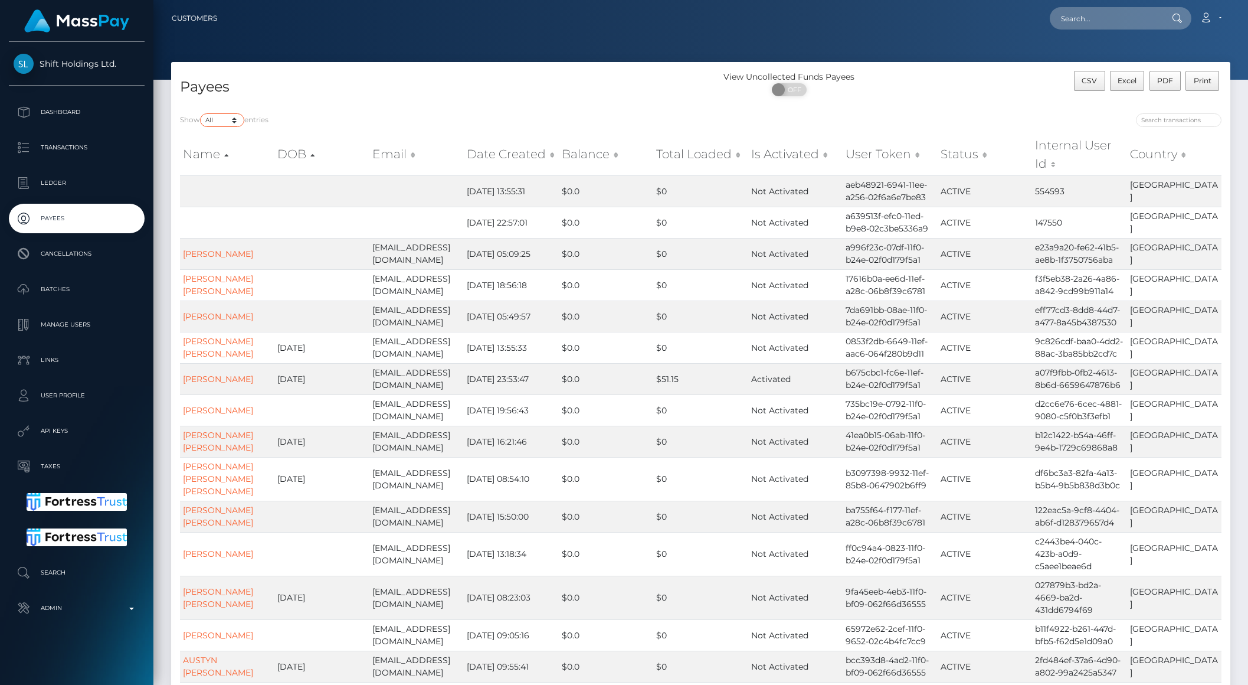
click at [222, 123] on select "10 25 50 100 250 1,000 All" at bounding box center [222, 120] width 44 height 14
select select "10"
click at [201, 113] on select "10 25 50 100 250 1,000 All" at bounding box center [222, 120] width 44 height 14
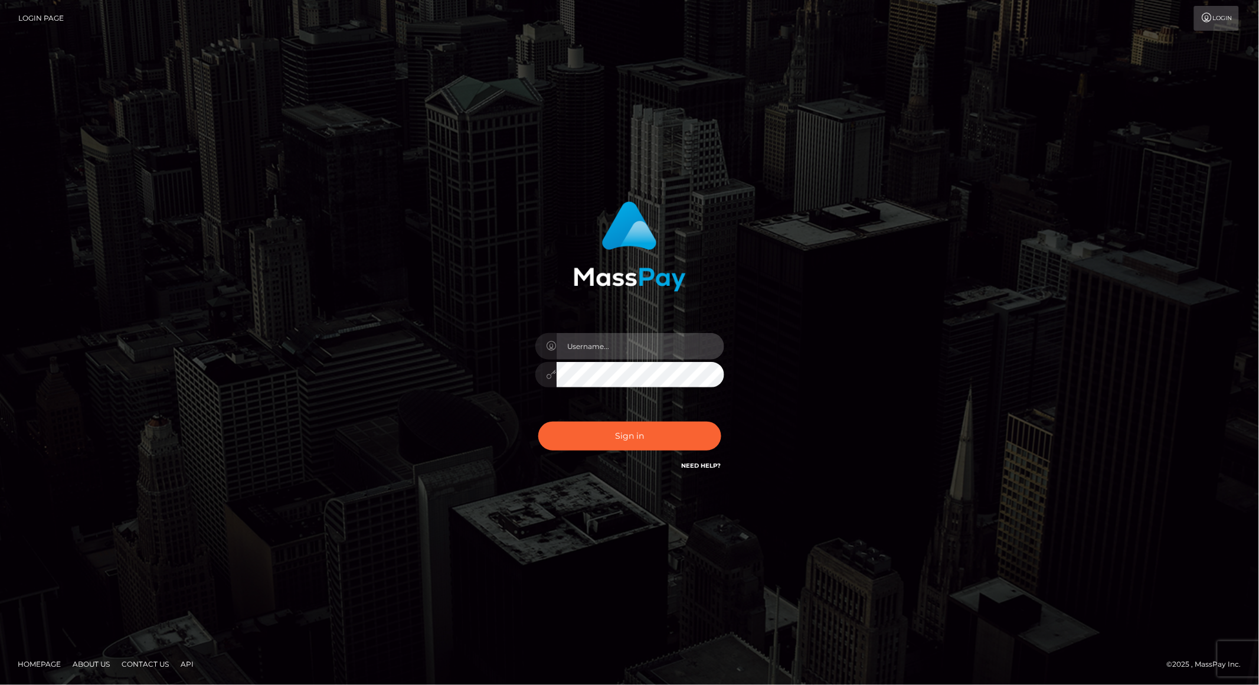
type input "brentg"
click at [624, 453] on div "Sign in Need Help?" at bounding box center [629, 440] width 207 height 53
click at [616, 443] on button "Sign in" at bounding box center [629, 435] width 183 height 29
type input "brentg"
click at [653, 431] on button "Sign in" at bounding box center [629, 435] width 183 height 29
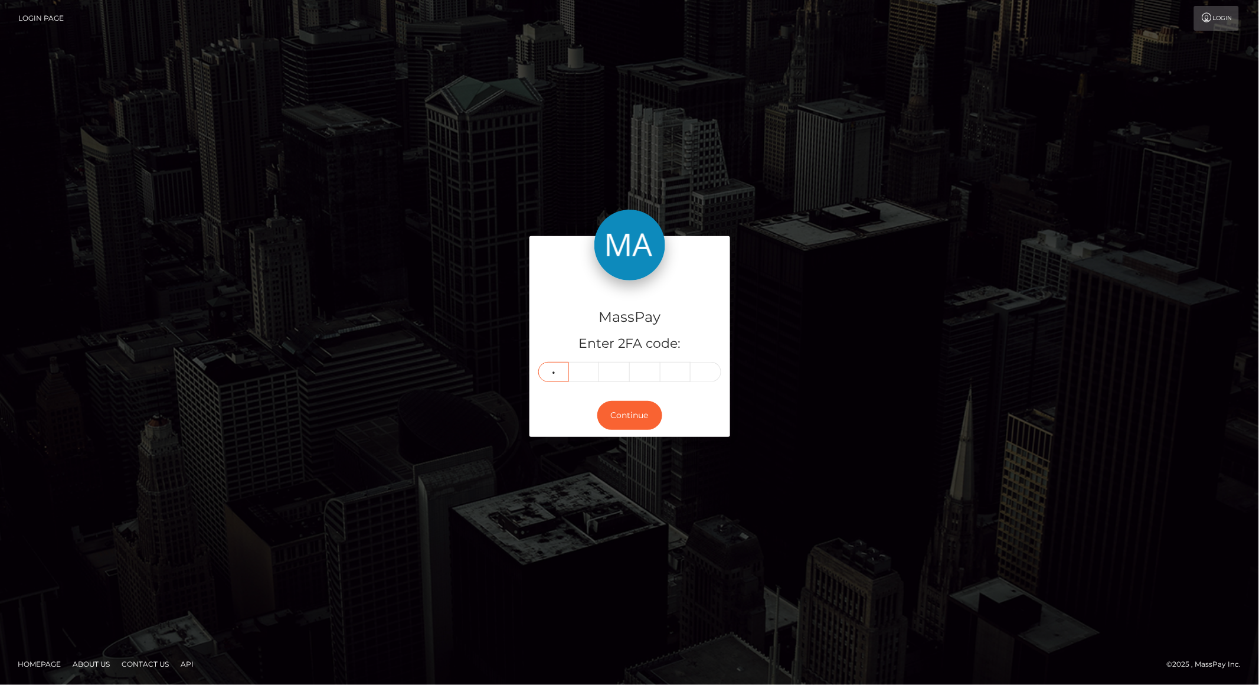
type input "2"
type input "5"
type input "3"
type input "6"
type input "2"
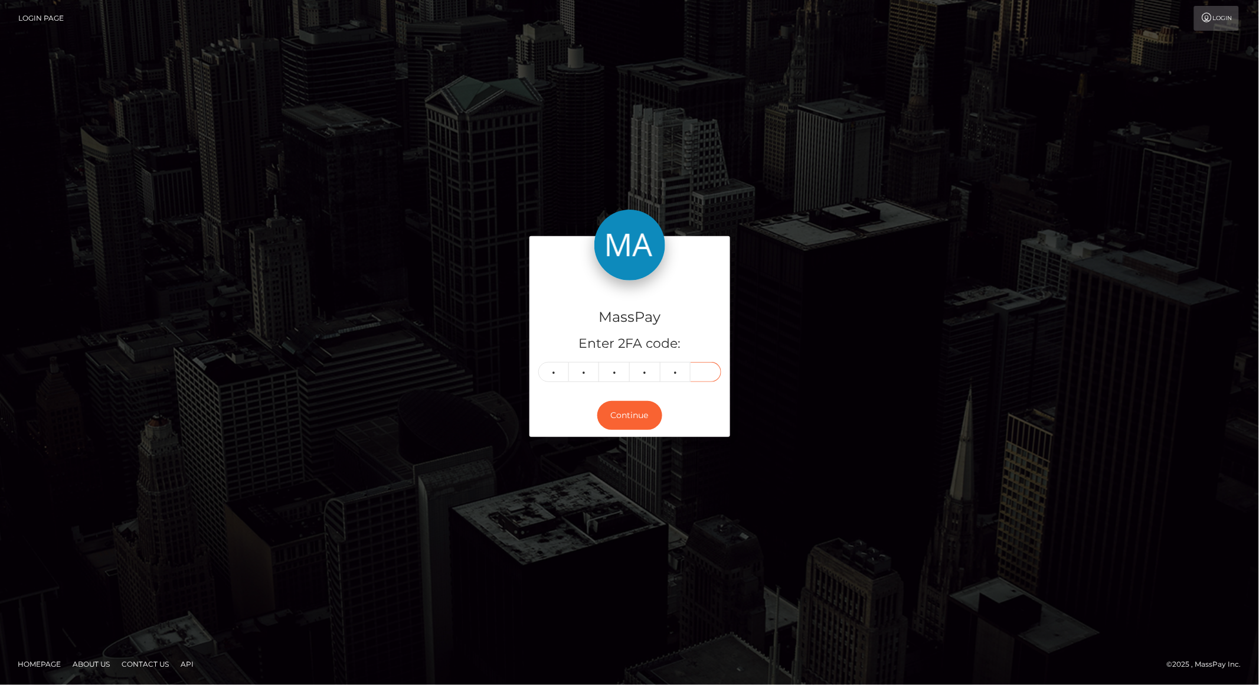
type input "0"
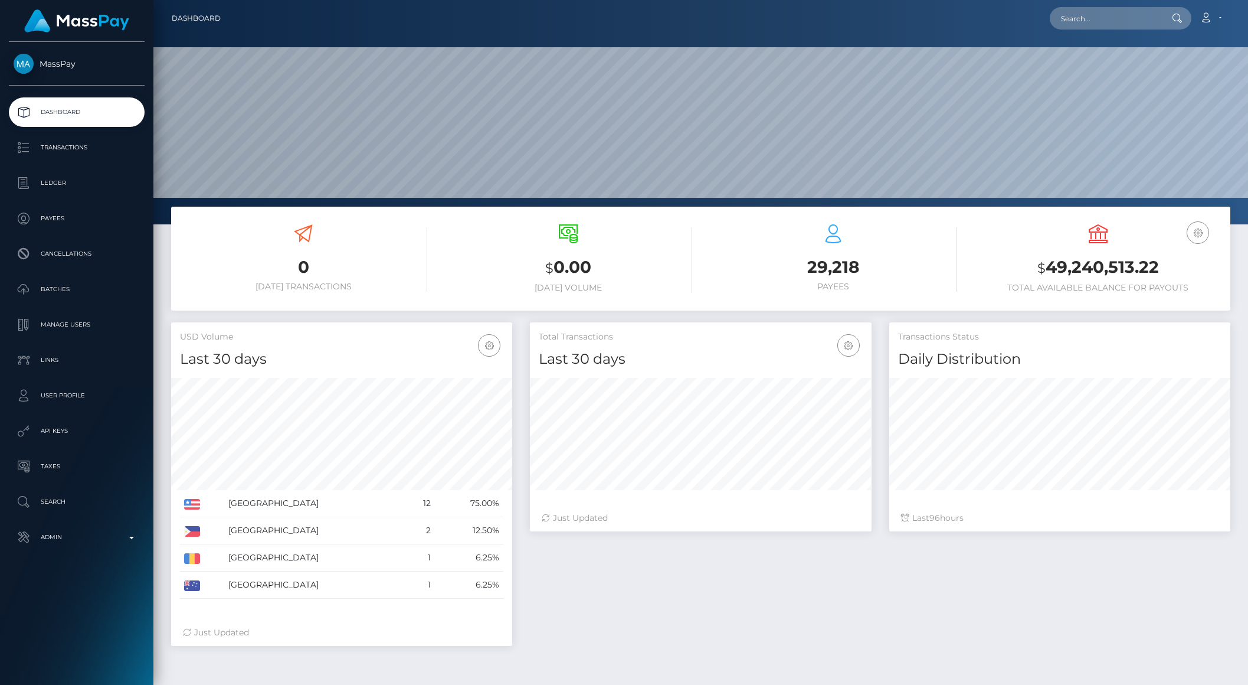
scroll to position [208, 341]
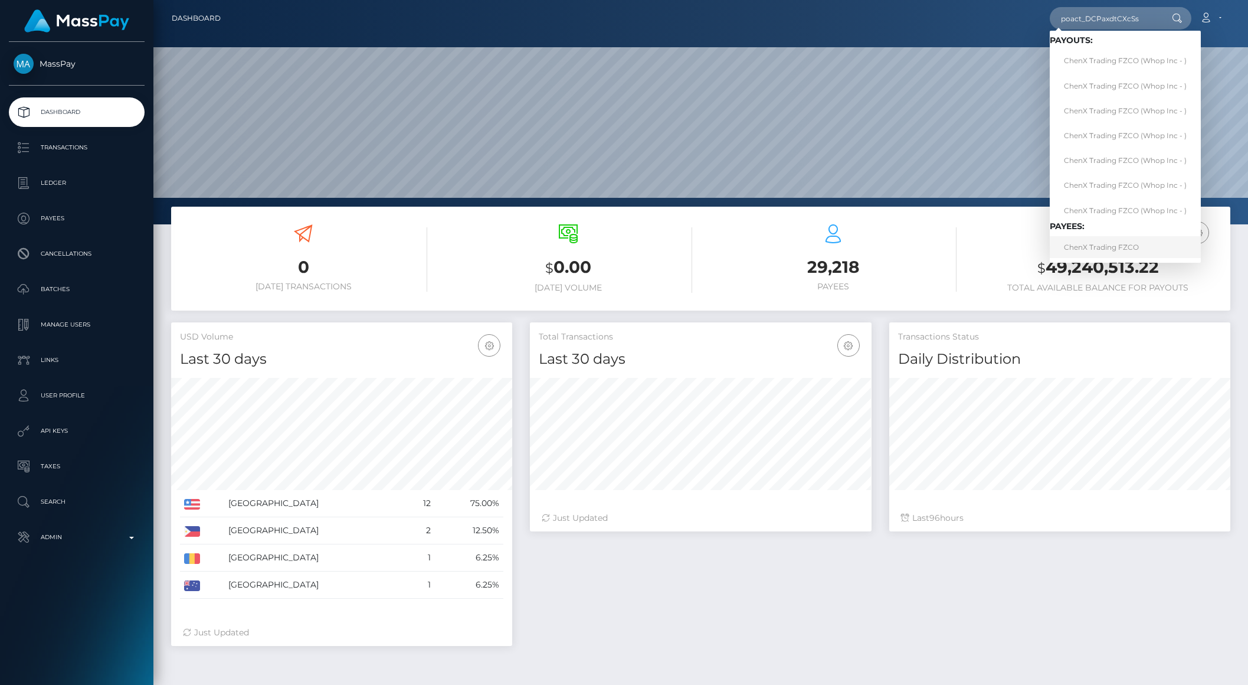
type input "poact_DCPaxdtCXcSs"
click at [1105, 250] on link "ChenX Trading FZCO" at bounding box center [1125, 247] width 151 height 22
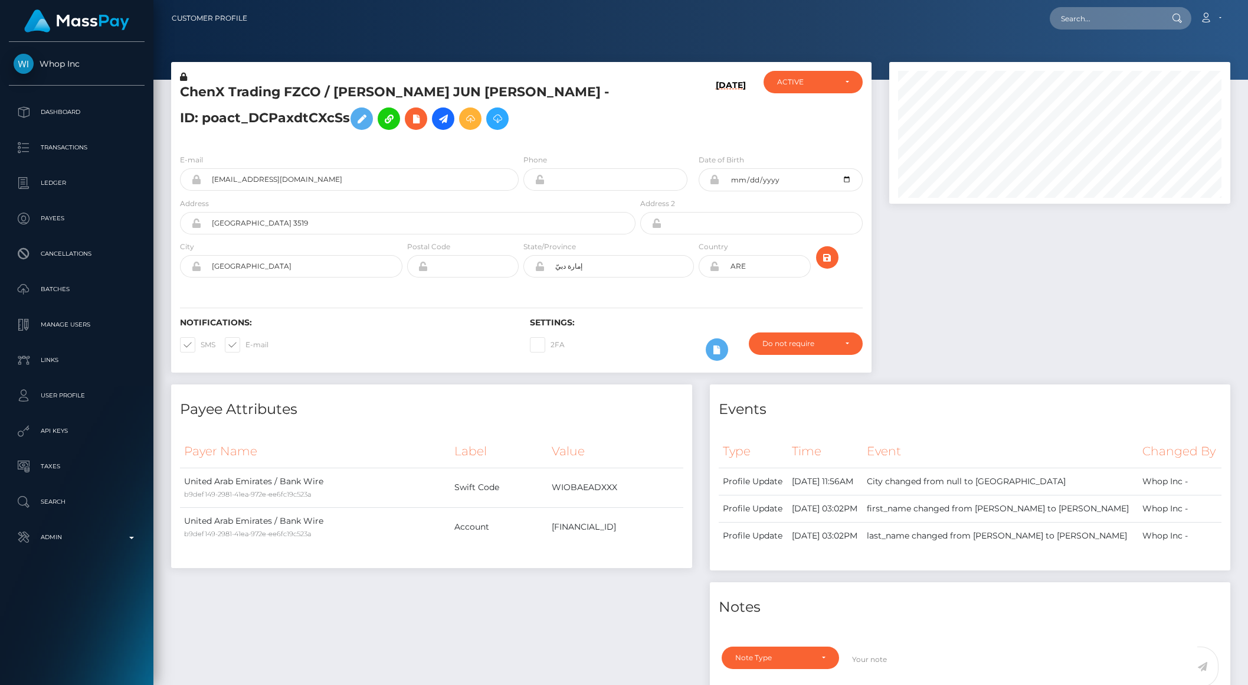
scroll to position [142, 341]
click at [436, 123] on icon at bounding box center [443, 119] width 14 height 15
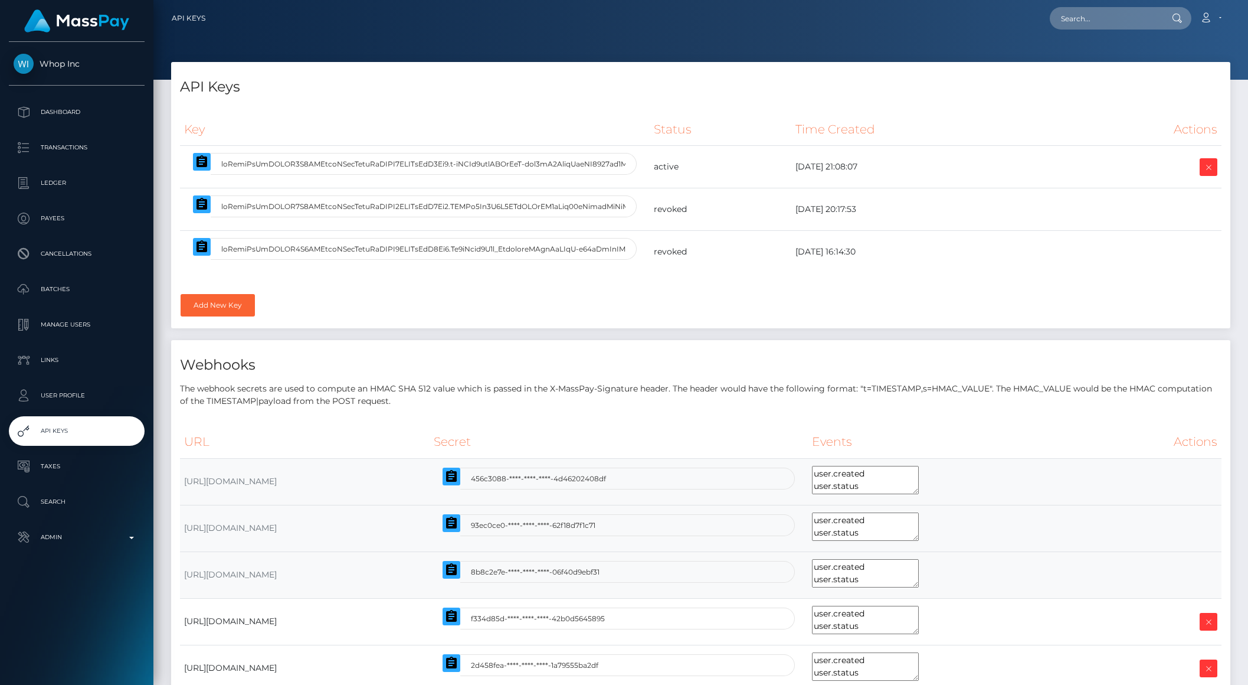
select select
click at [201, 159] on icon "button" at bounding box center [202, 162] width 14 height 14
click at [206, 166] on icon "button" at bounding box center [202, 161] width 11 height 12
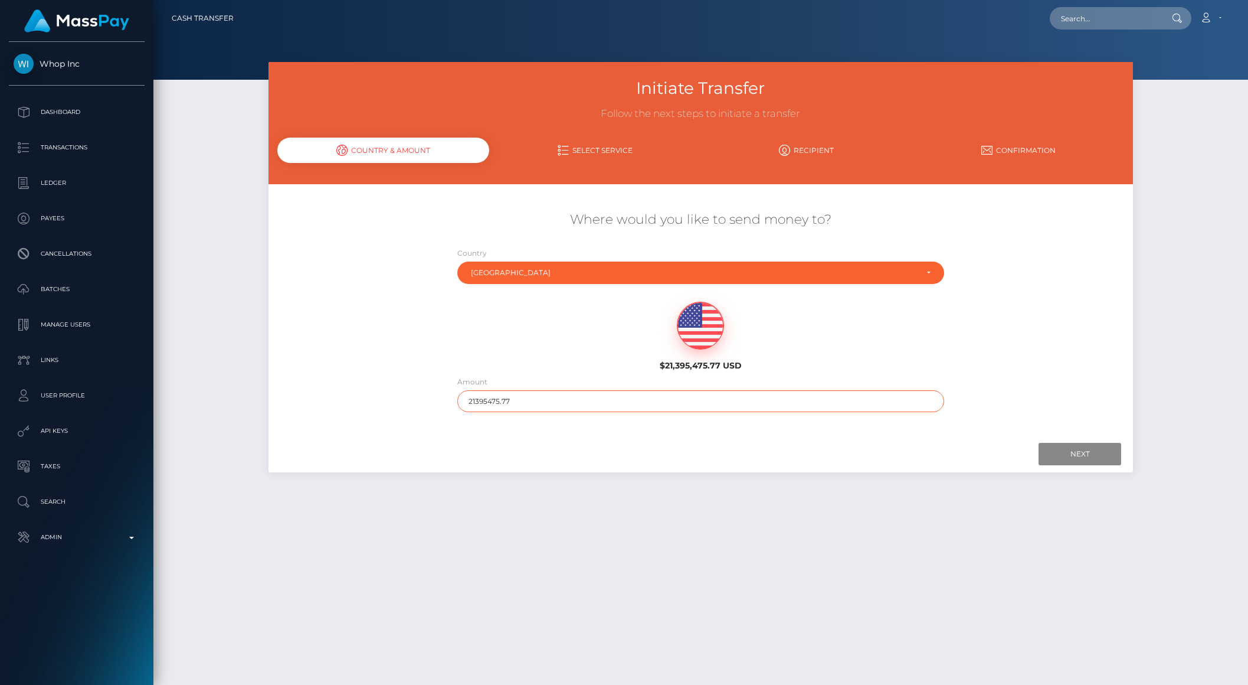
drag, startPoint x: 486, startPoint y: 402, endPoint x: 604, endPoint y: 397, distance: 118.2
click at [604, 397] on input "21395475.77" at bounding box center [700, 401] width 487 height 22
type input "875.77"
click at [1068, 460] on input "Next" at bounding box center [1080, 454] width 83 height 22
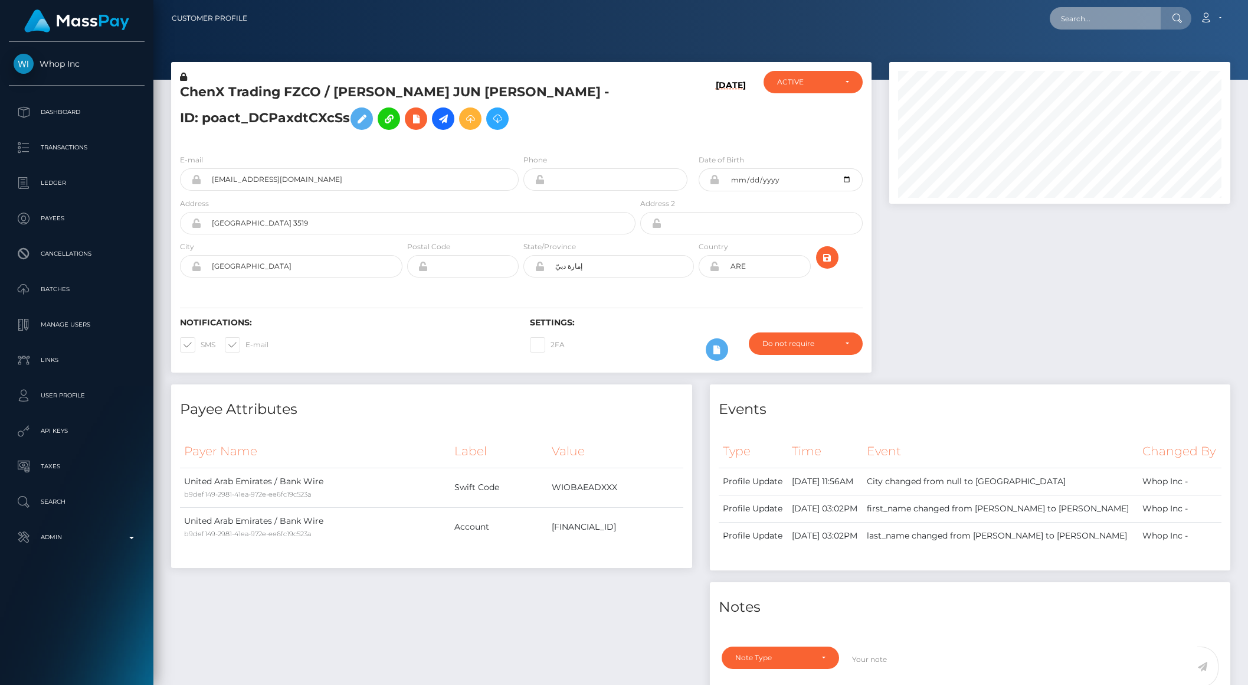
click at [1105, 12] on input "text" at bounding box center [1105, 18] width 111 height 22
click at [1107, 12] on input "text" at bounding box center [1105, 18] width 111 height 22
paste input "pout_gu3cW6GiCIlKo"
type input "pout_gu3cW6GiCIlKo"
click at [1124, 57] on link "Harmonia Life LLC (Whop Inc - )" at bounding box center [1121, 61] width 142 height 22
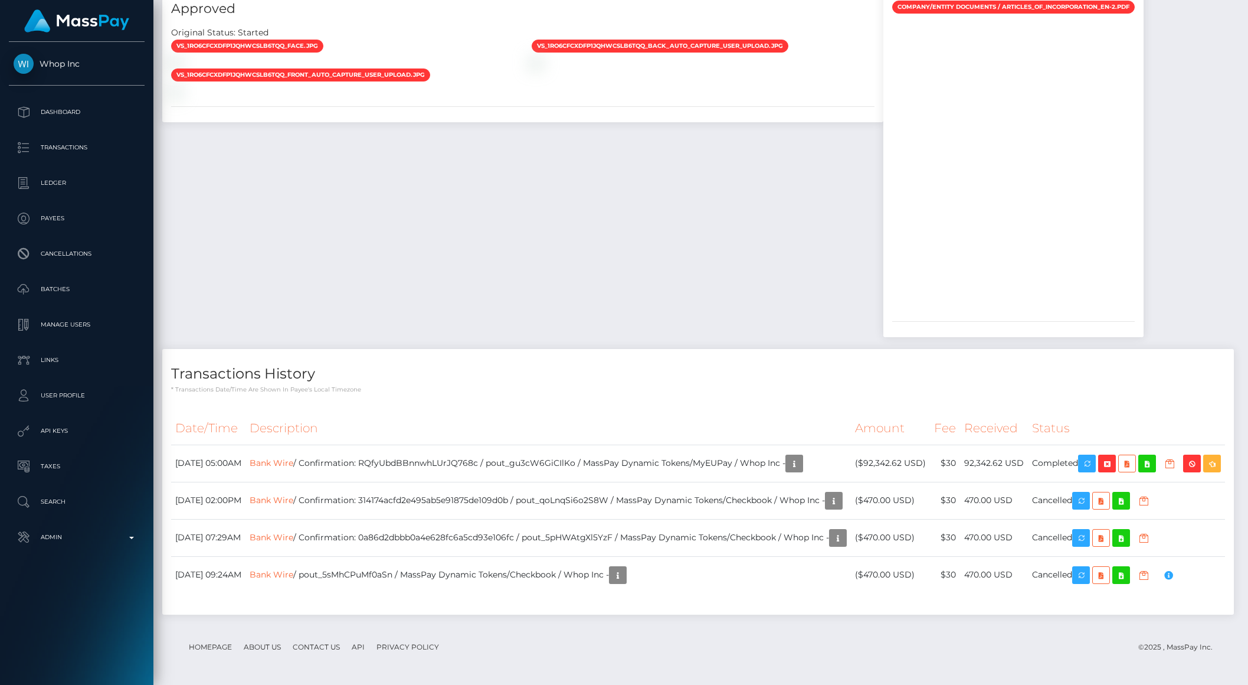
scroll to position [1268, 0]
click at [1094, 444] on td "Completed" at bounding box center [1126, 462] width 197 height 37
click at [1094, 456] on icon "button" at bounding box center [1087, 463] width 14 height 15
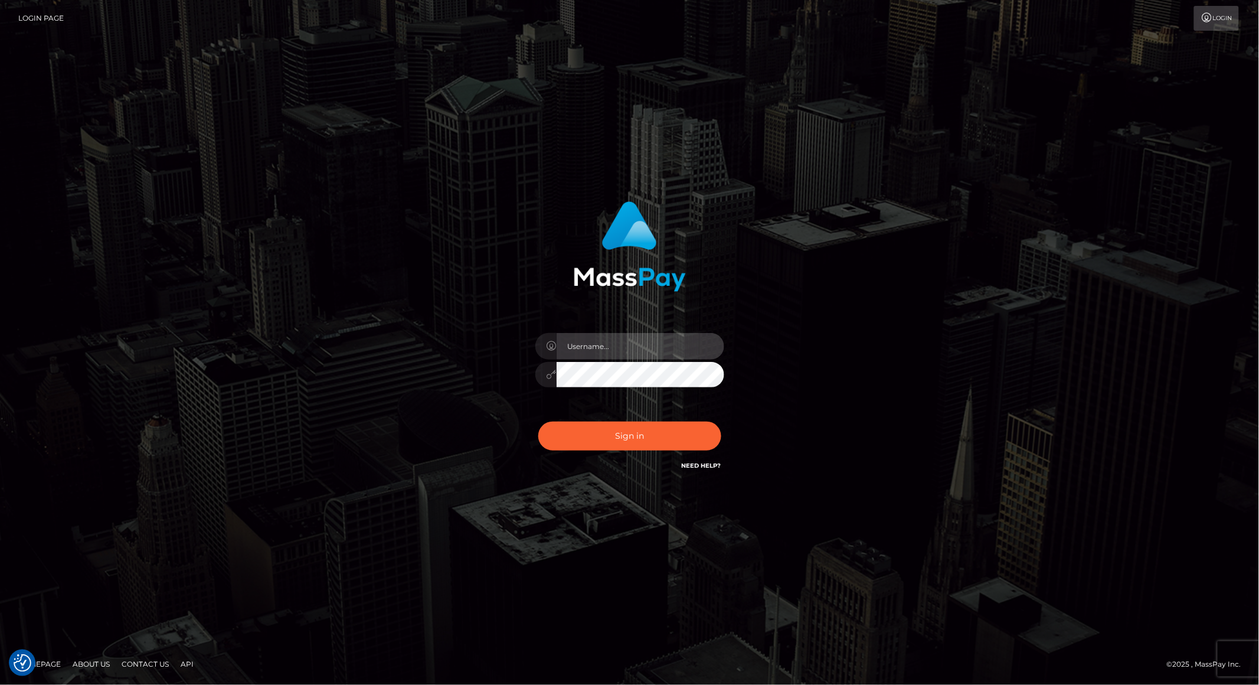
type input "brentg"
click at [619, 427] on button "Sign in" at bounding box center [629, 435] width 183 height 29
type input "brentg"
drag, startPoint x: 601, startPoint y: 428, endPoint x: 623, endPoint y: 430, distance: 22.5
click at [601, 428] on button "Sign in" at bounding box center [629, 435] width 183 height 29
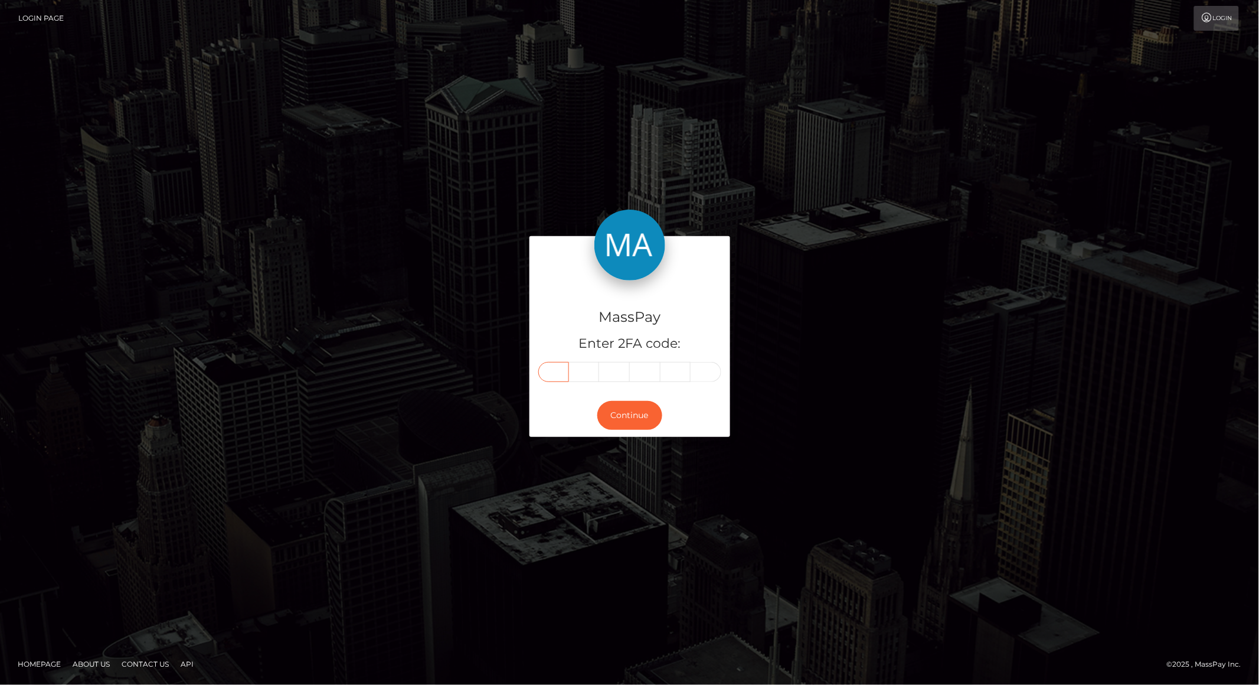
paste input "6"
type input "6"
type input "2"
type input "6"
type input "3"
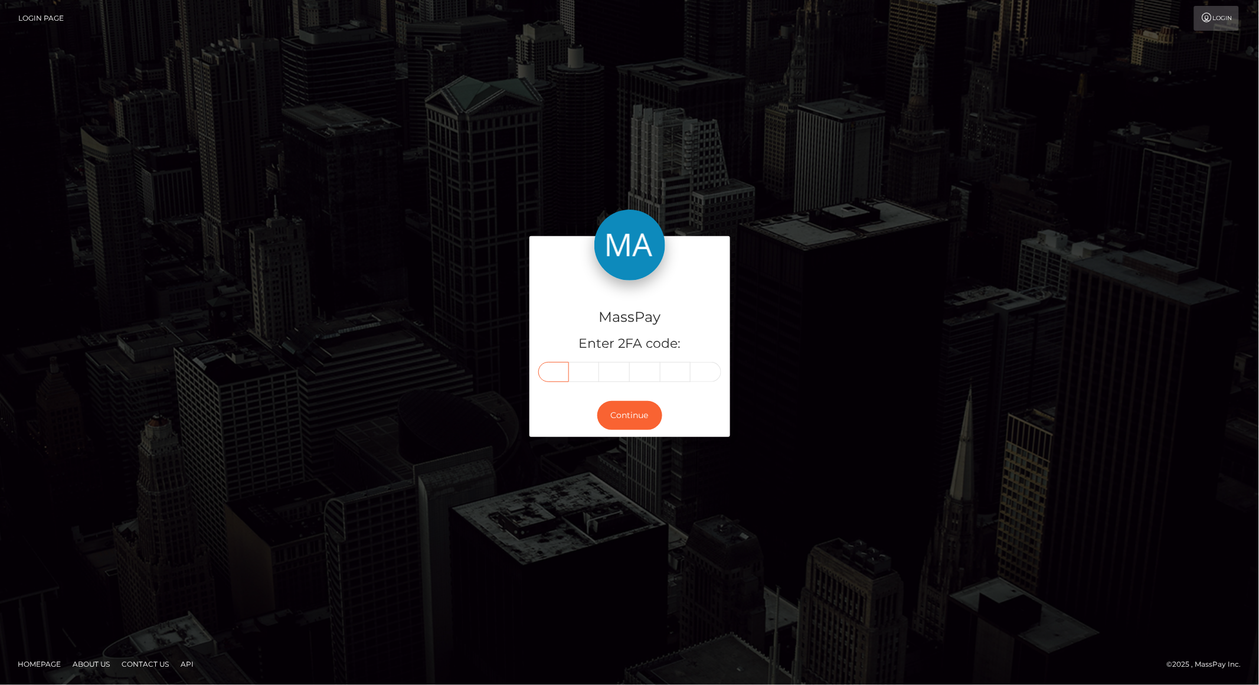
type input "6"
type input "8"
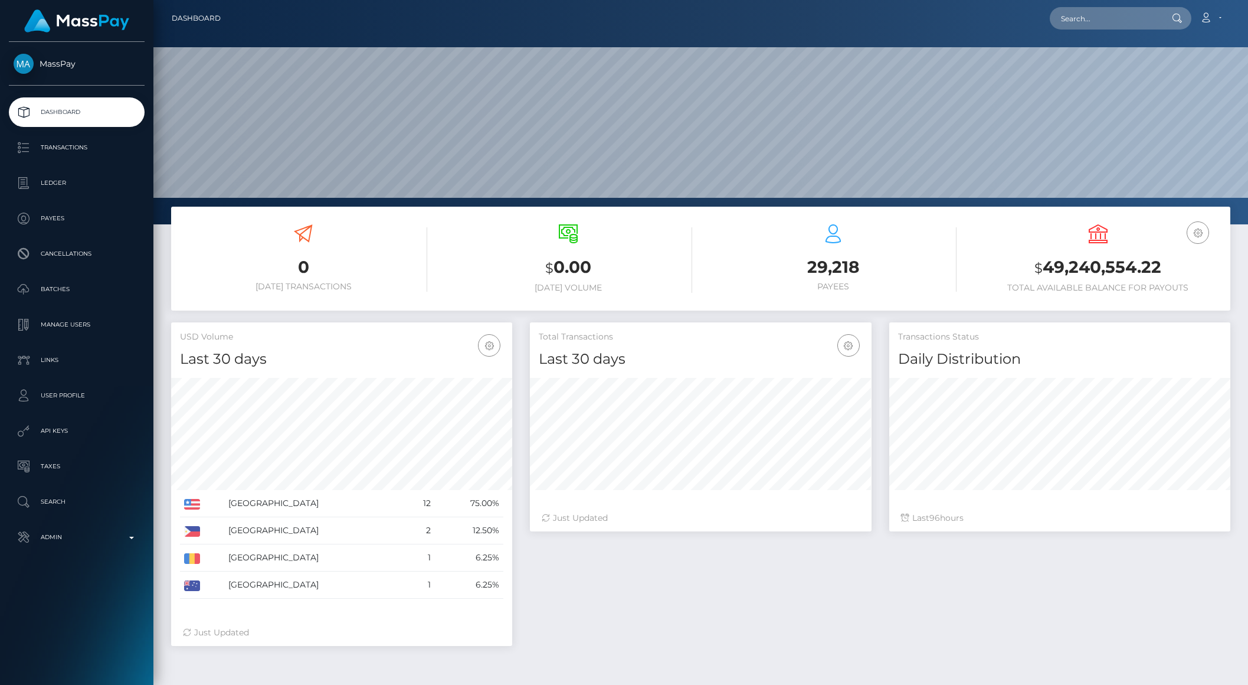
scroll to position [208, 341]
click at [1099, 24] on input "text" at bounding box center [1105, 18] width 111 height 22
paste input "poact_DCPaxdtCXcSs"
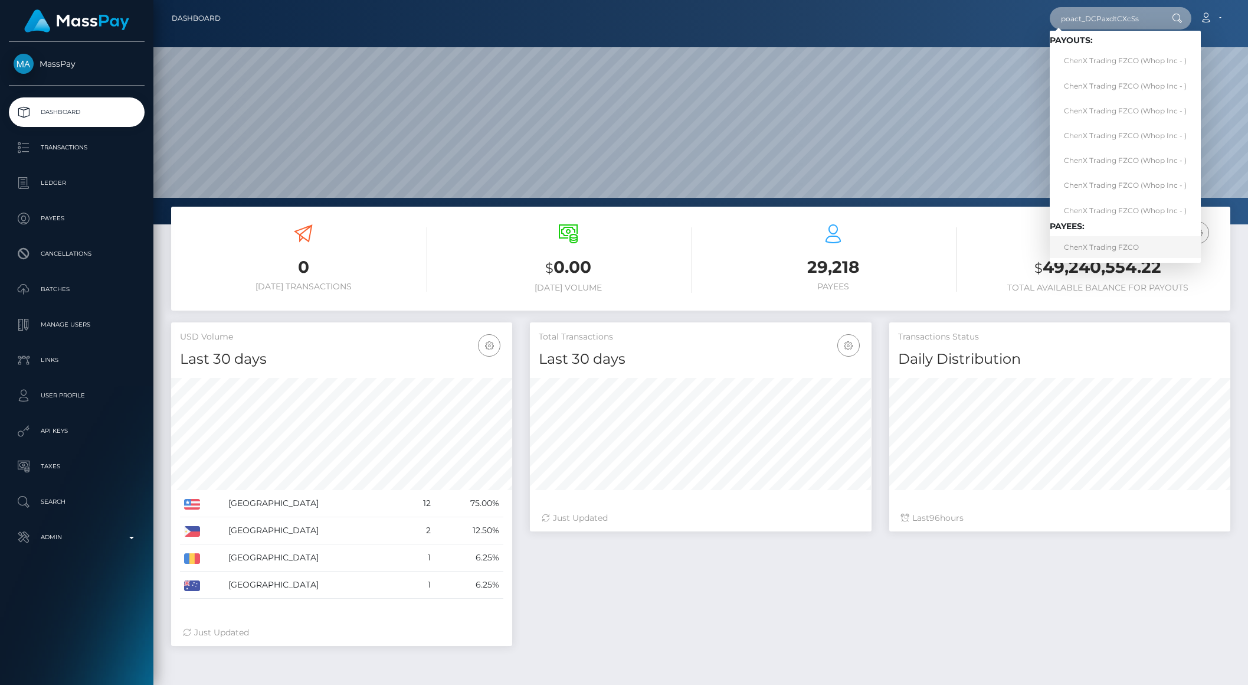
type input "poact_DCPaxdtCXcSs"
click at [1114, 241] on link "ChenX Trading FZCO" at bounding box center [1125, 247] width 151 height 22
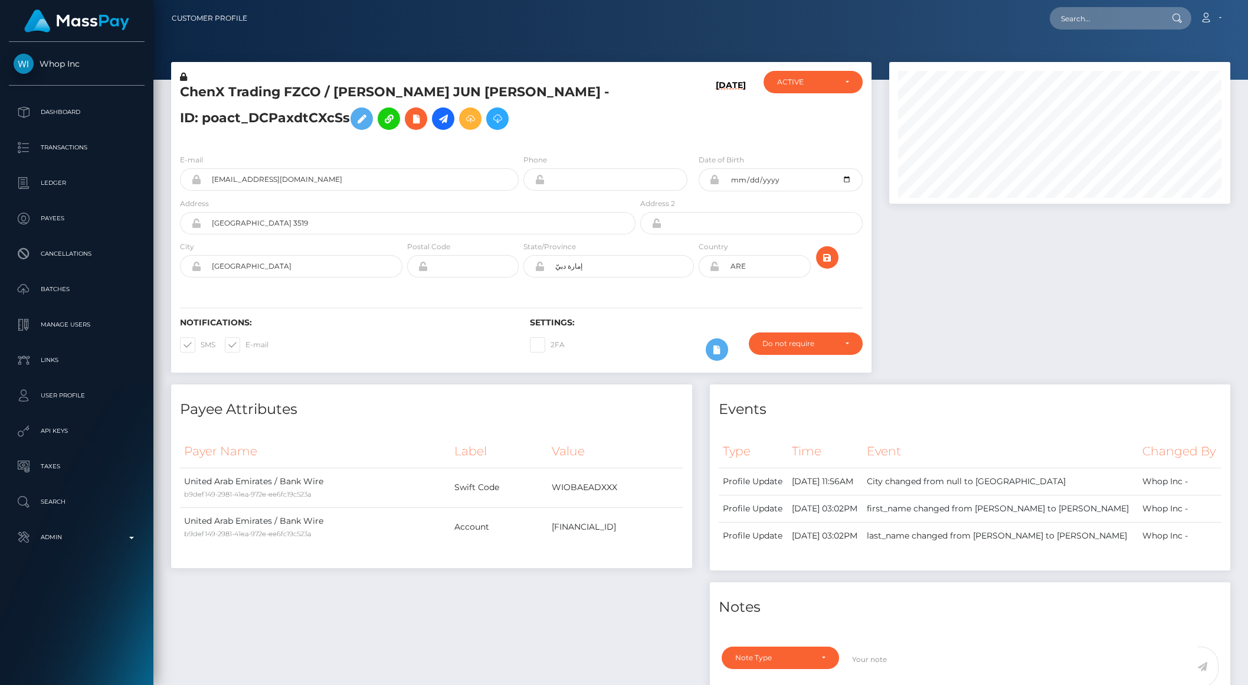
click at [230, 120] on h5 "ChenX Trading FZCO / [PERSON_NAME] JUN [PERSON_NAME] - ID: poact_DCPaxdtCXcSs" at bounding box center [404, 109] width 449 height 53
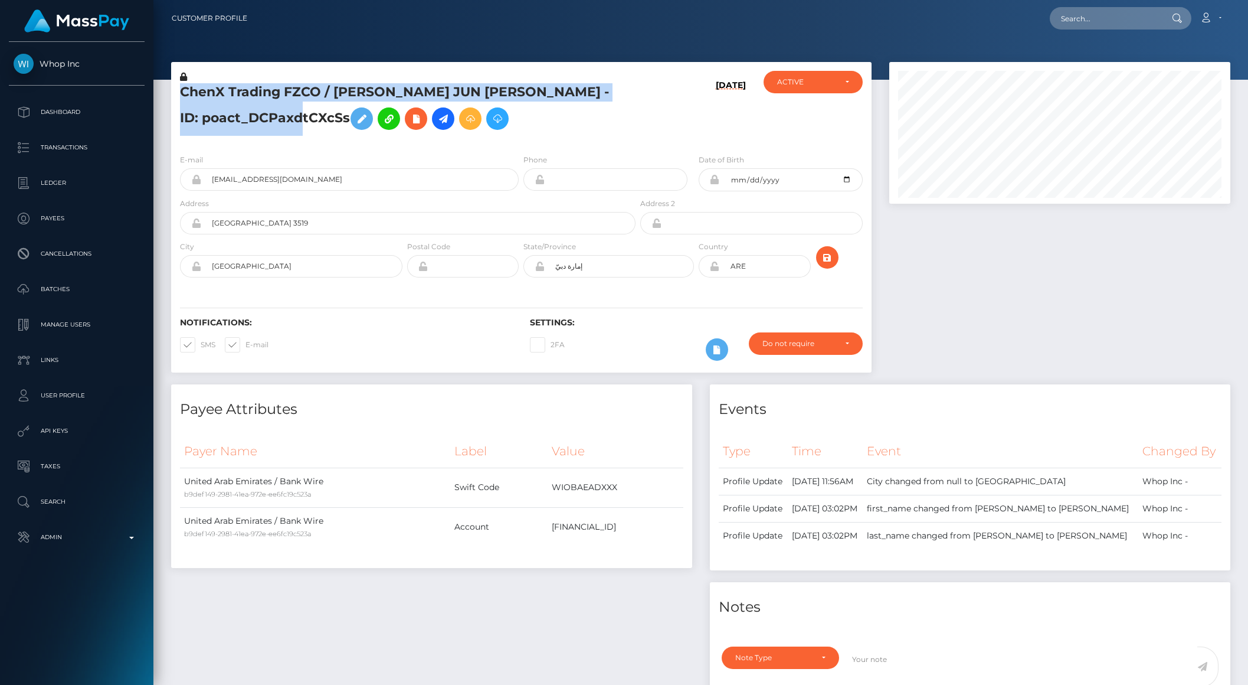
click at [230, 120] on h5 "ChenX Trading FZCO / [PERSON_NAME] JUN [PERSON_NAME] - ID: poact_DCPaxdtCXcSs" at bounding box center [404, 109] width 449 height 53
click at [230, 120] on h5 "ChenX Trading FZCO / ALEXANDER JUN SHENG CHEN - ID: poact_DCPaxdtCXcSs" at bounding box center [404, 109] width 449 height 53
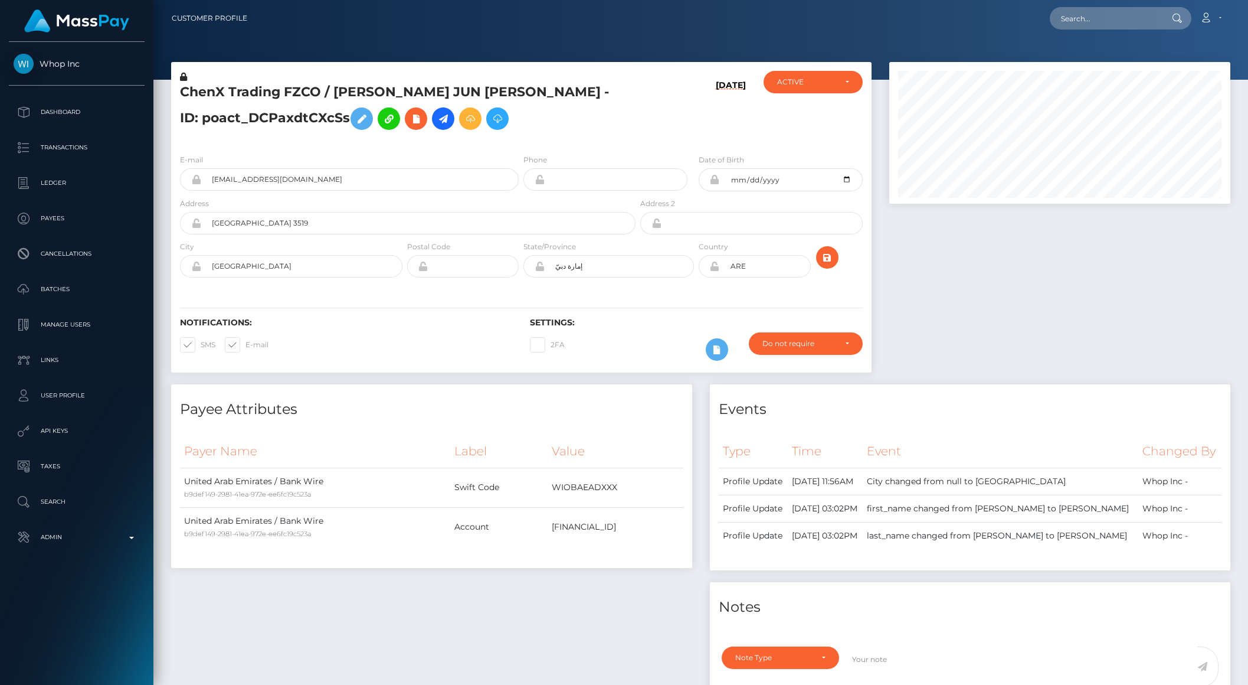
click at [281, 148] on div "E-mail alexanderchenxd+a998c8bc81@gmail.com Phone" at bounding box center [521, 217] width 701 height 145
click at [258, 121] on h5 "ChenX Trading FZCO / [PERSON_NAME] JUN [PERSON_NAME] - ID: poact_DCPaxdtCXcSs" at bounding box center [404, 109] width 449 height 53
copy h5 "poact_DCPaxdtCXcSs"
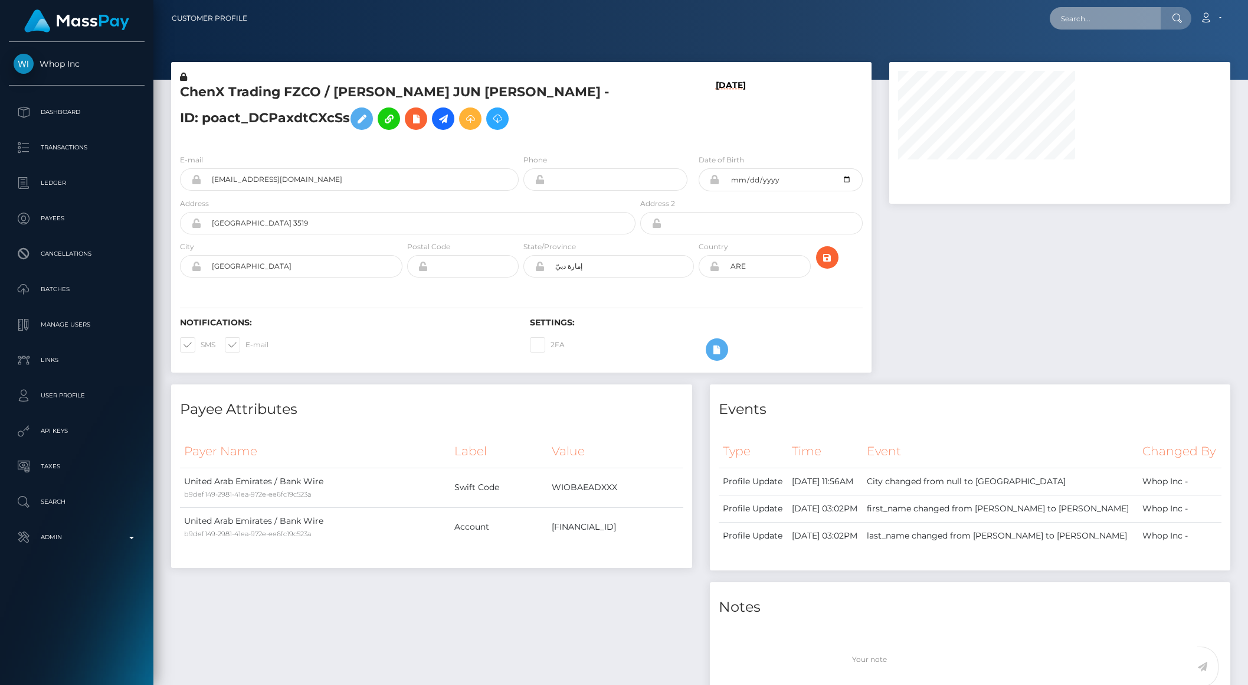
click at [1113, 29] on input "text" at bounding box center [1105, 18] width 111 height 22
paste input "RQfyUbdBBnnwhLUrJQ768c"
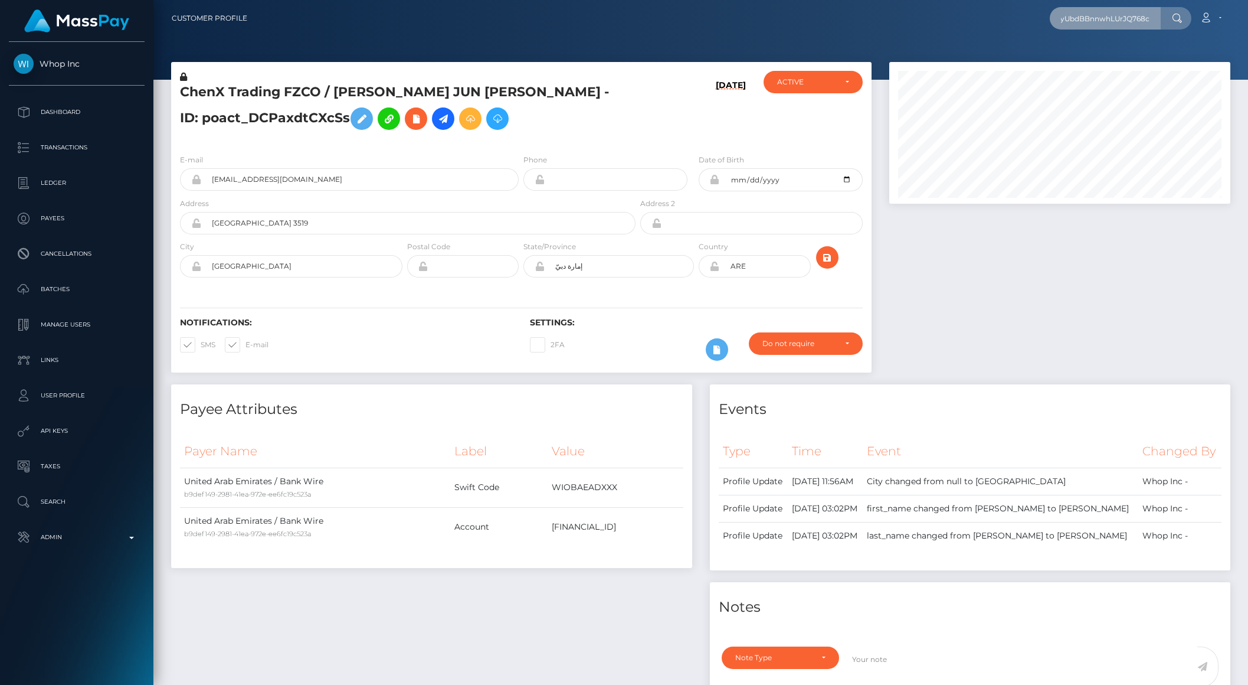
scroll to position [142, 341]
type input "RQfyUbdBBnnwhLUrJQ768c"
click at [1096, 61] on link "Harmonia Life LLC (Whop Inc - )" at bounding box center [1121, 61] width 142 height 22
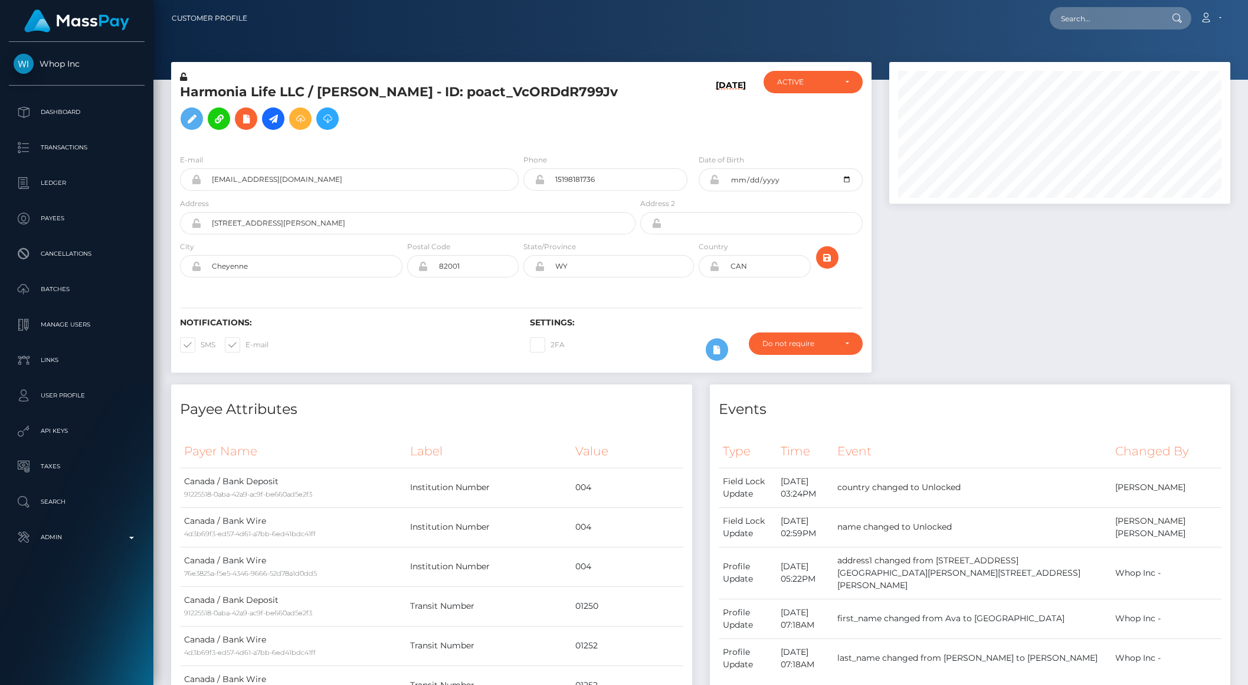
scroll to position [142, 341]
click at [201, 126] on h5 "Harmonia Life LLC / [PERSON_NAME] - ID: poact_VcORDdR799Jv" at bounding box center [404, 109] width 449 height 53
click at [201, 126] on h5 "Harmonia Life LLC / AVA LEE MISTRUZZI - ID: poact_VcORDdR799Jv" at bounding box center [404, 109] width 449 height 53
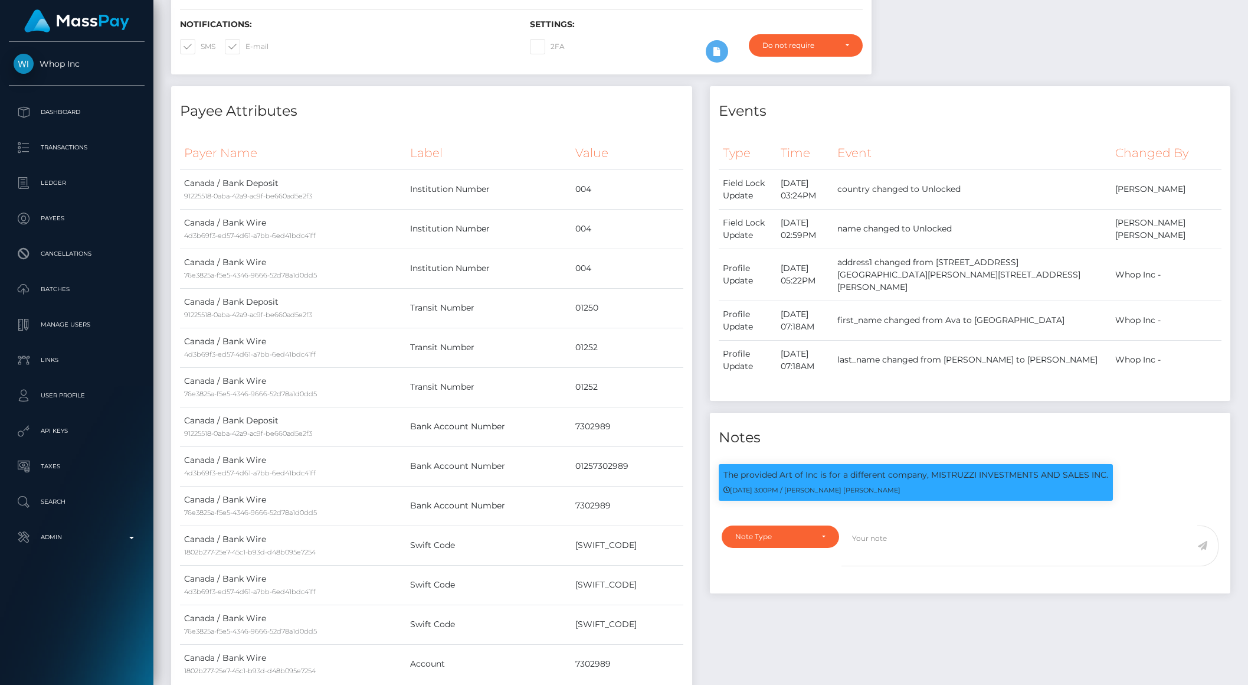
scroll to position [0, 0]
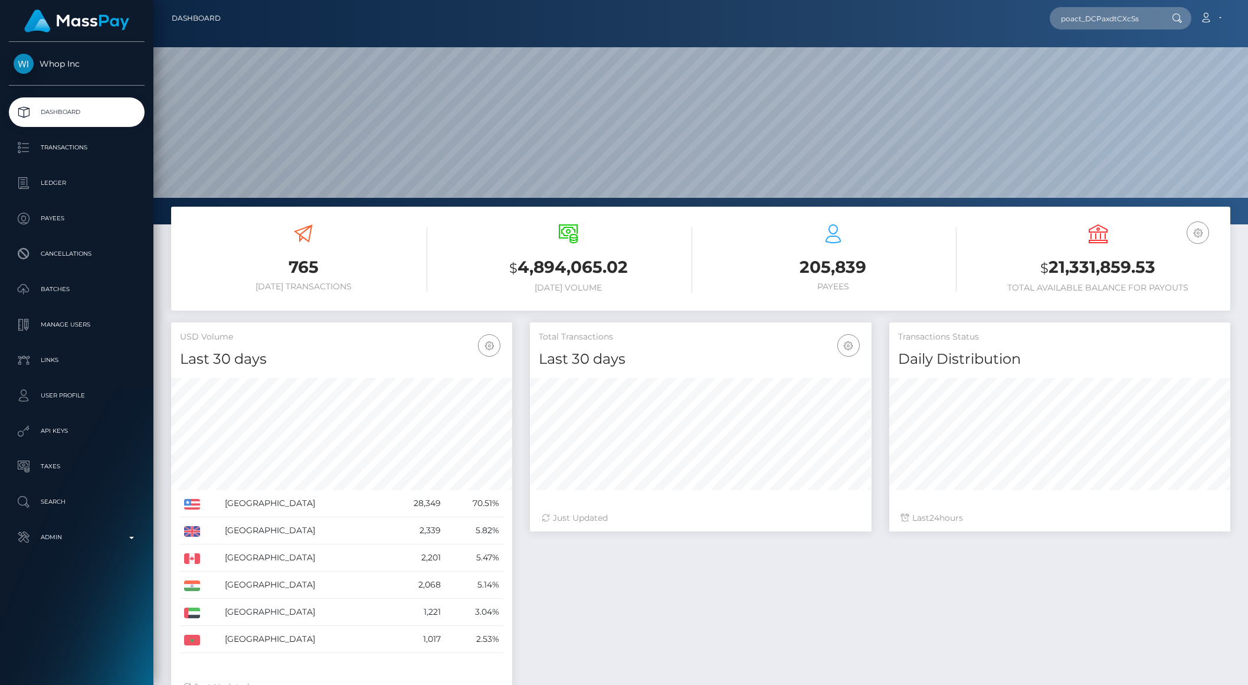
scroll to position [208, 341]
type input "poact_DCPaxdtCXcSs"
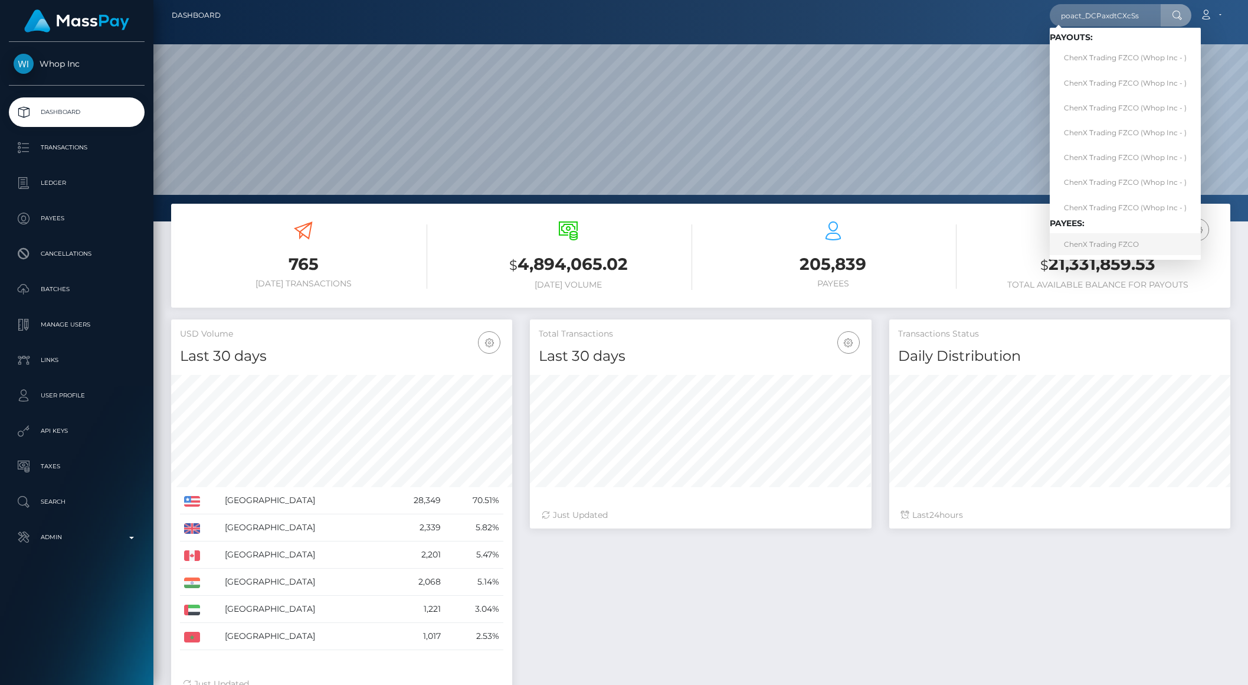
click at [1111, 243] on link "ChenX Trading FZCO" at bounding box center [1125, 244] width 151 height 22
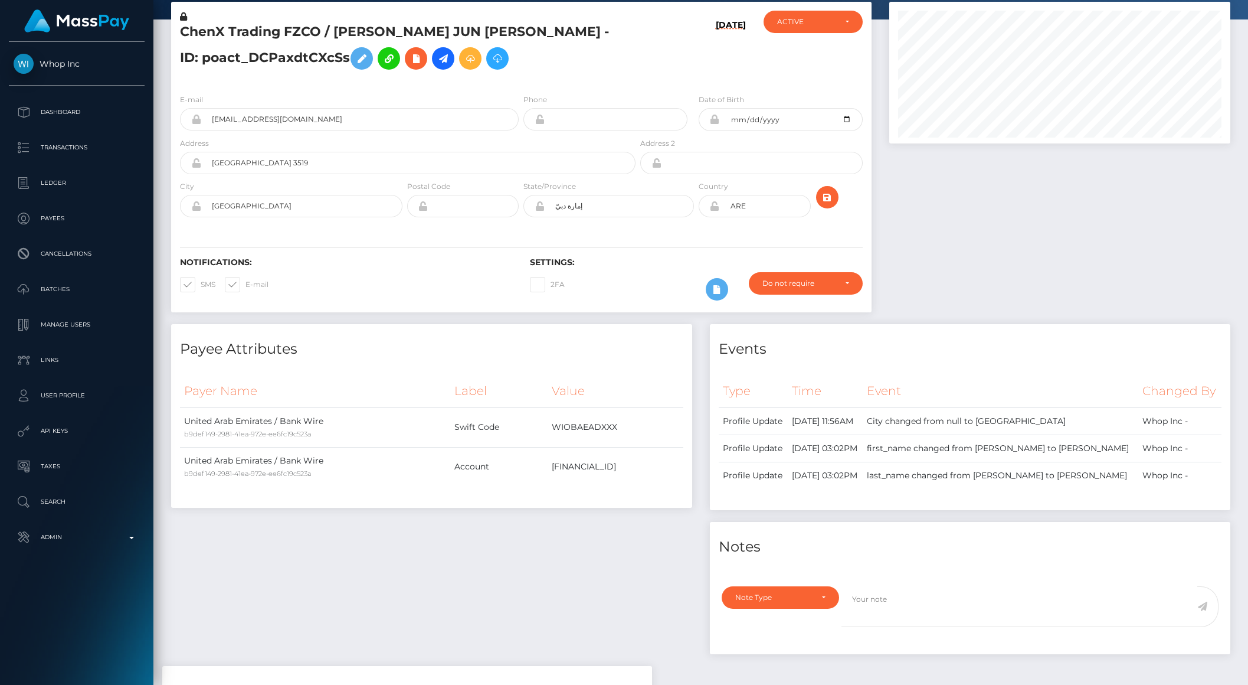
scroll to position [59, 0]
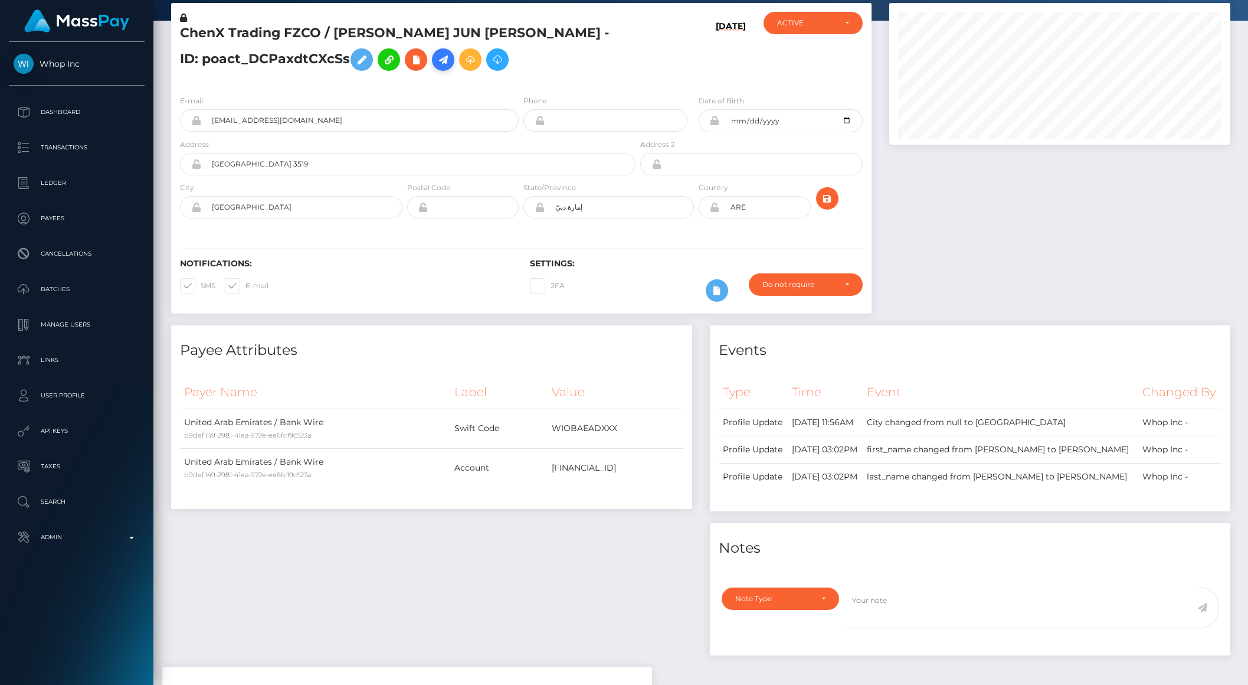
click at [436, 66] on icon at bounding box center [443, 60] width 14 height 15
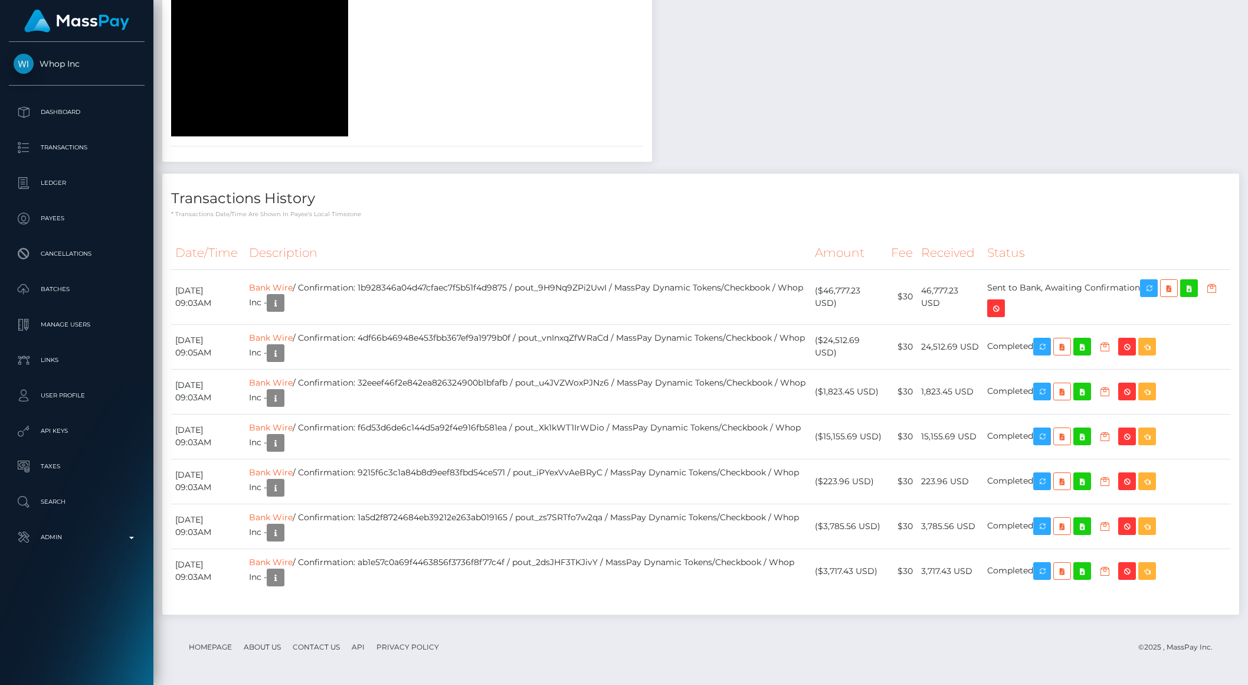
scroll to position [1890, 0]
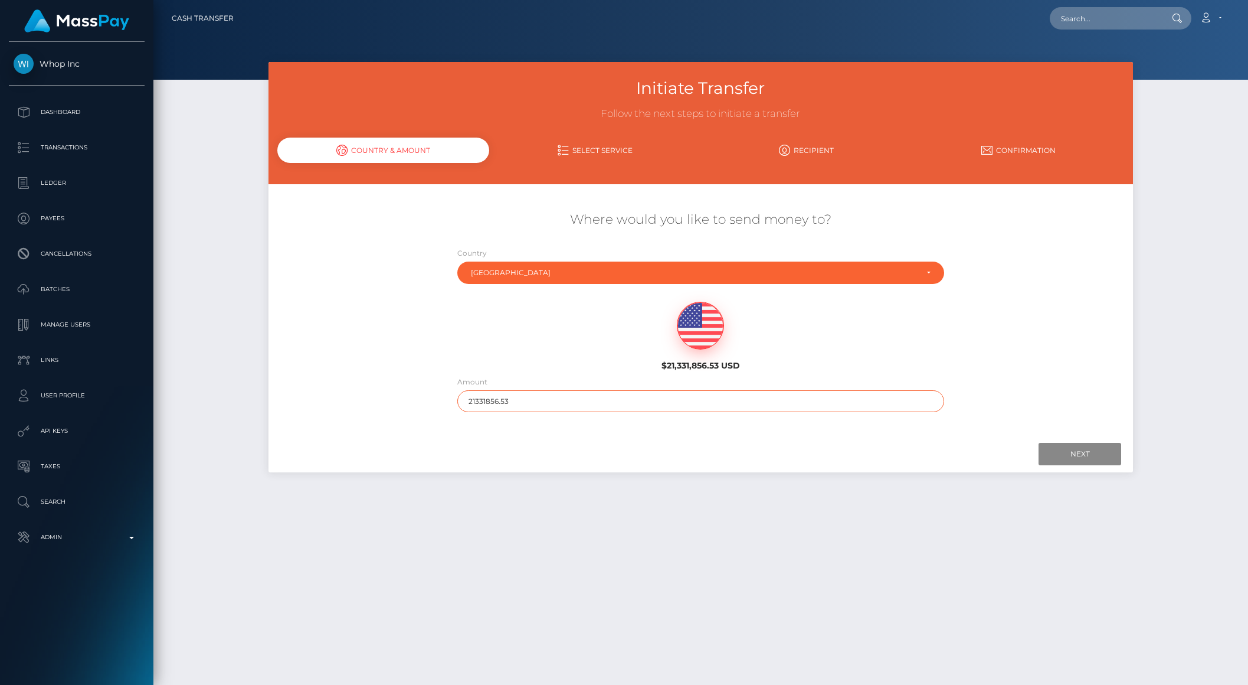
drag, startPoint x: 481, startPoint y: 401, endPoint x: 567, endPoint y: 400, distance: 86.2
click at [567, 400] on input "21331856.53" at bounding box center [700, 401] width 487 height 22
drag, startPoint x: 484, startPoint y: 400, endPoint x: 541, endPoint y: 401, distance: 57.3
click at [541, 401] on input "21331856.53" at bounding box center [700, 401] width 487 height 22
type input "2133"
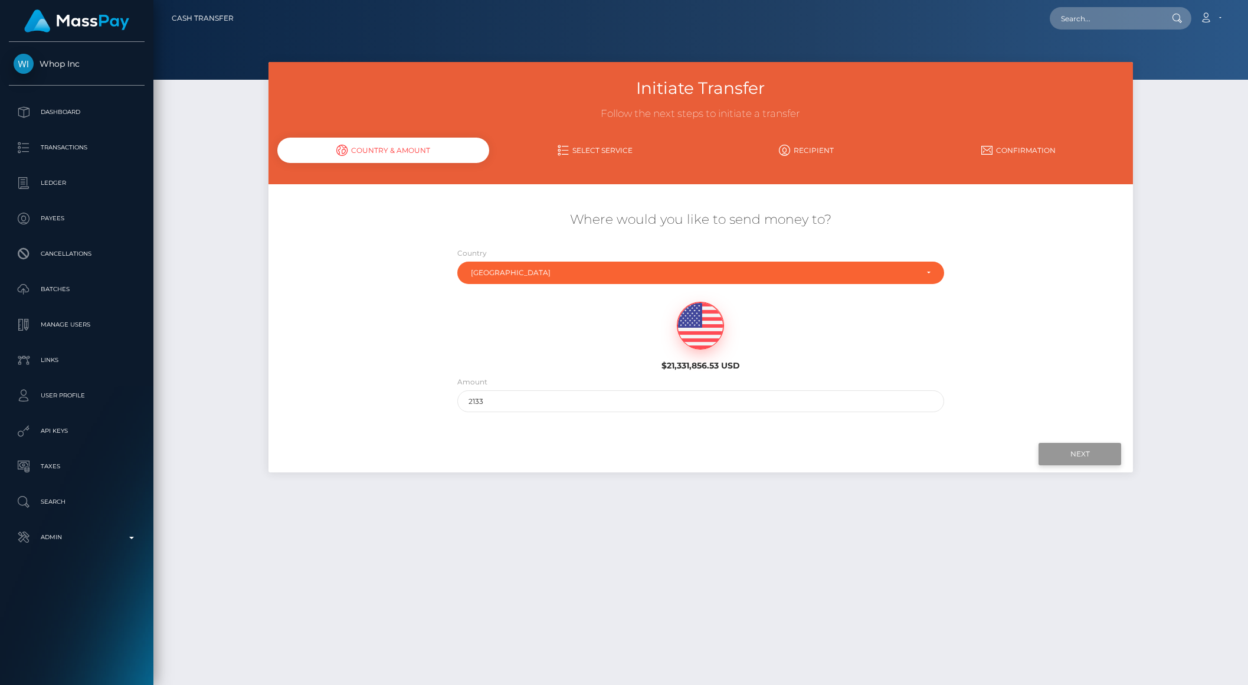
click at [1094, 462] on input "Next" at bounding box center [1080, 454] width 83 height 22
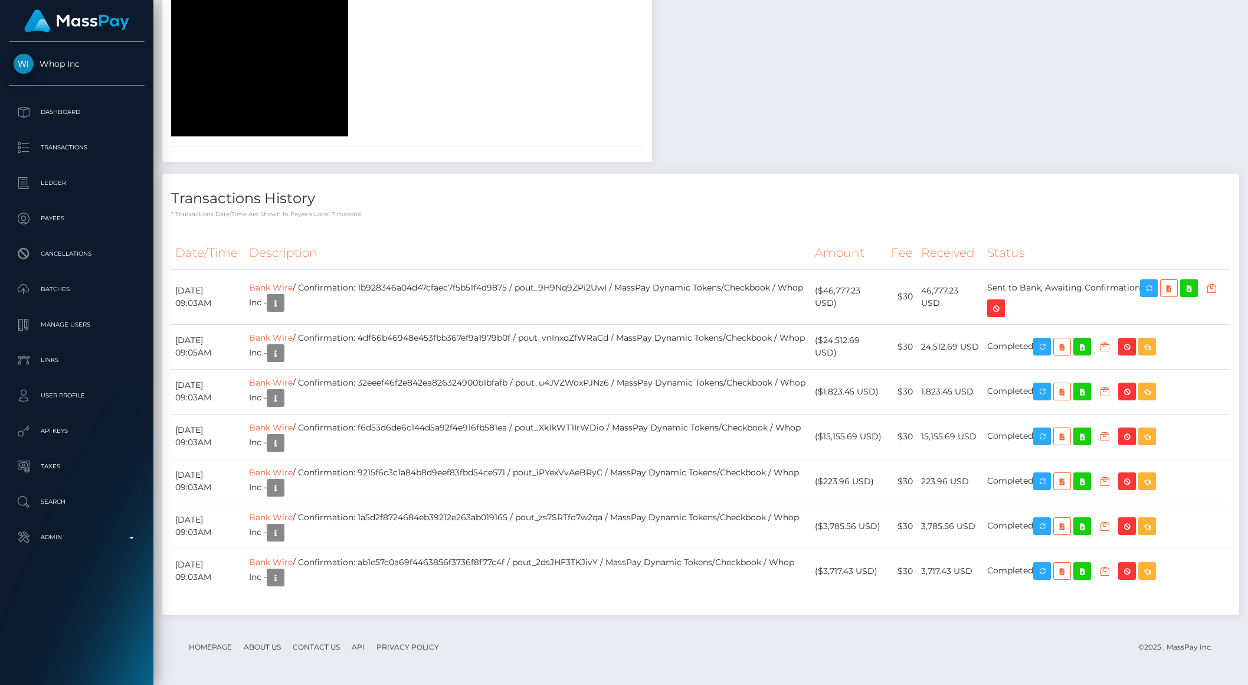
scroll to position [142, 341]
